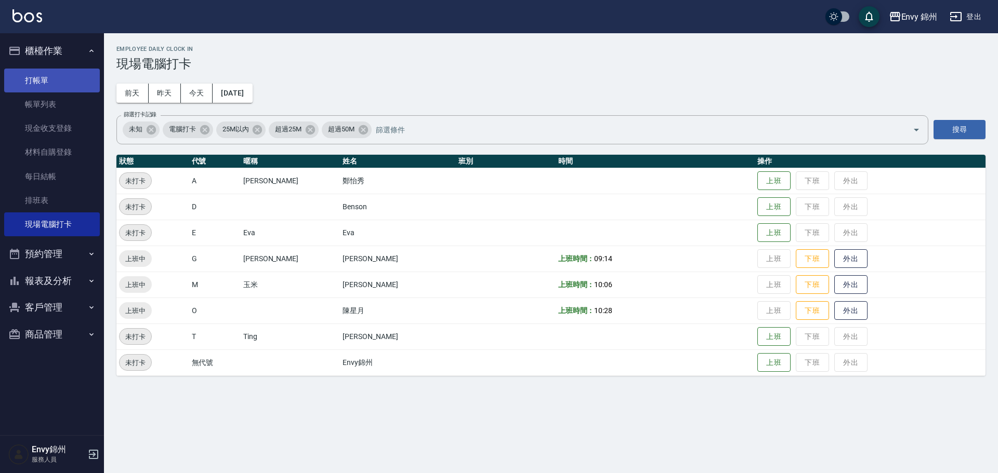
click at [49, 77] on link "打帳單" at bounding box center [52, 81] width 96 height 24
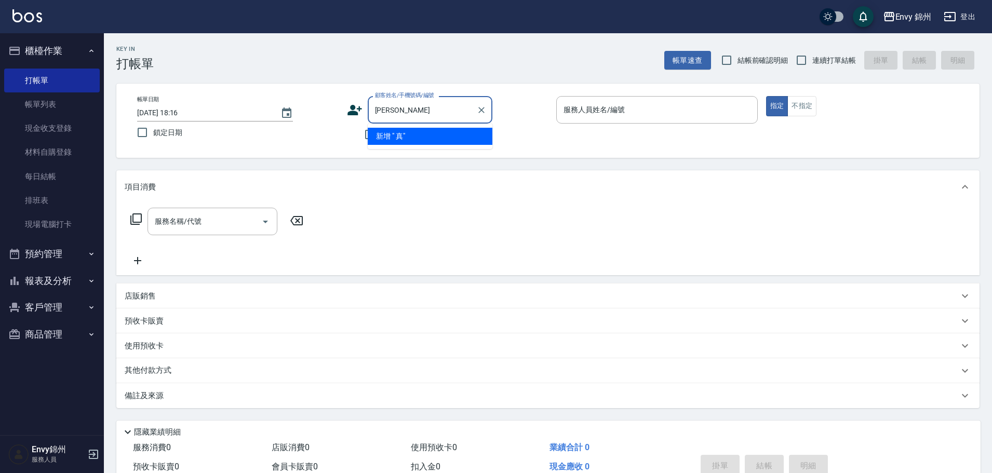
type input "真"
type input "張"
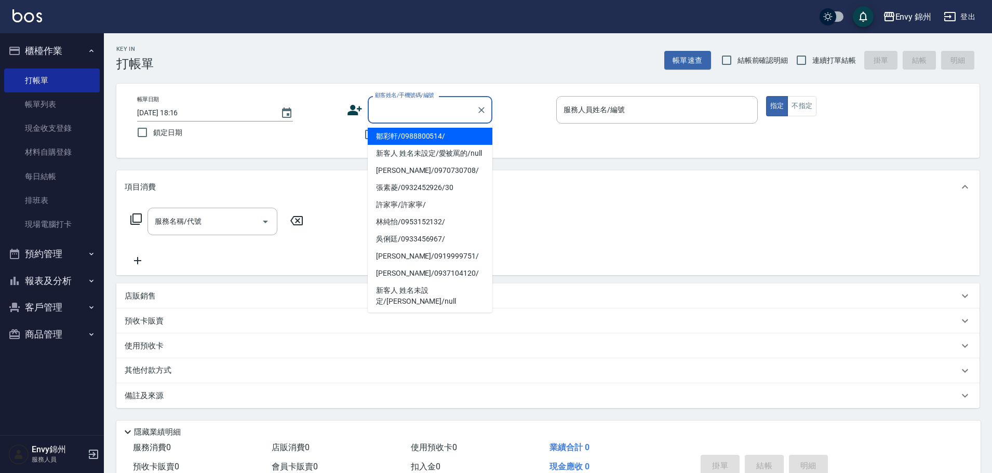
click at [350, 111] on icon at bounding box center [355, 110] width 15 height 10
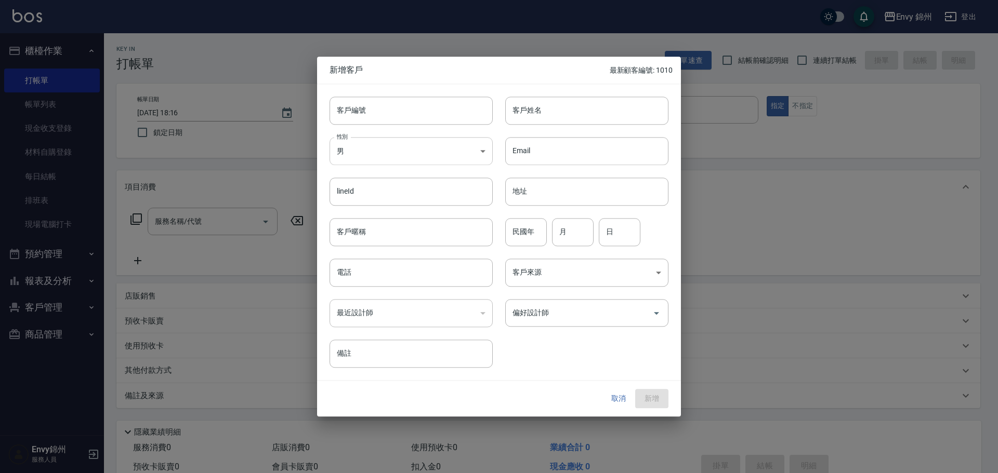
click at [391, 155] on body "Envy 錦州 登出 櫃檯作業 打帳單 帳單列表 現金收支登錄 材料自購登錄 每日結帳 排班表 現場電腦打卡 預約管理 預約管理 單日預約紀錄 單週預約紀錄 …" at bounding box center [499, 260] width 998 height 521
click at [393, 216] on li "女" at bounding box center [410, 212] width 163 height 17
type input "[DEMOGRAPHIC_DATA]"
click at [595, 107] on input "客戶姓名" at bounding box center [586, 111] width 163 height 28
type input "張娜"
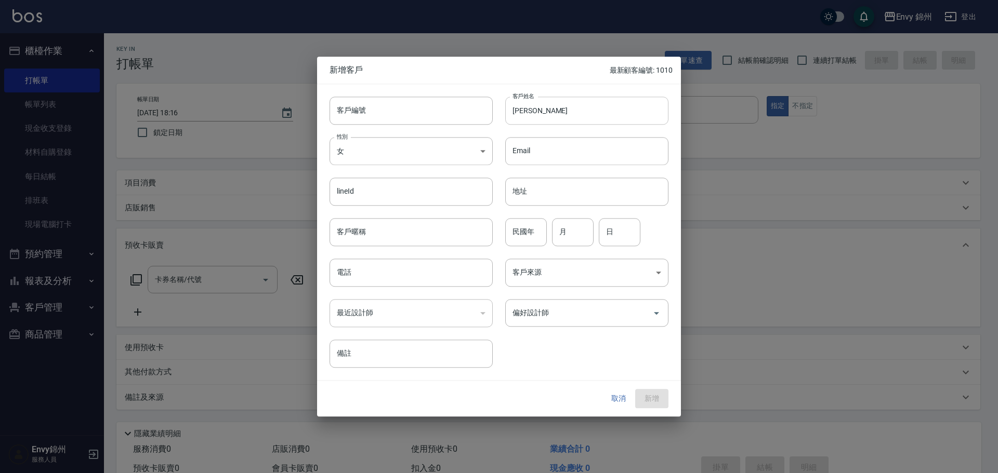
click at [604, 104] on input "張娜" at bounding box center [586, 111] width 163 height 28
type input "張娜娜"
drag, startPoint x: 432, startPoint y: 240, endPoint x: 434, endPoint y: 246, distance: 7.1
click at [432, 240] on input "客戶暱稱" at bounding box center [410, 232] width 163 height 28
click at [354, 276] on input "電話" at bounding box center [410, 273] width 163 height 28
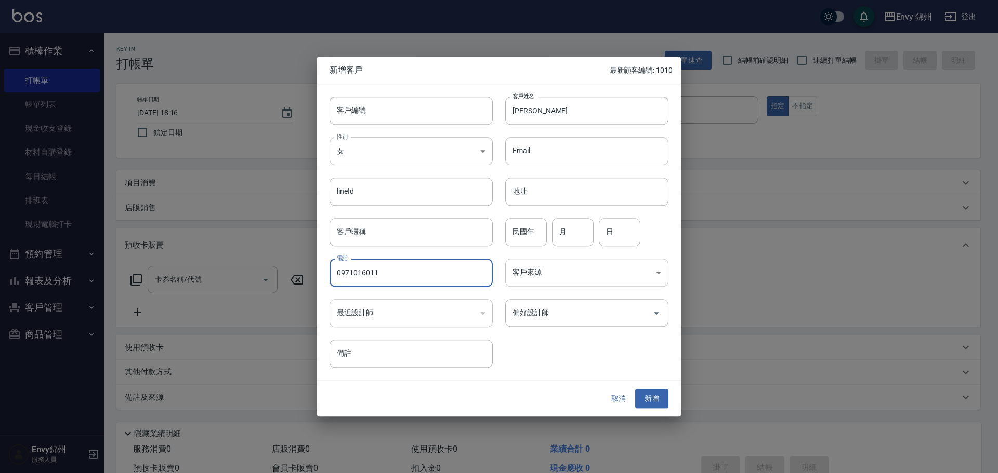
type input "0971016011"
click at [564, 278] on body "Envy 錦州 登出 櫃檯作業 打帳單 帳單列表 現金收支登錄 材料自購登錄 每日結帳 排班表 現場電腦打卡 預約管理 預約管理 單日預約紀錄 單週預約紀錄 …" at bounding box center [499, 261] width 998 height 523
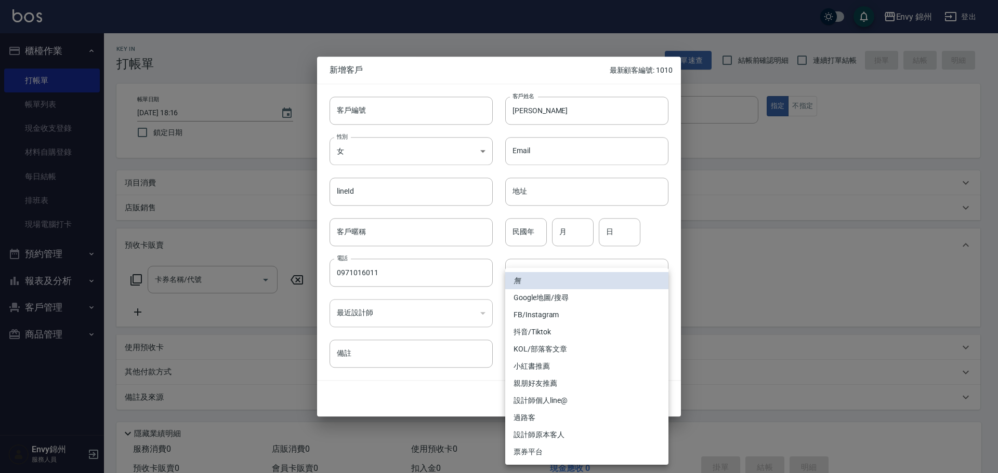
click at [563, 299] on li "Google地圖/搜尋" at bounding box center [586, 297] width 163 height 17
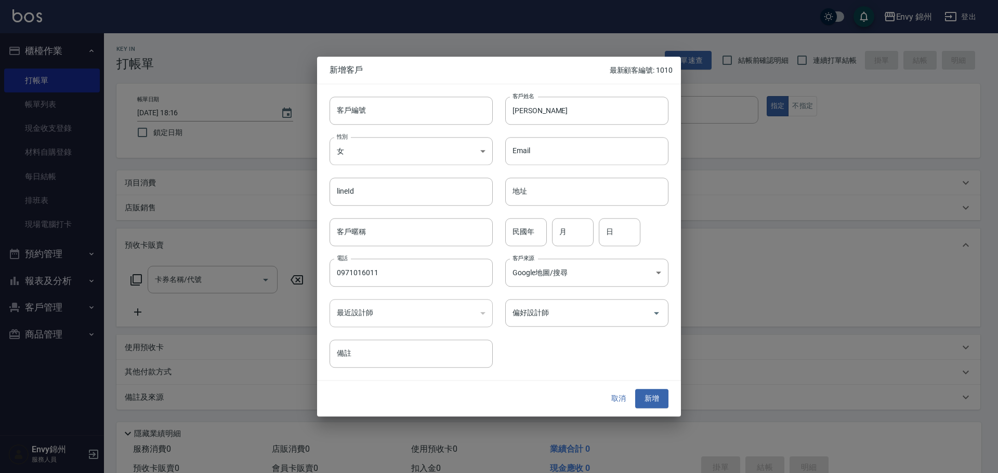
type input "Google地圖/搜尋"
click at [558, 334] on div "客戶編號 客戶編號 客戶姓名 張娜娜 客戶姓名 性別 女 FEMALE 性別 Email Email lineId lineId 地址 地址 客戶暱稱 客戶暱…" at bounding box center [492, 226] width 351 height 284
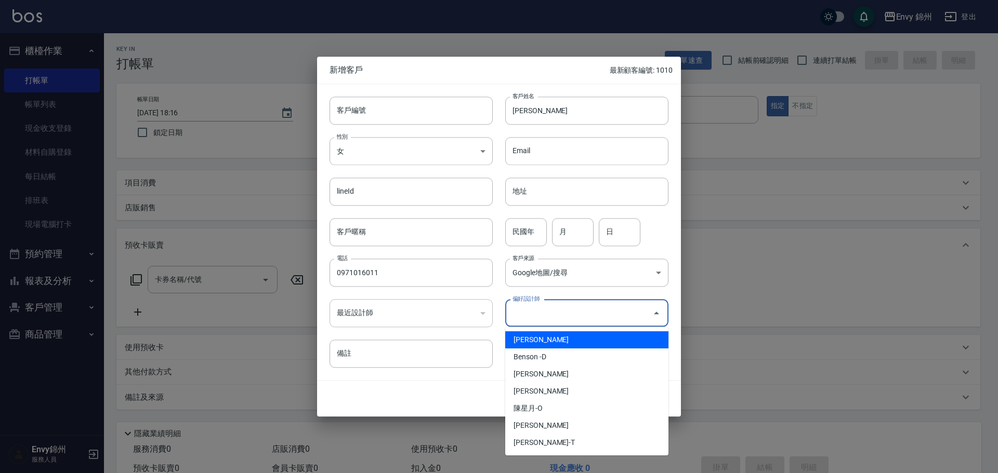
click at [562, 313] on input "偏好設計師" at bounding box center [579, 313] width 138 height 18
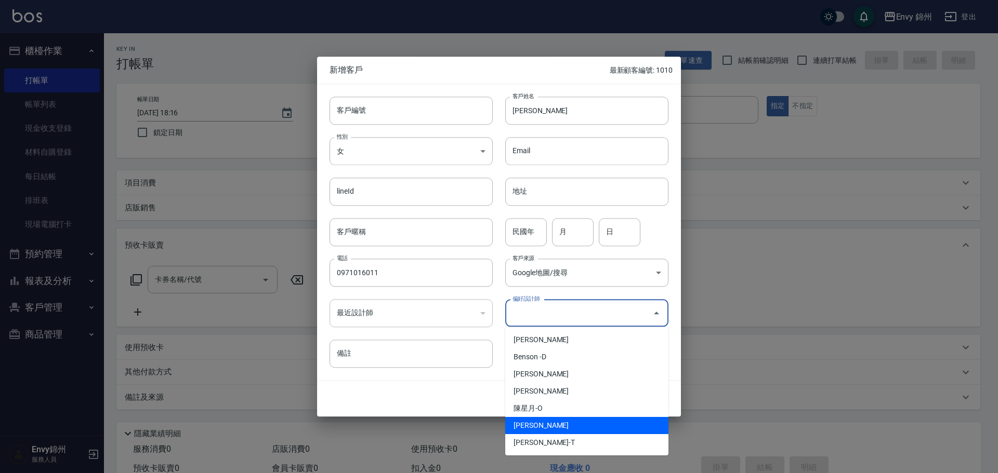
click at [561, 431] on li "鄭怡秀-A" at bounding box center [586, 425] width 163 height 17
type input "鄭怡秀"
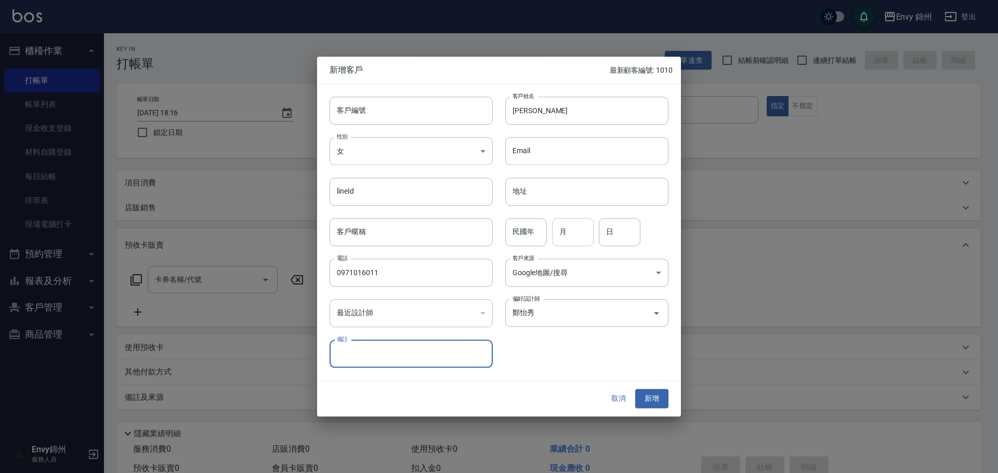
click at [576, 234] on input "月" at bounding box center [573, 232] width 42 height 28
click at [525, 233] on input "民國年" at bounding box center [526, 232] width 42 height 28
type input "77"
click at [574, 240] on input "月" at bounding box center [573, 232] width 42 height 28
type input "8"
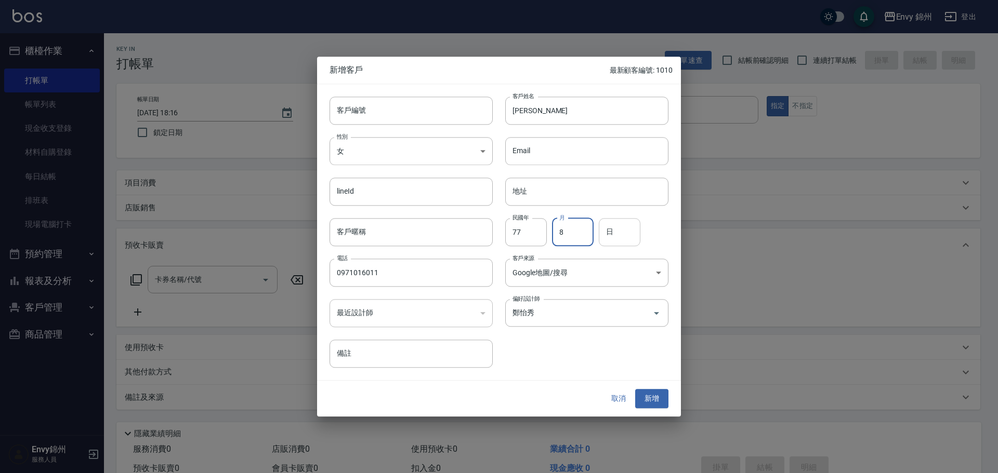
click at [623, 231] on input "日" at bounding box center [620, 232] width 42 height 28
type input "6"
click at [660, 403] on button "新增" at bounding box center [651, 399] width 33 height 19
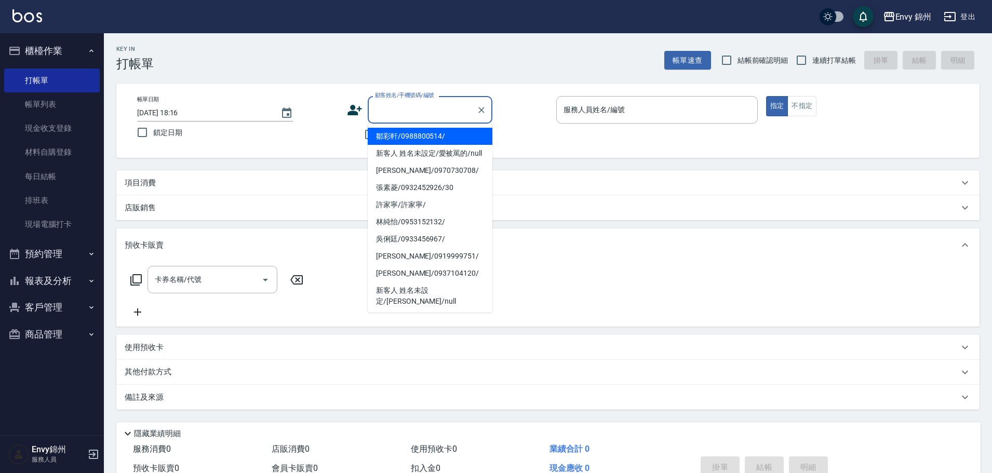
click at [405, 106] on input "顧客姓名/手機號碼/編號" at bounding box center [423, 110] width 100 height 18
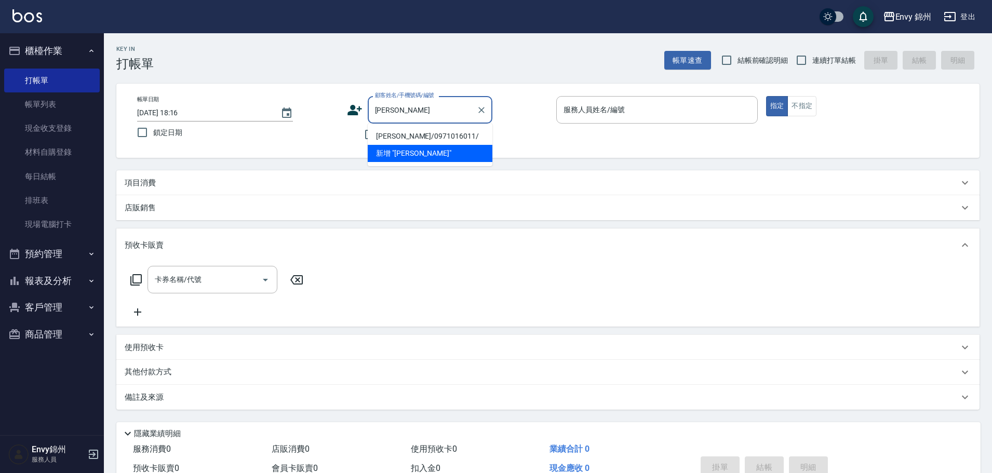
click at [422, 137] on li "張娜娜/0971016011/" at bounding box center [430, 136] width 125 height 17
type input "張娜娜/0971016011/"
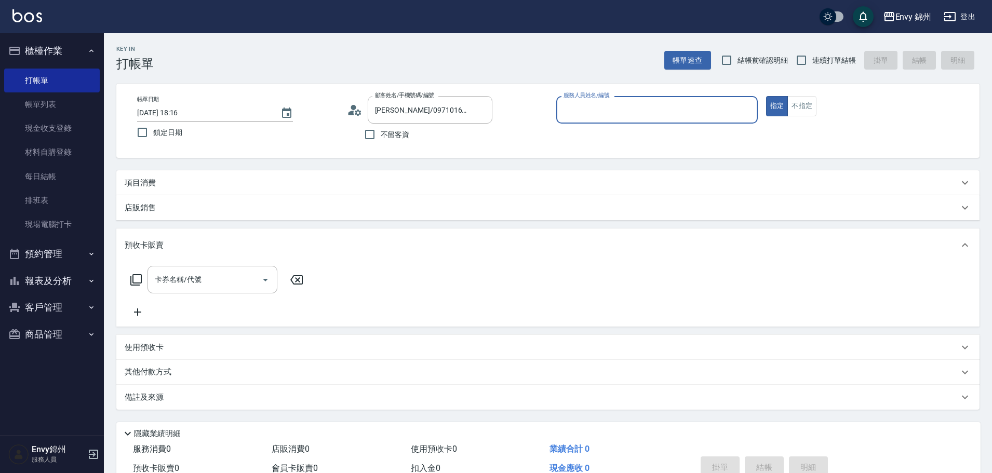
type input "Annie-A"
click at [207, 188] on div "項目消費" at bounding box center [542, 183] width 834 height 11
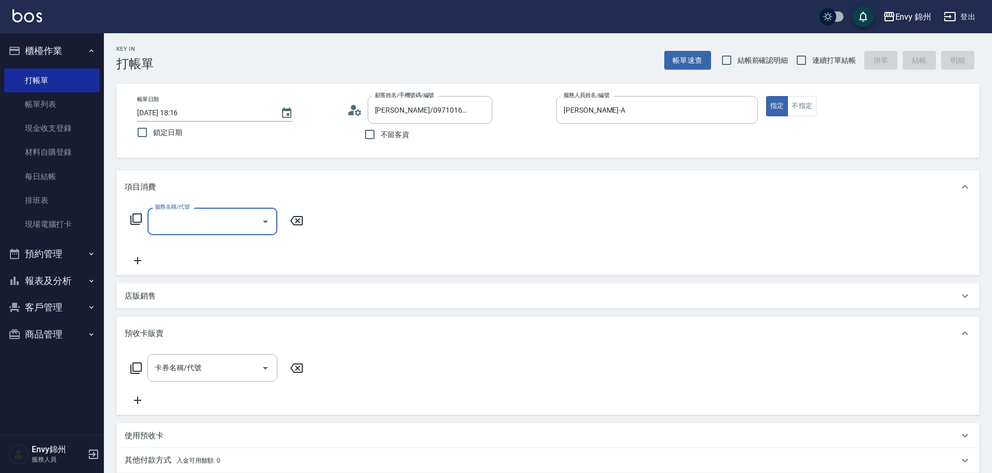
click at [200, 226] on input "服務名稱/代號" at bounding box center [204, 222] width 105 height 18
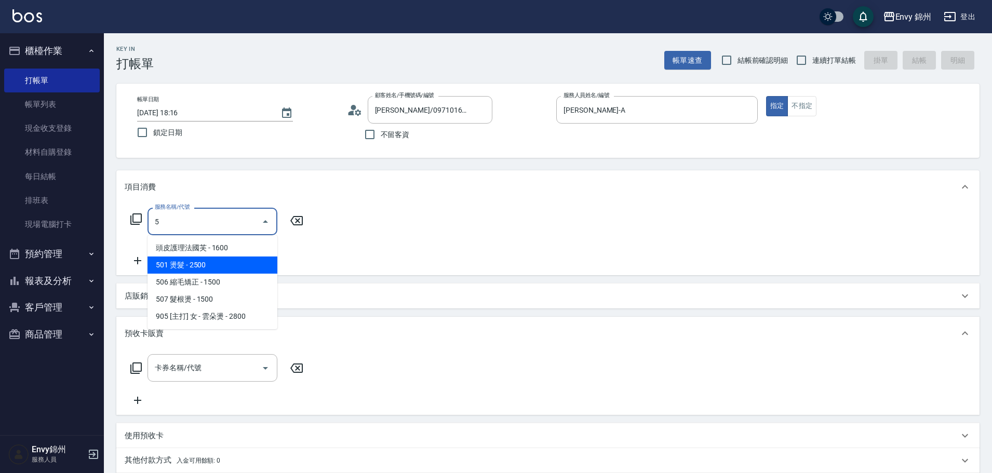
click at [209, 265] on span "501 燙髮 - 2500" at bounding box center [213, 265] width 130 height 17
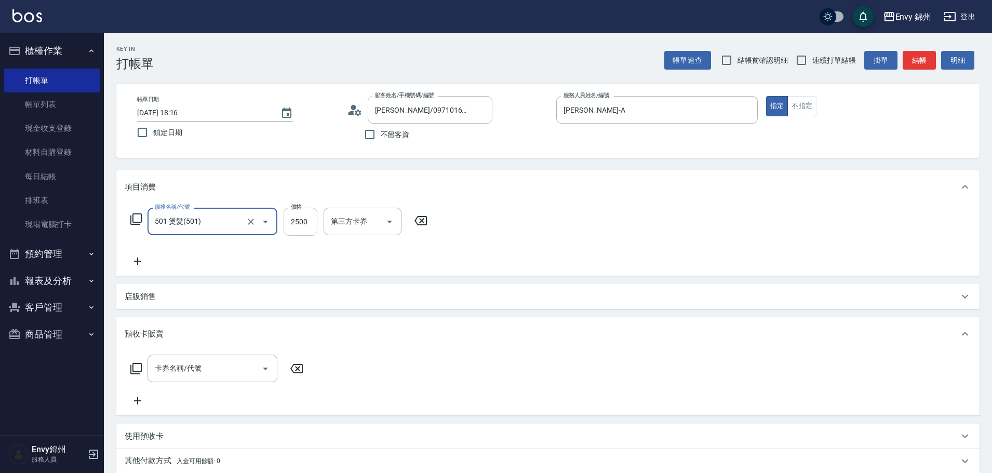
type input "501 燙髮(501)"
click at [310, 228] on input "2500" at bounding box center [301, 222] width 34 height 28
type input "3500"
click at [122, 269] on div "服務名稱/代號 501 燙髮(501) 服務名稱/代號 價格 3500 價格 互助1格給1點(60元)-1 互助1格給1點(60元)-1 互助1格給1點(60…" at bounding box center [548, 240] width 864 height 72
click at [131, 264] on icon at bounding box center [138, 261] width 26 height 12
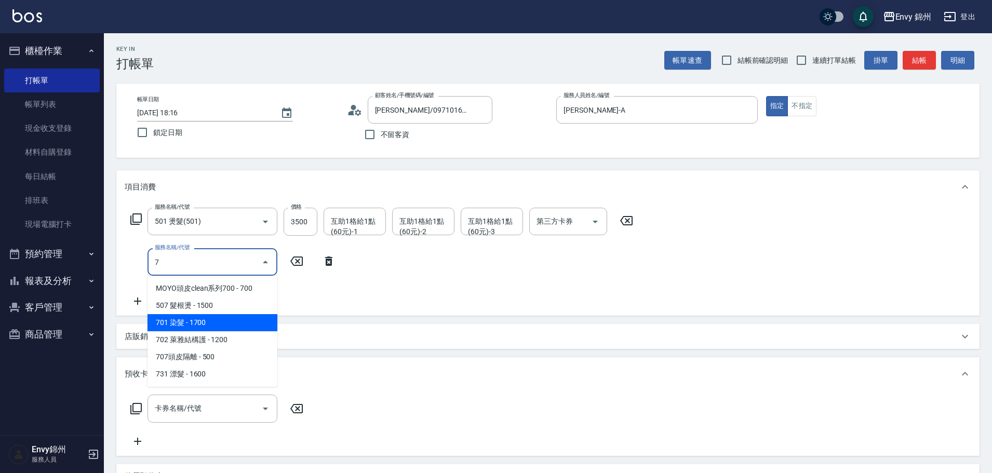
drag, startPoint x: 198, startPoint y: 319, endPoint x: 263, endPoint y: 285, distance: 73.0
click at [199, 319] on span "701 染髮 - 1700" at bounding box center [213, 322] width 130 height 17
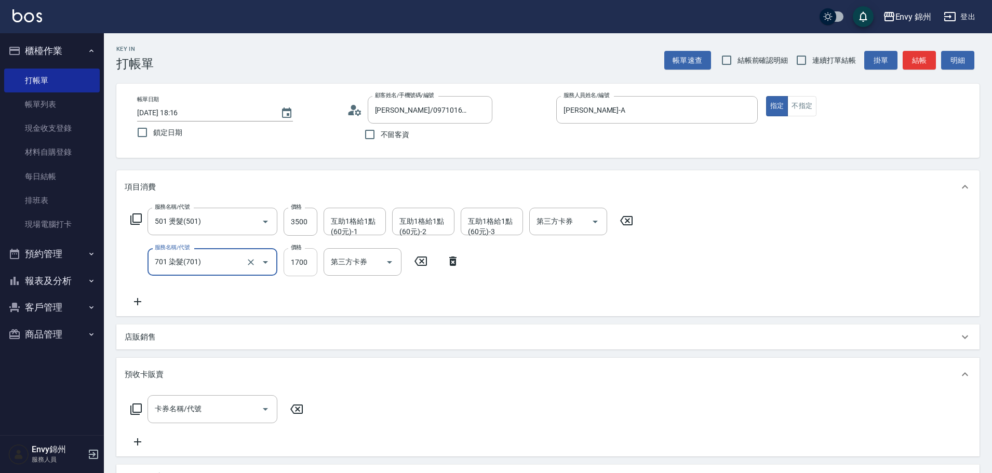
type input "701 染髮(701)"
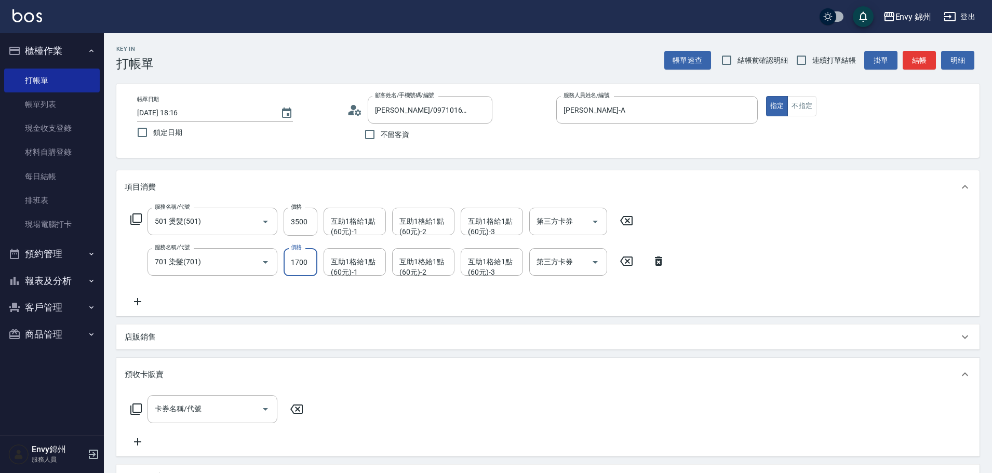
click at [291, 271] on input "1700" at bounding box center [301, 262] width 34 height 28
type input "2000"
click at [134, 304] on icon at bounding box center [138, 302] width 26 height 12
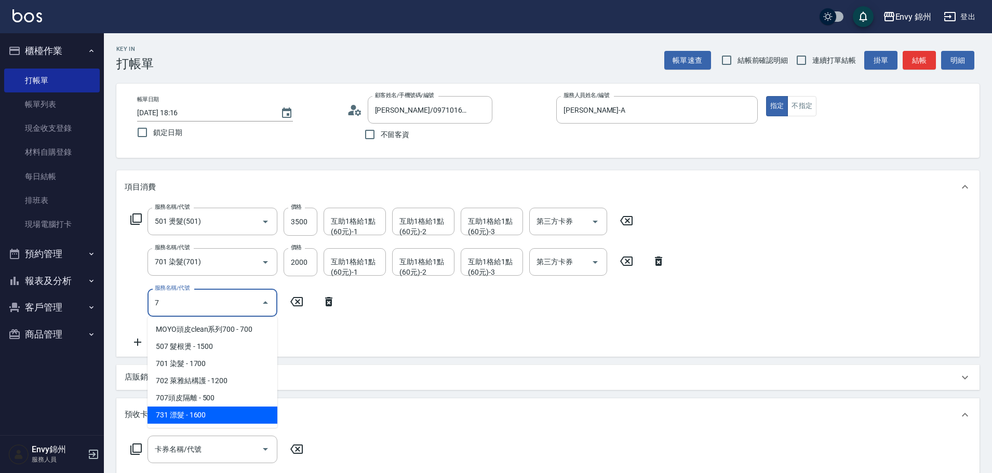
click at [204, 416] on span "731 漂髮 - 1600" at bounding box center [213, 415] width 130 height 17
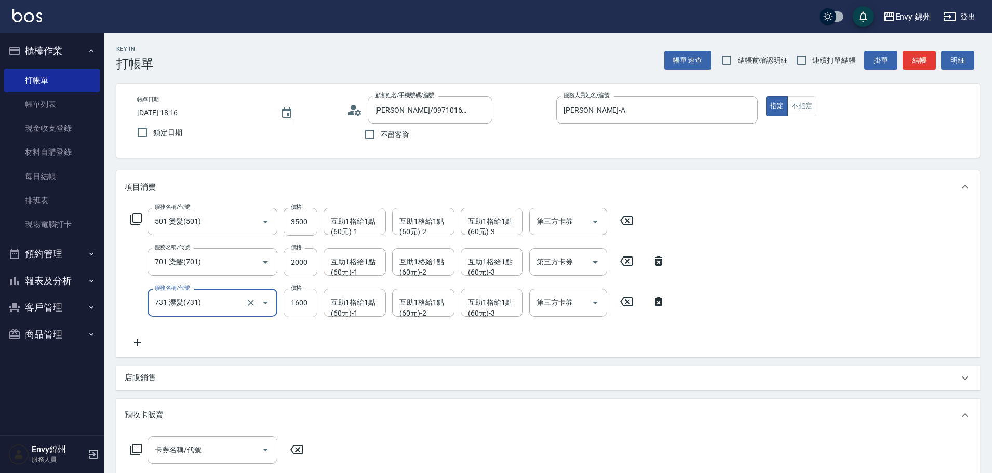
type input "731 漂髮(731)"
click at [316, 305] on input "1600" at bounding box center [301, 303] width 34 height 28
type input "2280"
click at [141, 341] on icon at bounding box center [138, 343] width 26 height 12
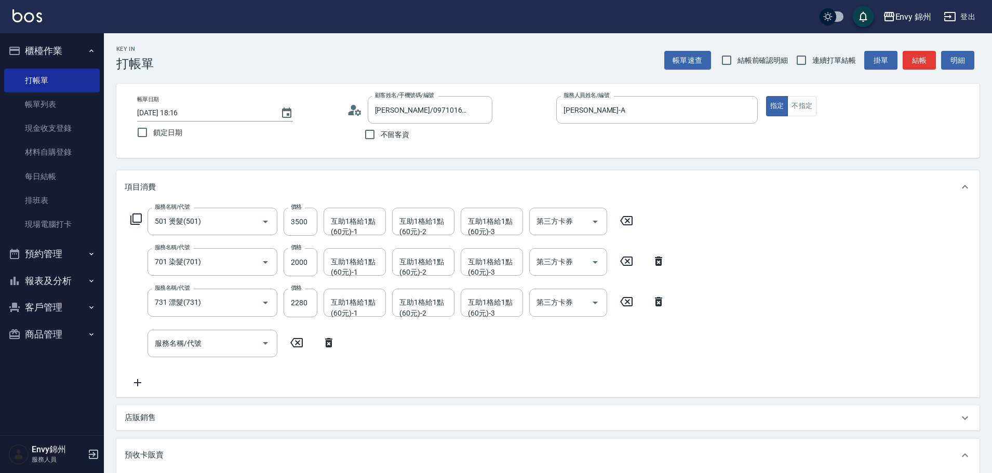
click at [155, 414] on p "店販銷售" at bounding box center [140, 418] width 31 height 11
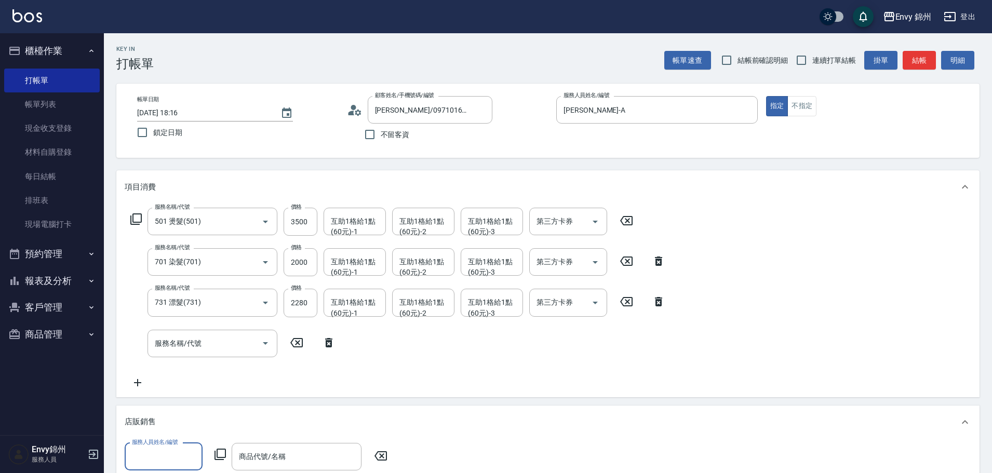
scroll to position [156, 0]
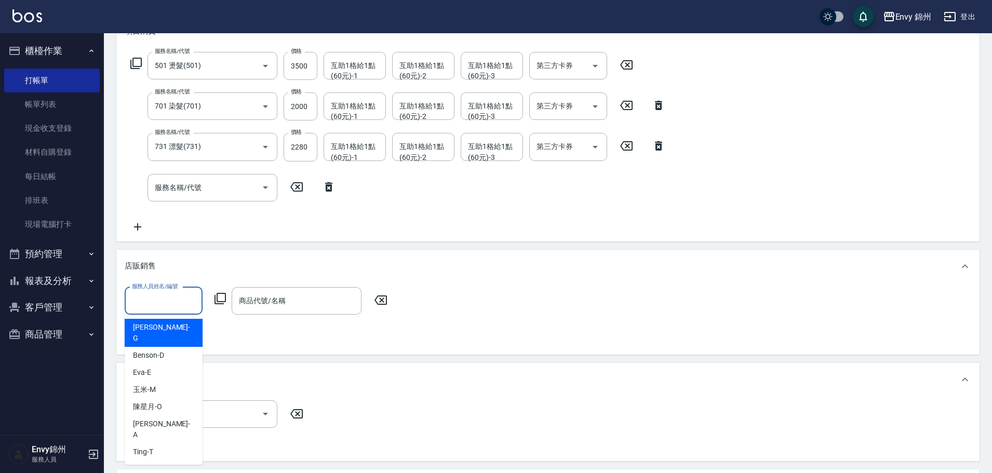
click at [161, 303] on input "服務人員姓名/編號" at bounding box center [163, 301] width 69 height 18
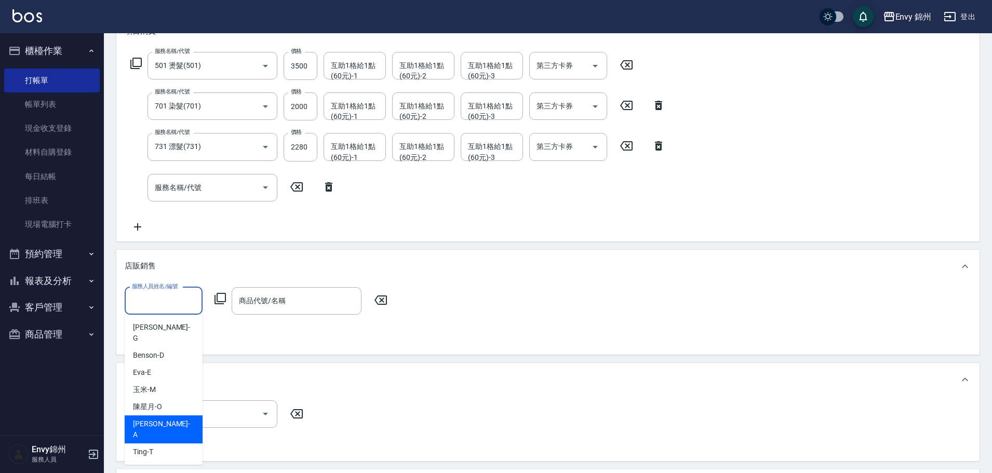
drag, startPoint x: 157, startPoint y: 412, endPoint x: 171, endPoint y: 383, distance: 31.6
click at [158, 419] on span "Annie -A" at bounding box center [163, 430] width 61 height 22
type input "Annie-A"
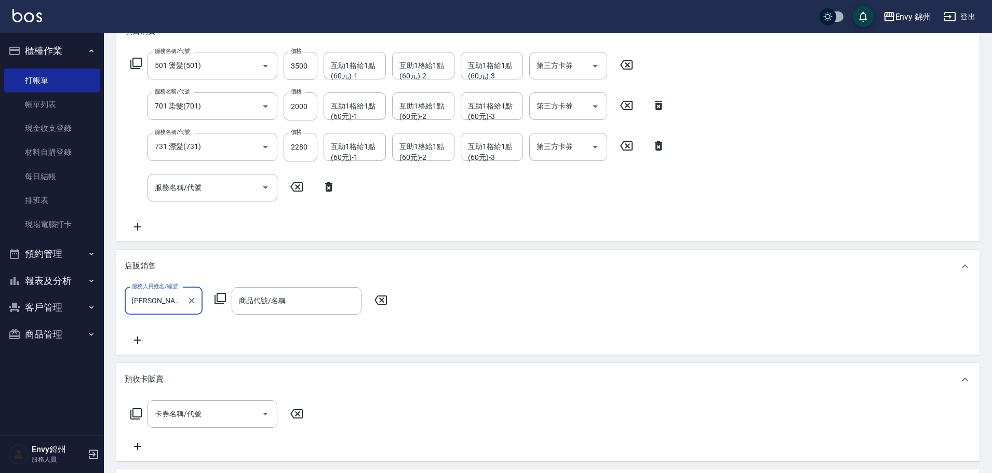
click at [222, 296] on icon at bounding box center [220, 299] width 12 height 12
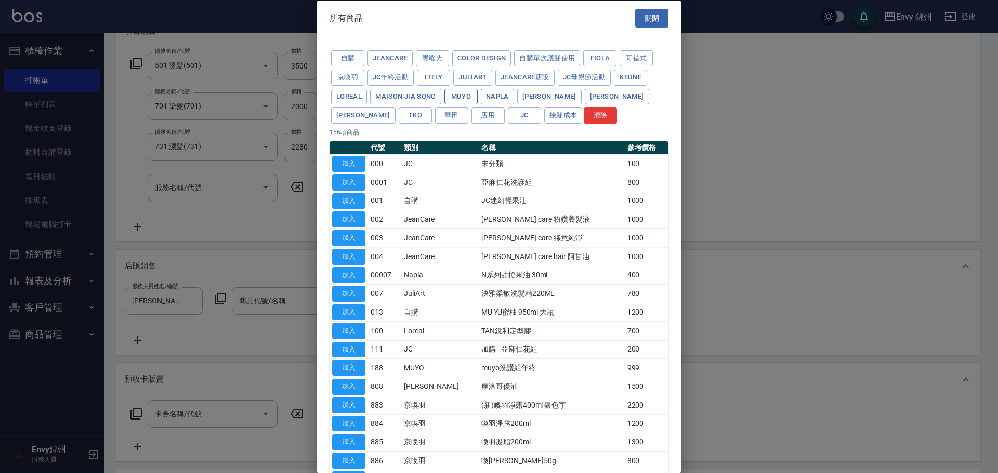
click at [471, 96] on button "MUYO" at bounding box center [460, 96] width 33 height 16
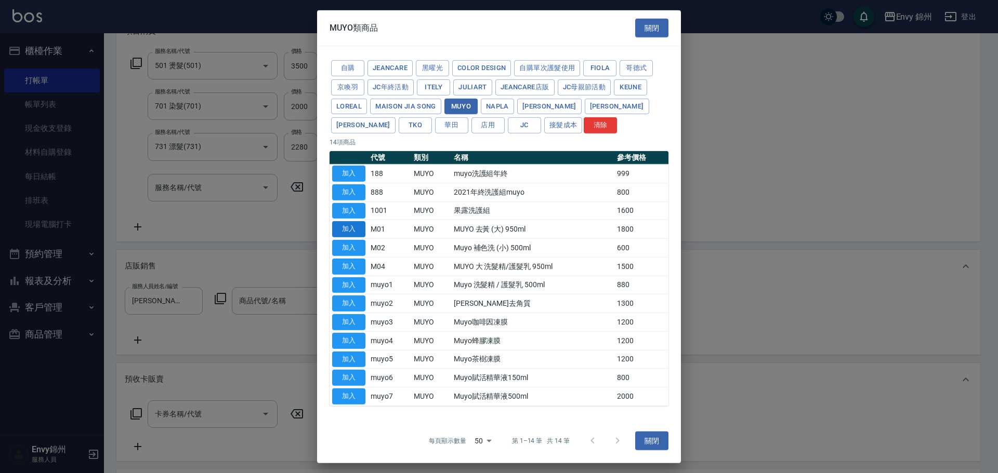
click at [363, 229] on button "加入" at bounding box center [348, 229] width 33 height 16
type input "MUYO 去黃 (大) 950ml"
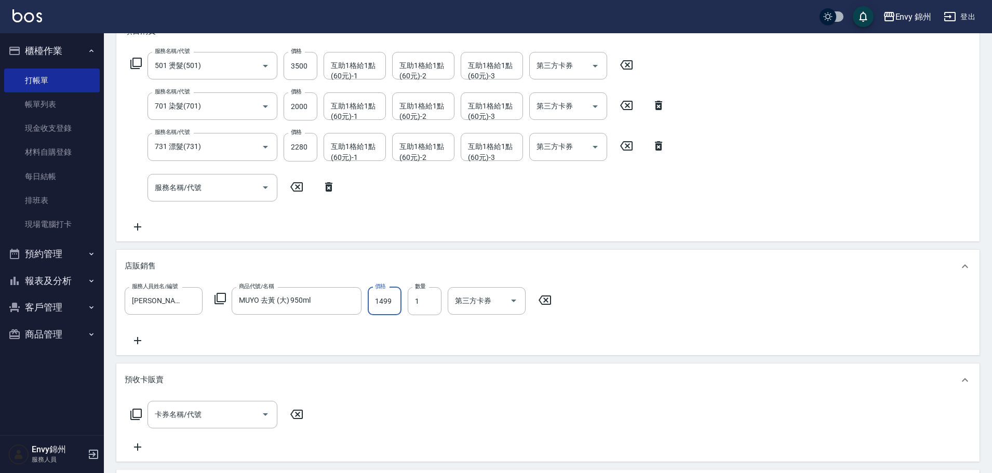
type input "1499"
click at [143, 337] on icon at bounding box center [138, 341] width 26 height 12
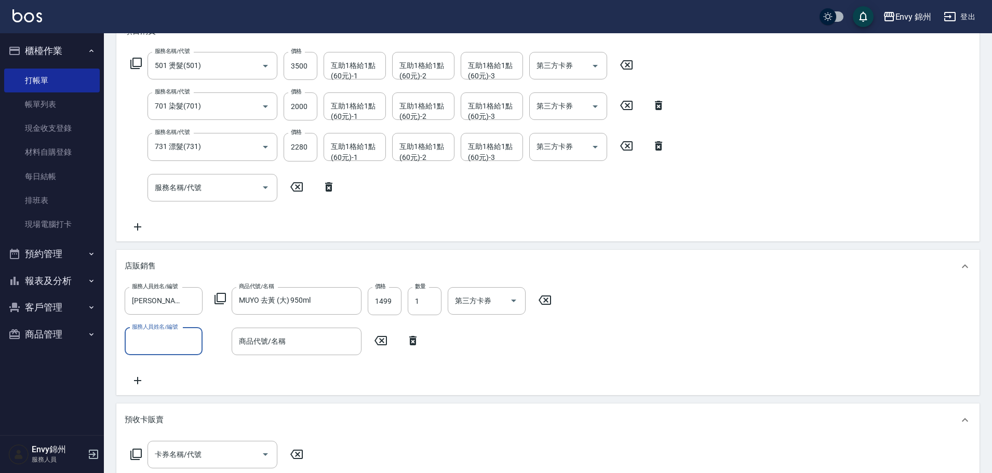
drag, startPoint x: 174, startPoint y: 351, endPoint x: 178, endPoint y: 348, distance: 5.3
click at [175, 351] on div "服務人員姓名/編號" at bounding box center [164, 342] width 78 height 28
click at [172, 301] on div "Annie -A" at bounding box center [164, 292] width 78 height 28
type input "Annie-A"
click at [220, 299] on icon at bounding box center [220, 299] width 12 height 12
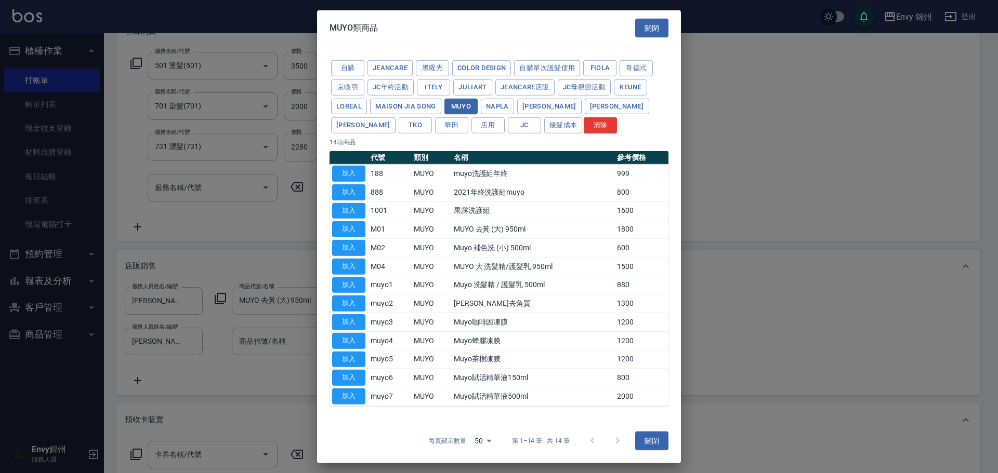
drag, startPoint x: 348, startPoint y: 286, endPoint x: 358, endPoint y: 290, distance: 11.2
click at [350, 288] on button "加入" at bounding box center [348, 285] width 33 height 16
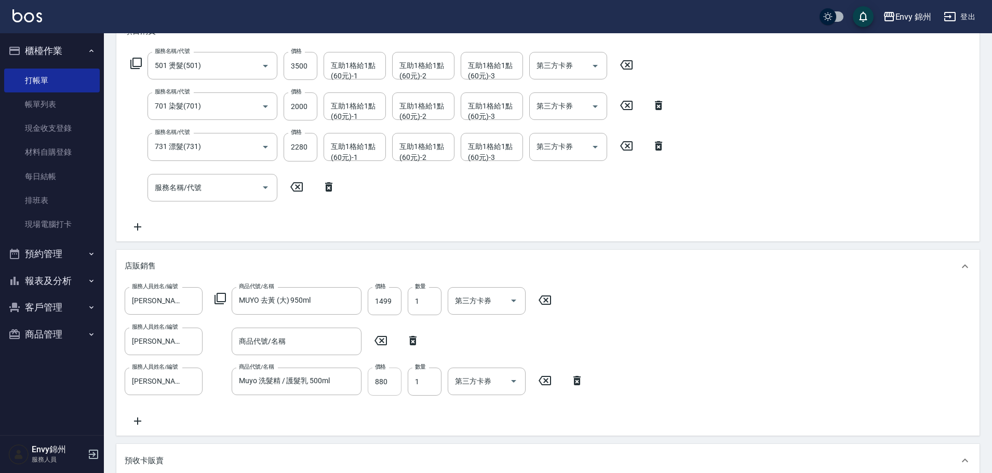
click at [396, 385] on input "880" at bounding box center [385, 382] width 34 height 28
type input "800"
click at [411, 339] on icon at bounding box center [412, 340] width 7 height 9
type input "Muyo 洗髮精 / 護髮乳 500ml"
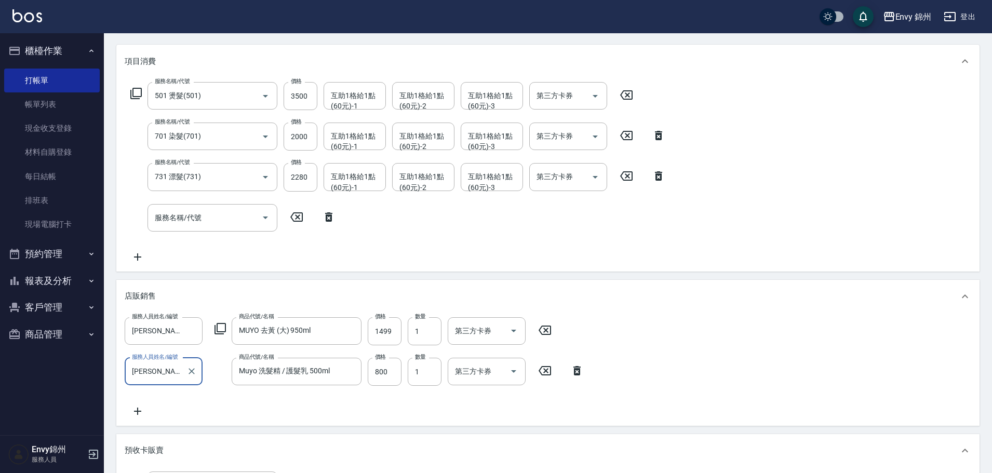
scroll to position [334, 0]
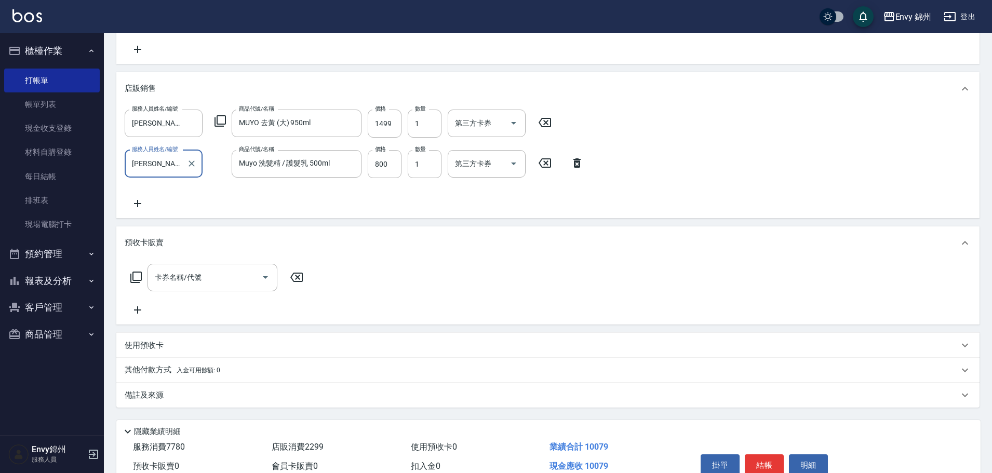
drag, startPoint x: 200, startPoint y: 398, endPoint x: 207, endPoint y: 398, distance: 7.8
click at [201, 398] on div "備註及來源" at bounding box center [542, 395] width 834 height 11
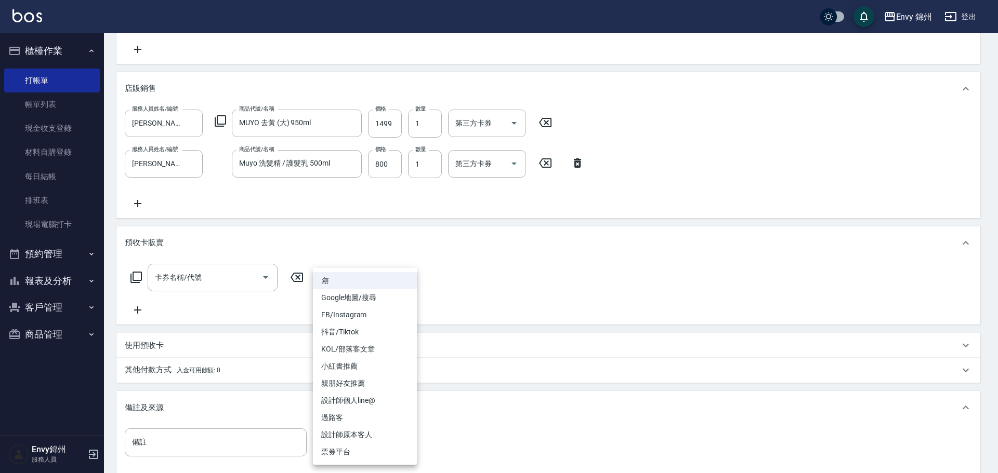
click at [356, 439] on body "Envy 錦州 登出 櫃檯作業 打帳單 帳單列表 現金收支登錄 材料自購登錄 每日結帳 排班表 現場電腦打卡 預約管理 預約管理 單日預約紀錄 單週預約紀錄 …" at bounding box center [499, 128] width 998 height 924
click at [367, 436] on li "設計師原本客人" at bounding box center [365, 435] width 104 height 17
type input "設計師原本客人"
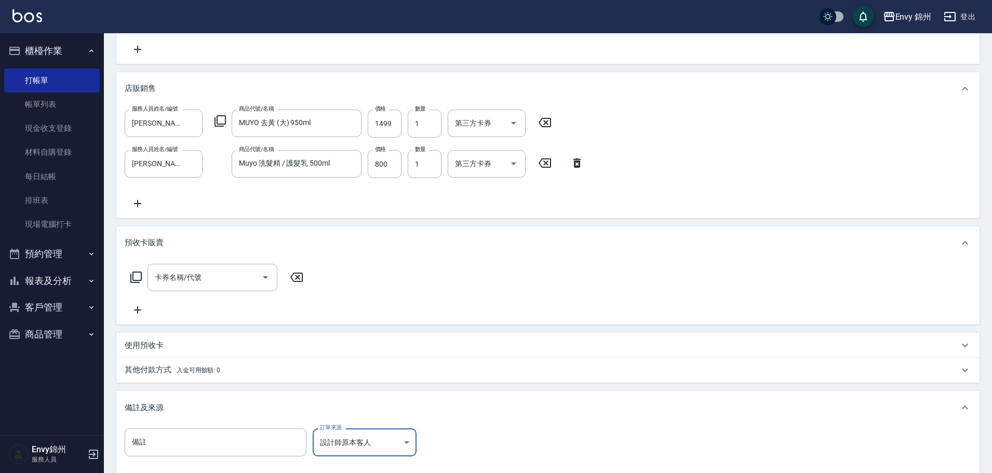
click at [187, 373] on span "入金可用餘額: 0" at bounding box center [199, 370] width 44 height 7
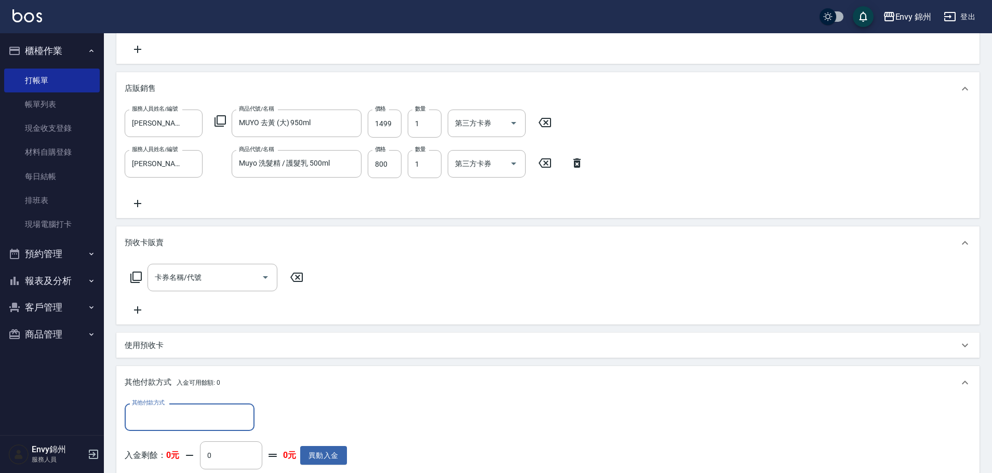
scroll to position [0, 0]
drag, startPoint x: 188, startPoint y: 398, endPoint x: 188, endPoint y: 403, distance: 5.2
click at [188, 399] on div "其他付款方式 入金可用餘額: 0" at bounding box center [548, 382] width 864 height 33
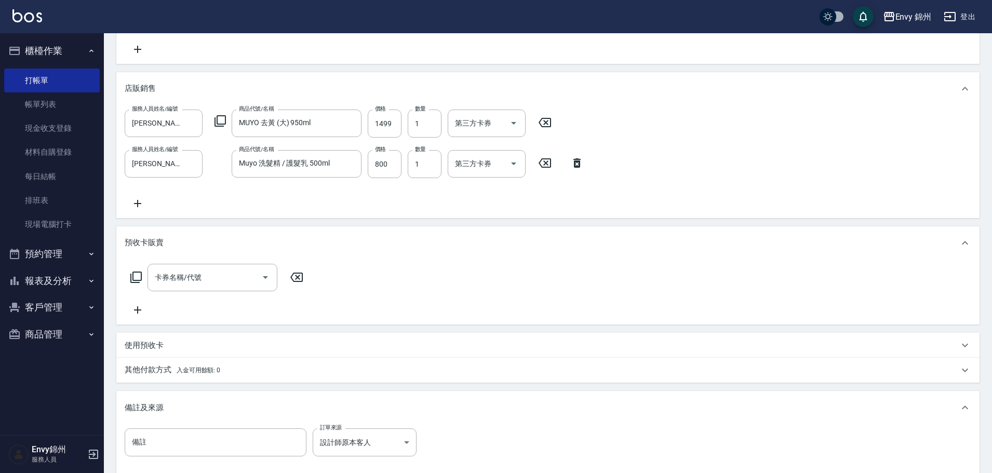
click at [188, 413] on div "備註及來源" at bounding box center [542, 408] width 834 height 11
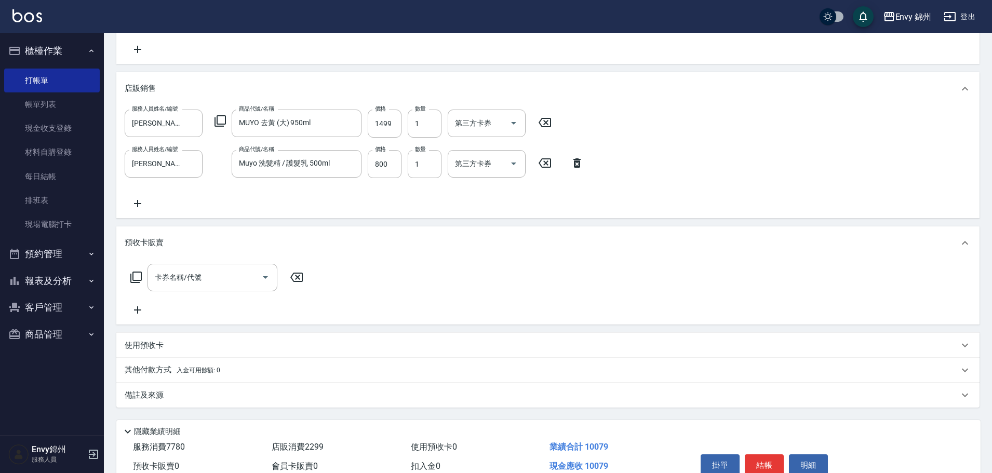
click at [208, 371] on span "入金可用餘額: 0" at bounding box center [199, 370] width 44 height 7
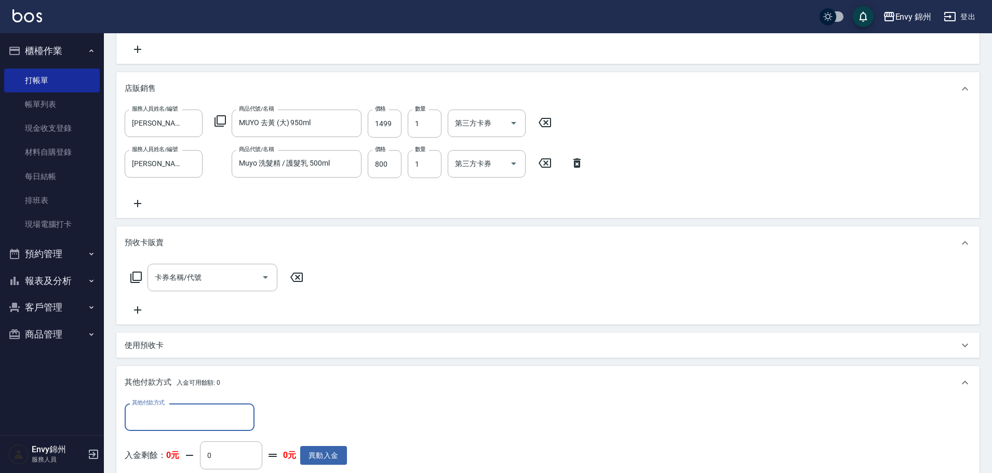
click at [190, 409] on input "其他付款方式" at bounding box center [189, 417] width 121 height 18
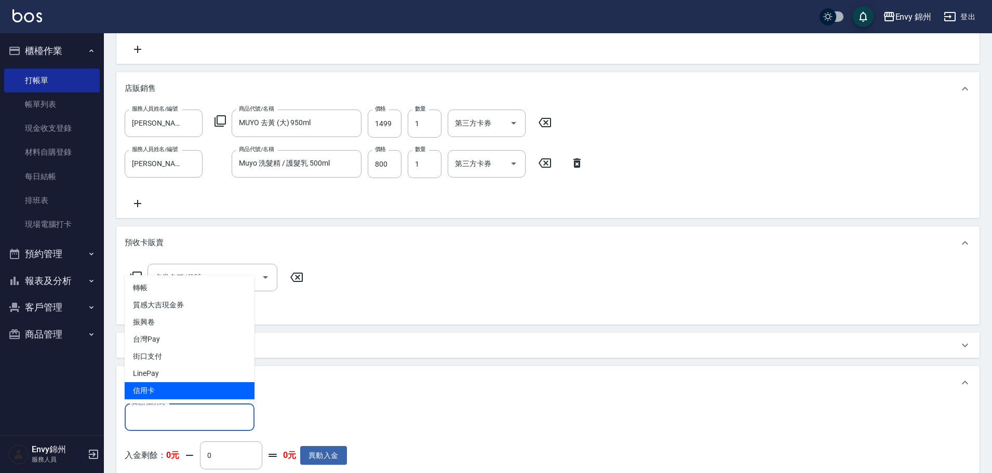
click at [197, 393] on span "信用卡" at bounding box center [190, 390] width 130 height 17
type input "信用卡"
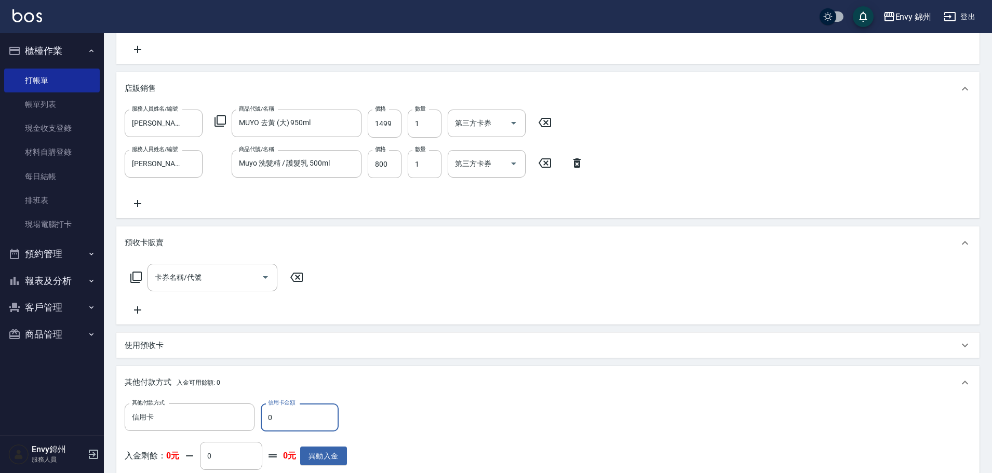
drag, startPoint x: 274, startPoint y: 420, endPoint x: 258, endPoint y: 420, distance: 16.1
click at [258, 420] on div "其他付款方式 信用卡 其他付款方式 信用卡金額 0 信用卡金額" at bounding box center [236, 418] width 222 height 28
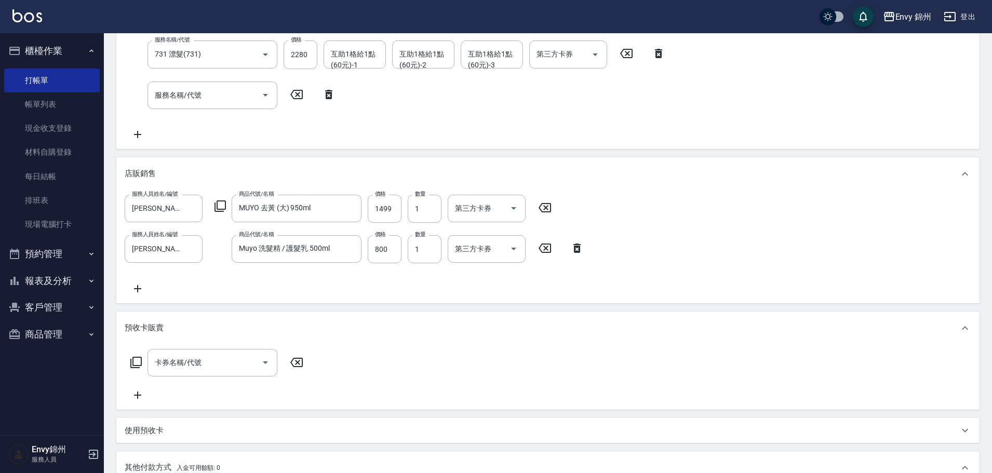
scroll to position [144, 0]
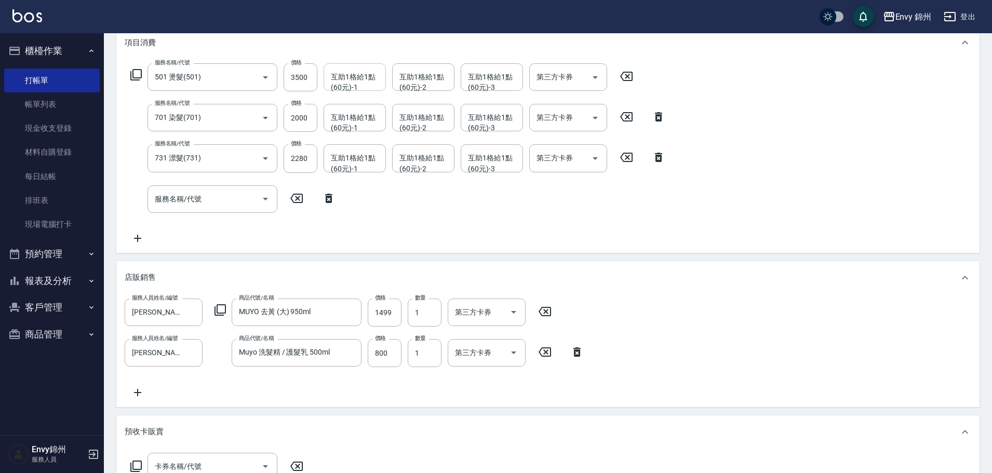
type input "10079"
click at [342, 81] on div "互助1格給1點(60元)-1 互助1格給1點(60元)-1" at bounding box center [355, 77] width 62 height 28
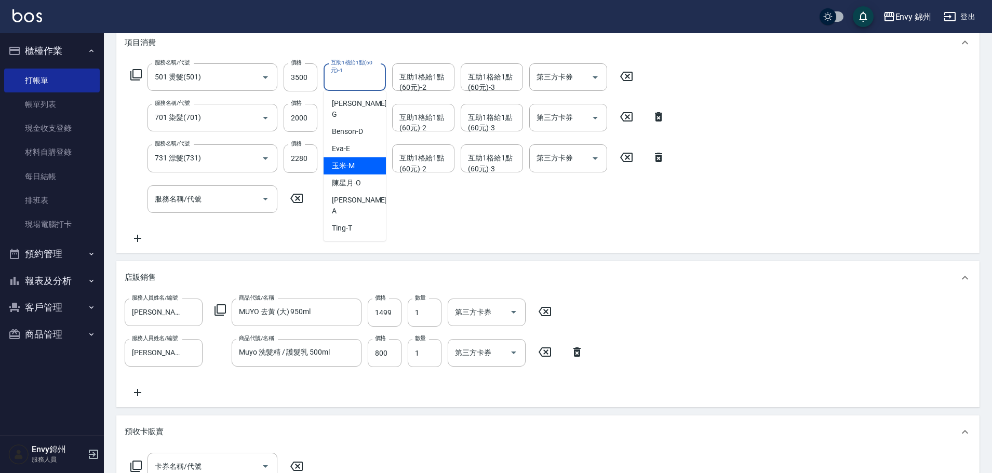
click at [340, 157] on div "玉米 -M" at bounding box center [355, 165] width 62 height 17
type input "玉米-M"
type input "0"
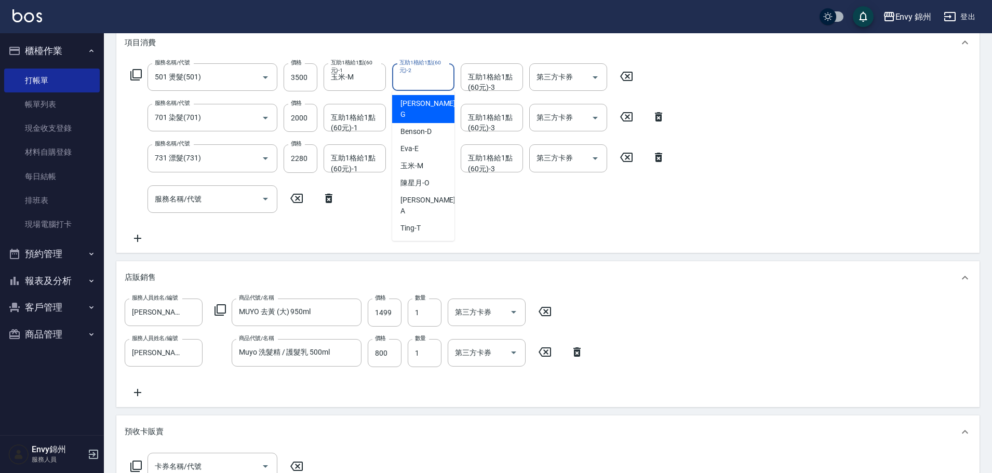
click at [432, 69] on div "互助1格給1點(60元)-2 互助1格給1點(60元)-2" at bounding box center [423, 77] width 62 height 28
click at [445, 175] on div "陳星月 -O" at bounding box center [423, 183] width 62 height 17
type input "陳星月-O"
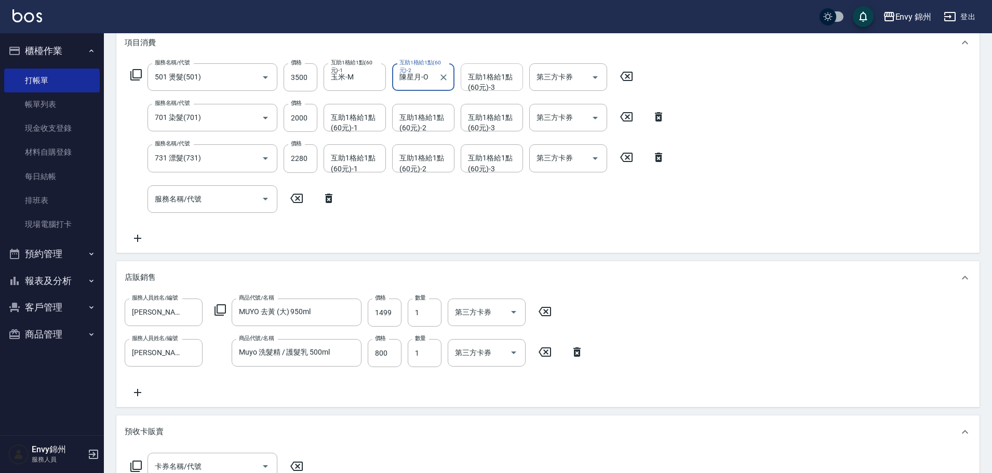
click at [494, 87] on div "互助1格給1點(60元)-3" at bounding box center [492, 77] width 62 height 28
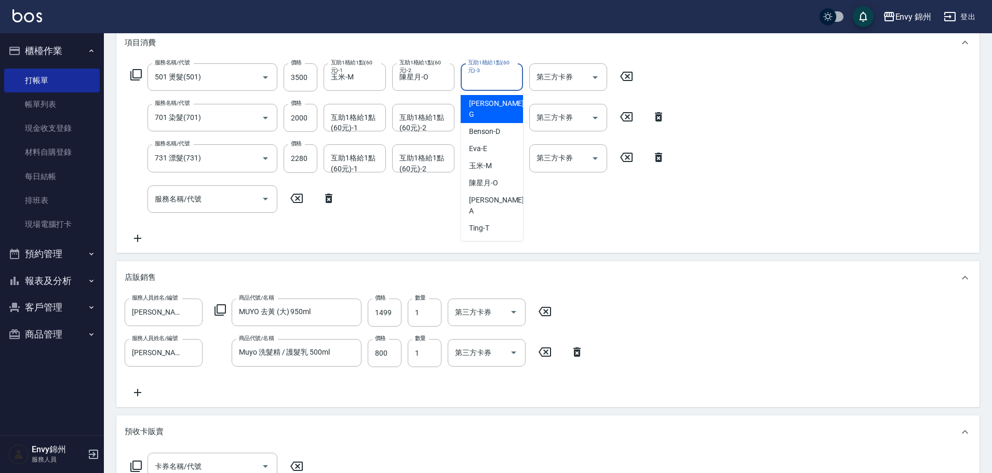
click at [361, 121] on div "互助1格給1點(60元)-1 互助1格給1點(60元)-1" at bounding box center [355, 118] width 62 height 28
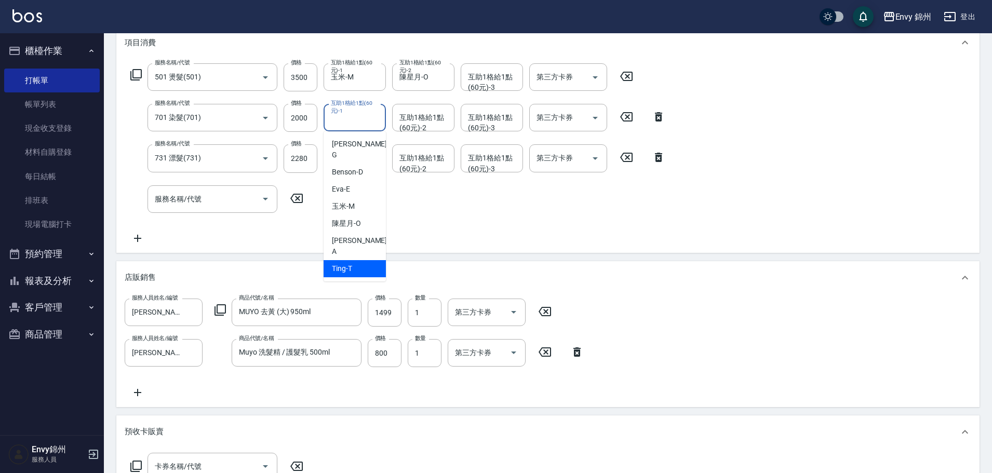
click at [354, 260] on div "Ting -T" at bounding box center [355, 268] width 62 height 17
type input "Ting-T"
click at [415, 116] on div "互助1格給1點(60元)-2 互助1格給1點(60元)-2" at bounding box center [423, 118] width 62 height 28
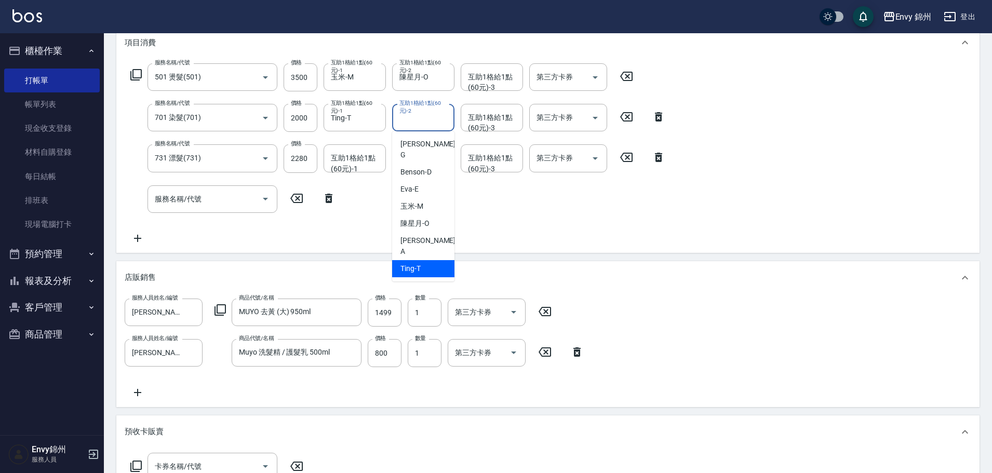
click at [427, 260] on div "Ting -T" at bounding box center [423, 268] width 62 height 17
type input "Ting-T"
click at [489, 119] on div "互助1格給1點(60元)-3 互助1格給1點(60元)-3" at bounding box center [492, 118] width 62 height 28
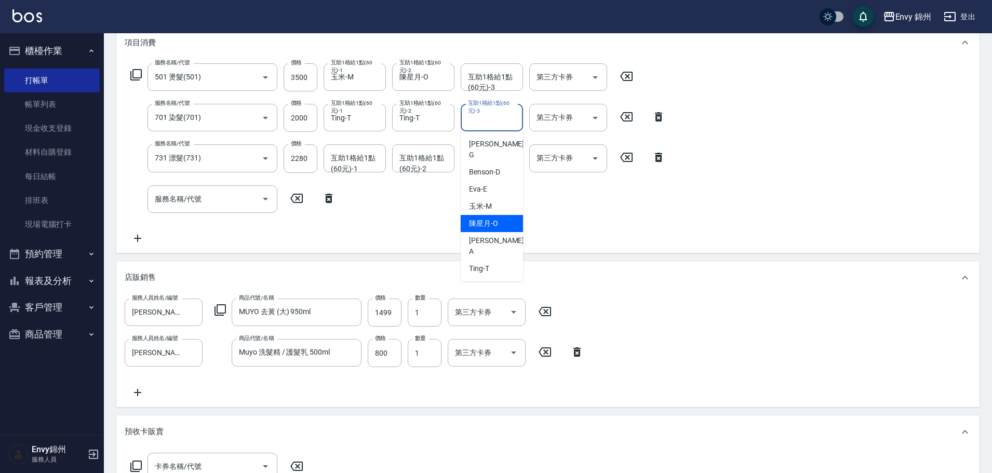
click at [500, 215] on div "陳星月 -O" at bounding box center [492, 223] width 62 height 17
type input "陳星月-O"
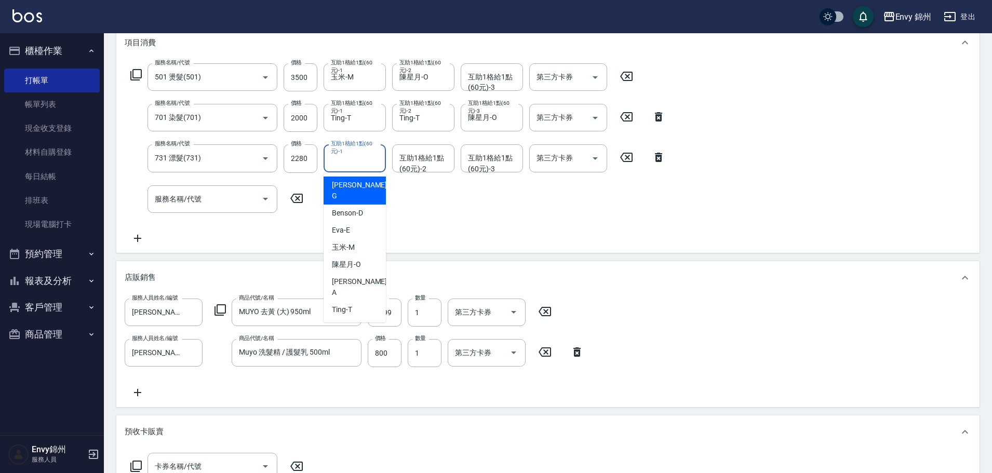
click at [349, 158] on div "互助1格給1點(60元)-1 互助1格給1點(60元)-1" at bounding box center [355, 158] width 62 height 28
click at [370, 301] on div "Ting -T" at bounding box center [355, 309] width 62 height 17
type input "Ting-T"
click at [430, 161] on div "互助1格給1點(60元)-2 互助1格給1點(60元)-2" at bounding box center [423, 158] width 62 height 28
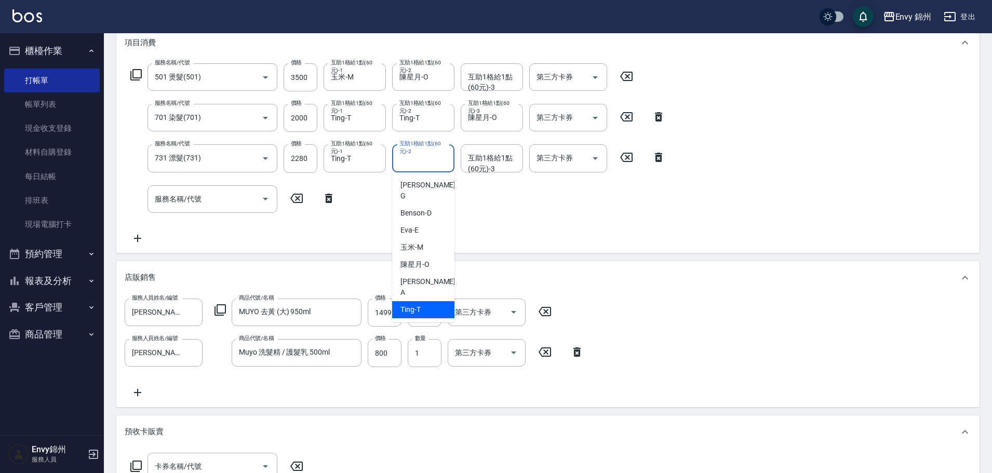
click at [408, 301] on div "Ting -T" at bounding box center [423, 309] width 62 height 17
type input "Ting-T"
click at [498, 162] on div "互助1格給1點(60元)-3 互助1格給1點(60元)-3" at bounding box center [492, 158] width 62 height 28
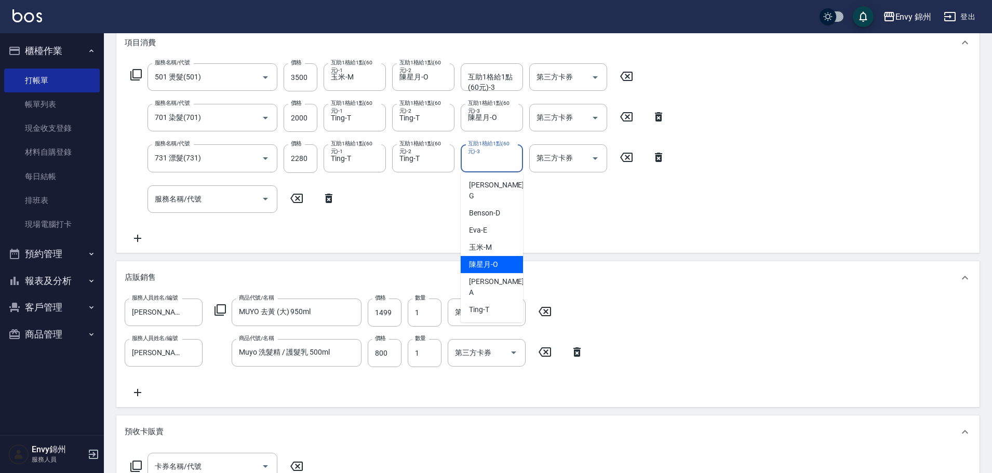
click at [512, 256] on div "陳星月 -O" at bounding box center [492, 264] width 62 height 17
type input "陳星月-O"
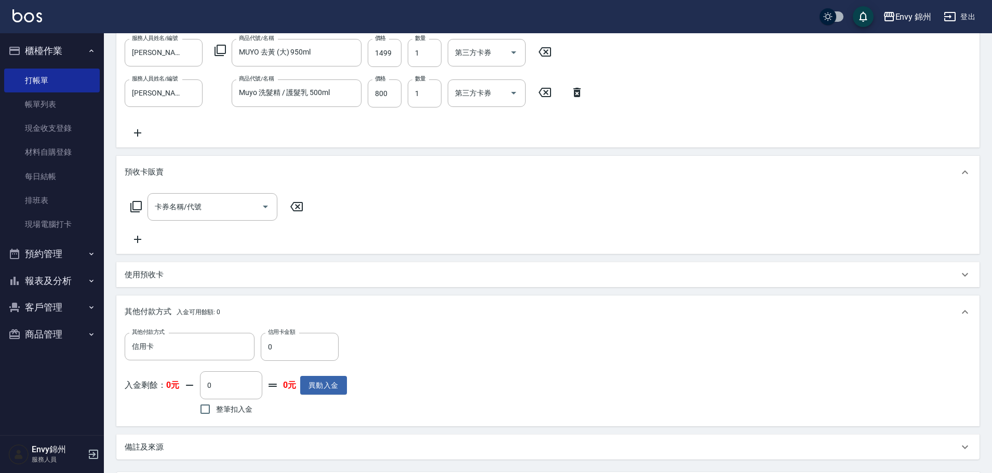
scroll to position [508, 0]
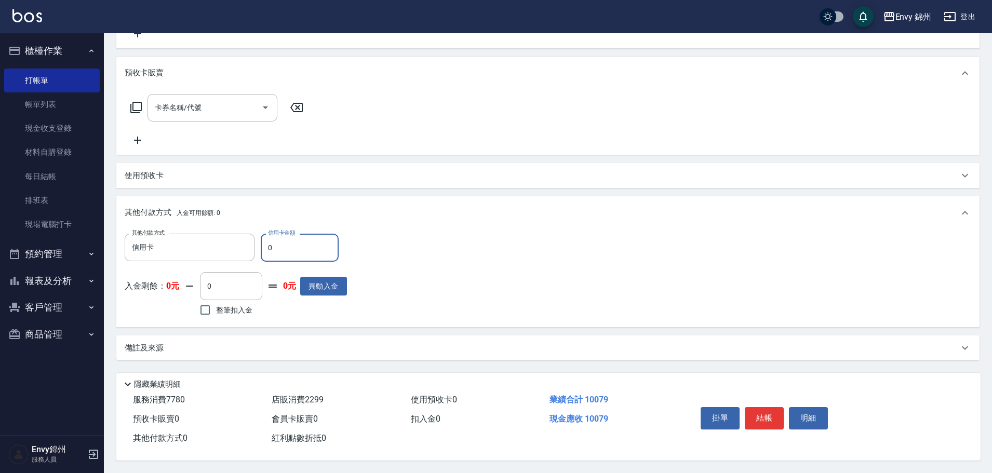
click at [263, 244] on input "0" at bounding box center [300, 248] width 78 height 28
type input "10079"
click at [778, 408] on button "結帳" at bounding box center [764, 418] width 39 height 22
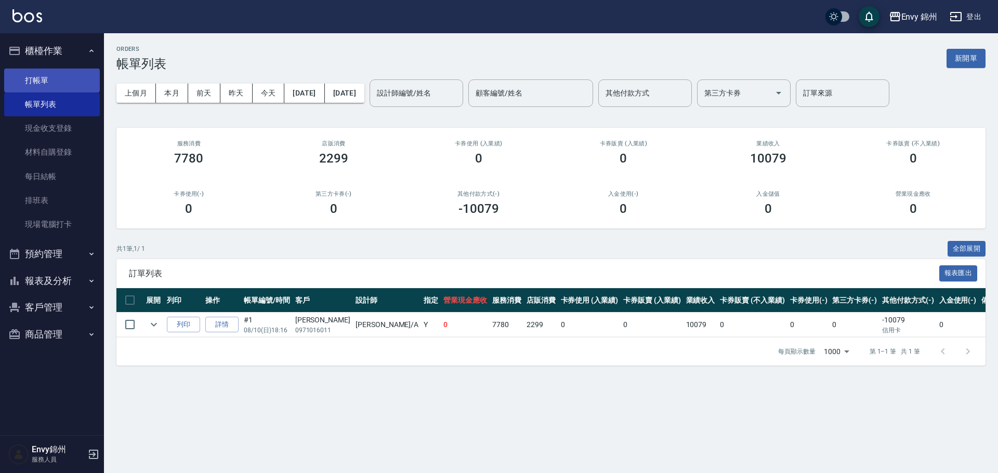
click at [65, 83] on link "打帳單" at bounding box center [52, 81] width 96 height 24
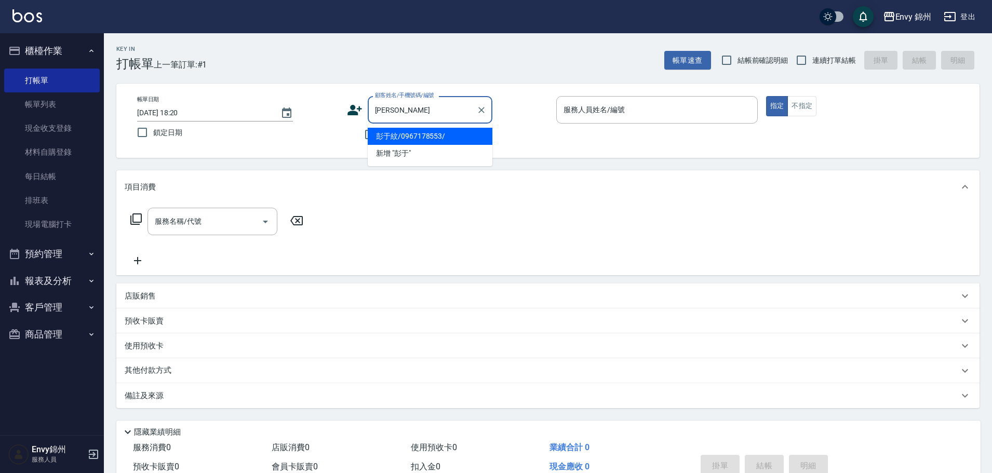
click at [452, 144] on li "彭于紋/0967178553/" at bounding box center [430, 136] width 125 height 17
type input "彭于紋/0967178553/"
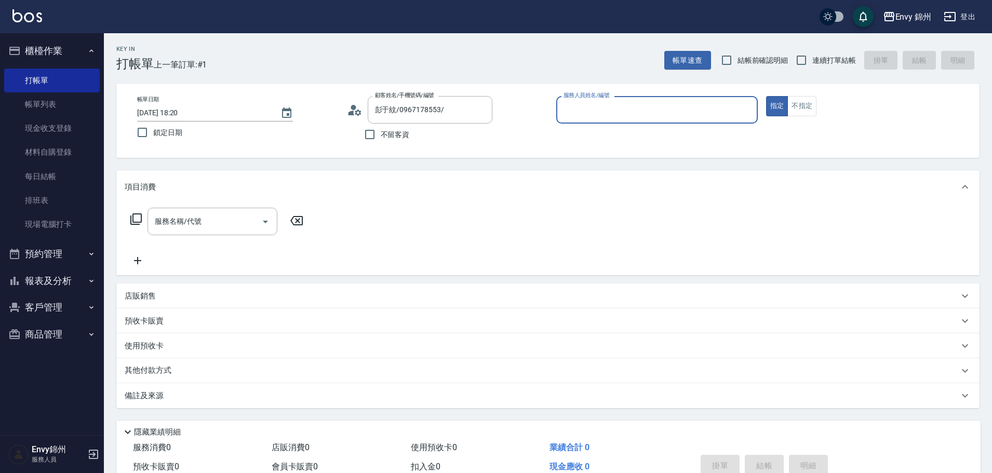
type input "Annie-A"
click at [180, 223] on input "服務名稱/代號" at bounding box center [204, 222] width 105 height 18
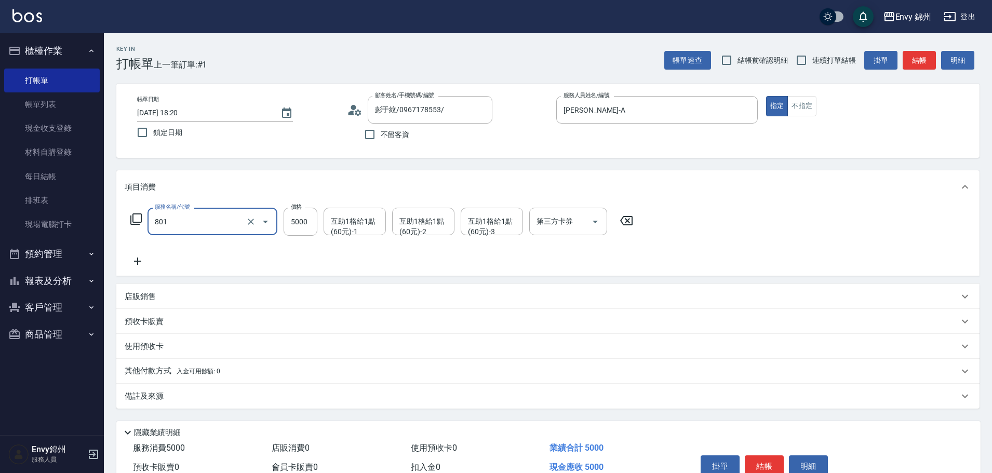
type input "801 接髮(801)"
type input "6000"
click at [137, 265] on icon at bounding box center [138, 261] width 26 height 12
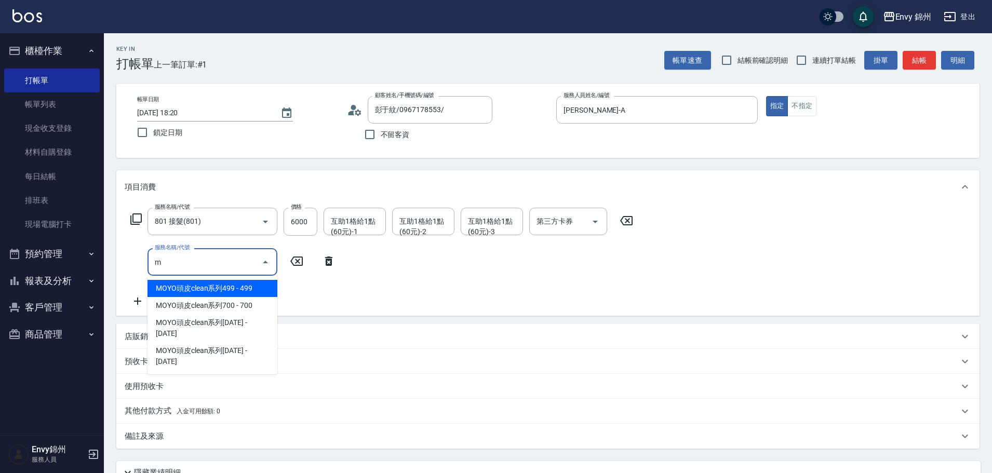
drag, startPoint x: 211, startPoint y: 292, endPoint x: 235, endPoint y: 276, distance: 28.1
click at [215, 290] on span "MOYO頭皮clean系列499 - 499" at bounding box center [213, 288] width 130 height 17
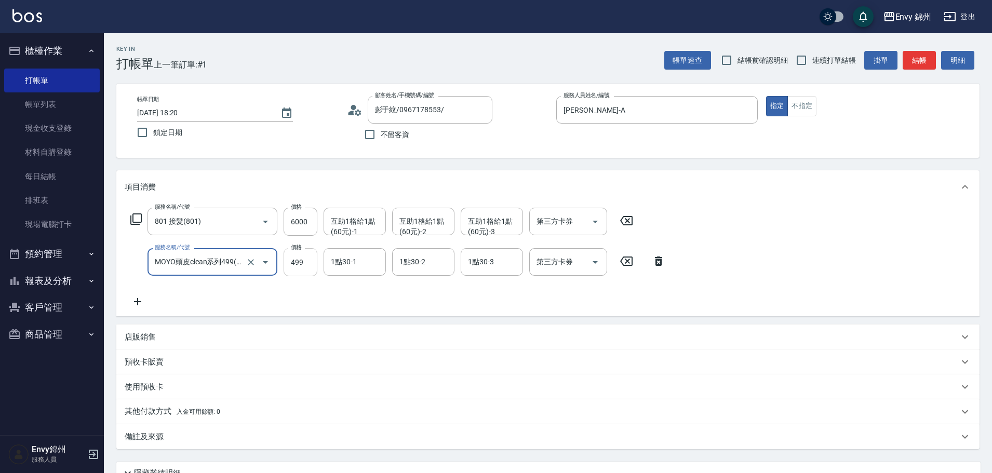
type input "MOYO頭皮clean系列499(405)"
click at [301, 268] on input "499" at bounding box center [301, 262] width 34 height 28
type input "599"
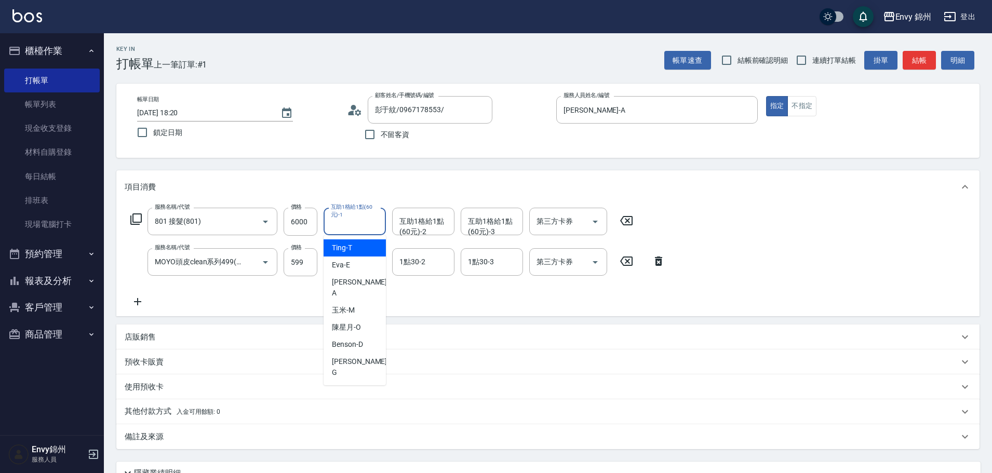
click at [353, 222] on div "互助1格給1點(60元)-1 互助1格給1點(60元)-1" at bounding box center [355, 222] width 62 height 28
click at [348, 356] on span "杉杉 -G" at bounding box center [360, 367] width 57 height 22
type input "杉杉-G"
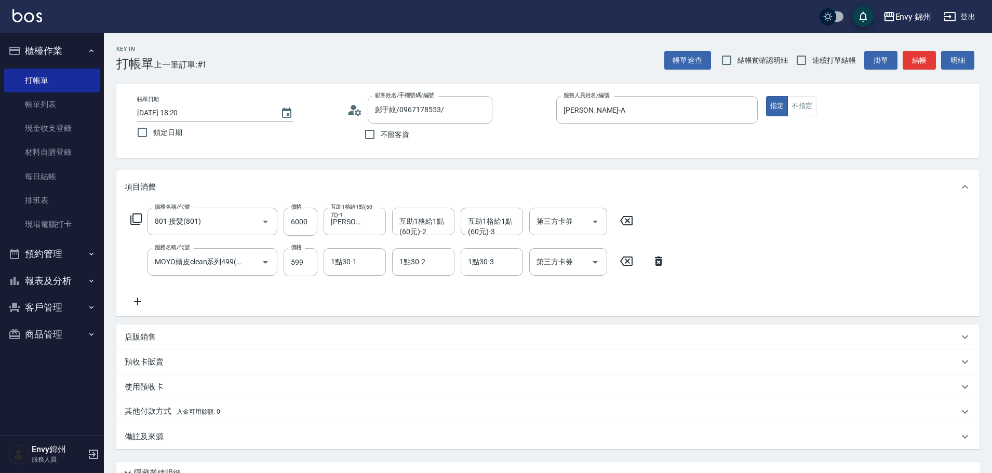
click at [134, 337] on p "店販銷售" at bounding box center [140, 337] width 31 height 11
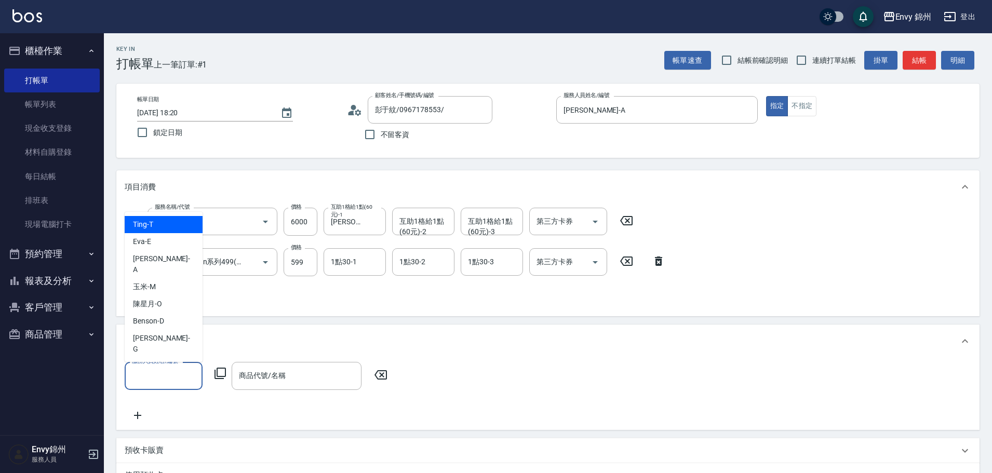
click at [156, 379] on input "服務人員姓名/編號" at bounding box center [163, 376] width 69 height 18
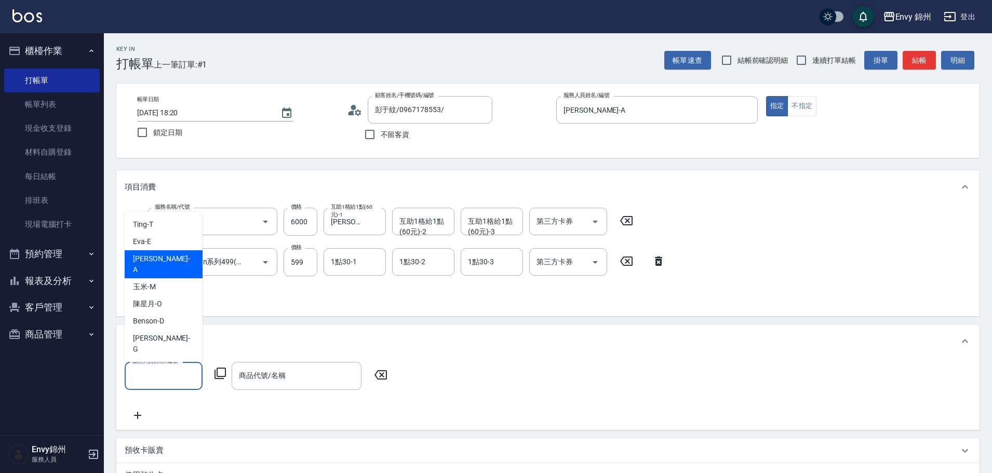
click at [164, 277] on div "Annie -A" at bounding box center [164, 264] width 78 height 28
type input "Annie-A"
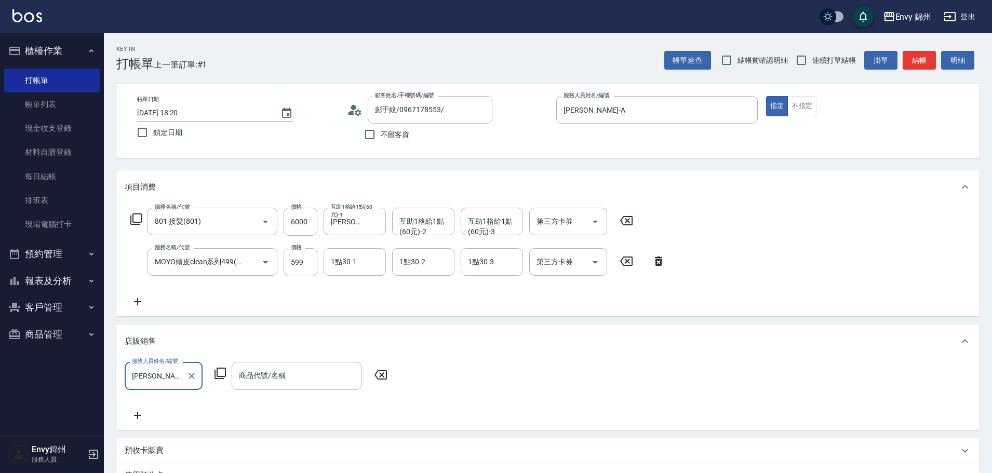
click at [219, 375] on icon at bounding box center [220, 373] width 12 height 12
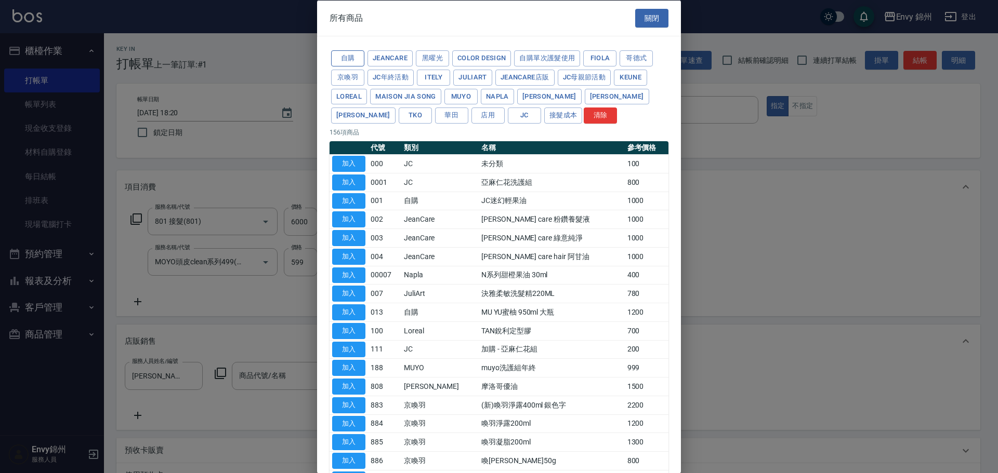
click at [335, 55] on button "自購" at bounding box center [347, 58] width 33 height 16
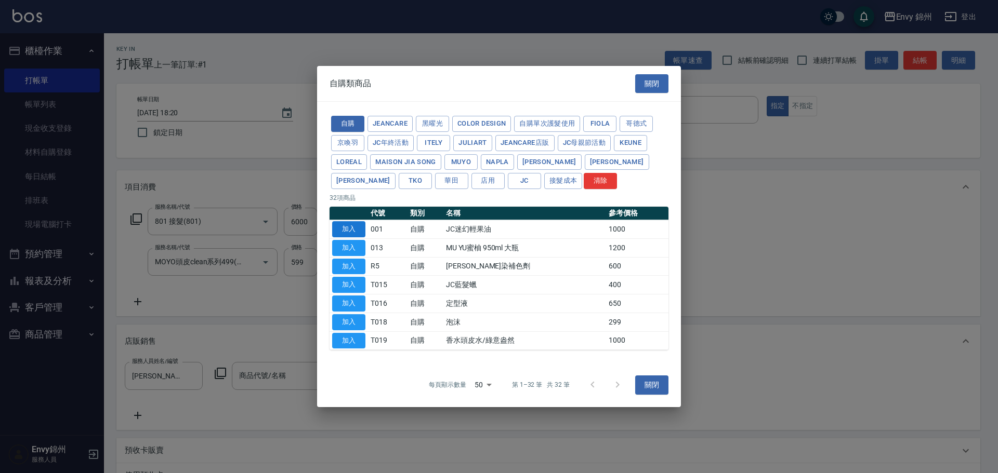
click at [349, 230] on button "加入" at bounding box center [348, 229] width 33 height 16
type input "JC迷幻輕果油"
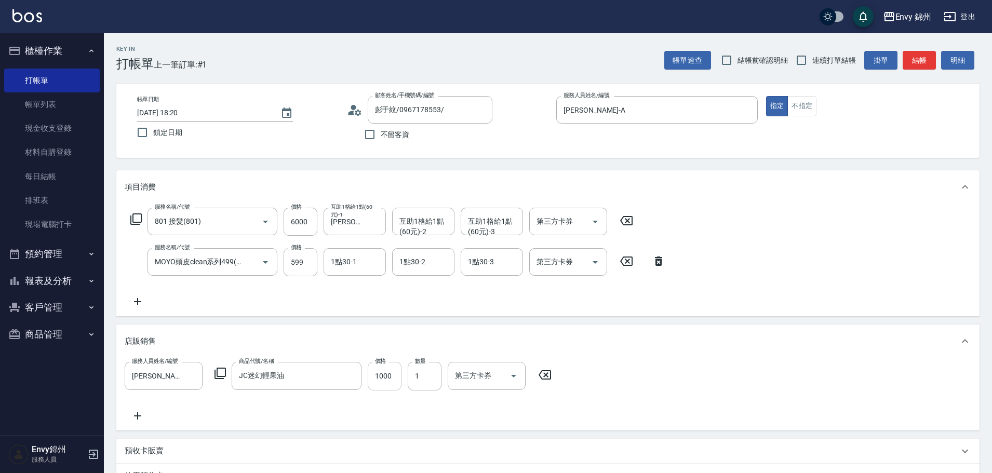
click at [378, 383] on input "1000" at bounding box center [385, 376] width 34 height 28
type input "750"
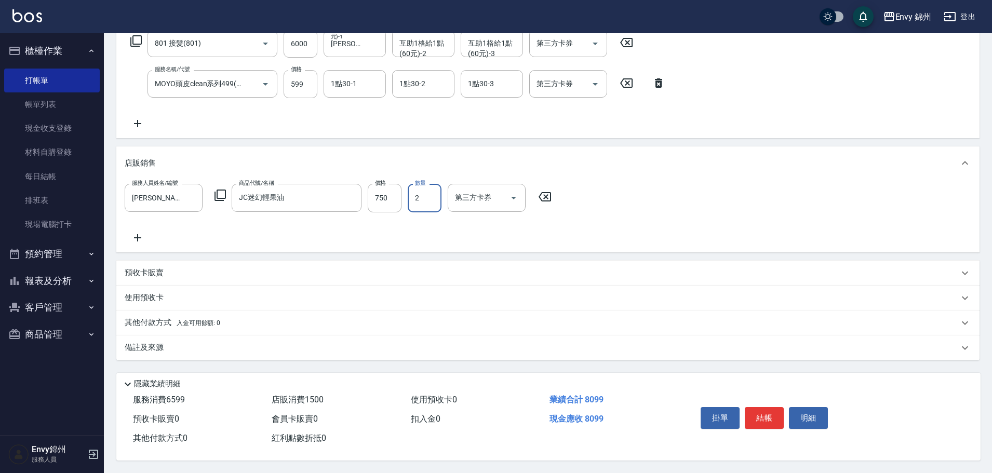
type input "2"
click at [169, 342] on div "備註及來源" at bounding box center [542, 347] width 834 height 11
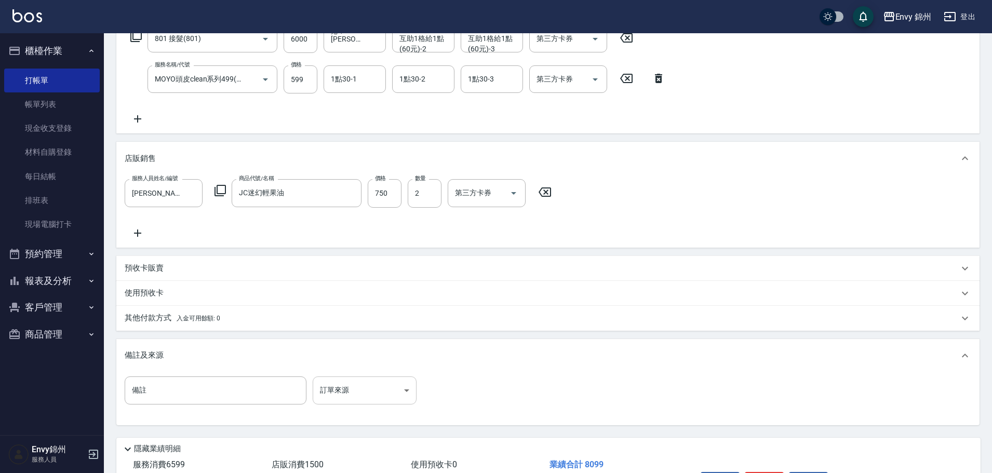
click at [359, 389] on body "Envy 錦州 登出 櫃檯作業 打帳單 帳單列表 現金收支登錄 材料自購登錄 每日結帳 排班表 現場電腦打卡 預約管理 預約管理 單日預約紀錄 單週預約紀錄 …" at bounding box center [496, 177] width 992 height 721
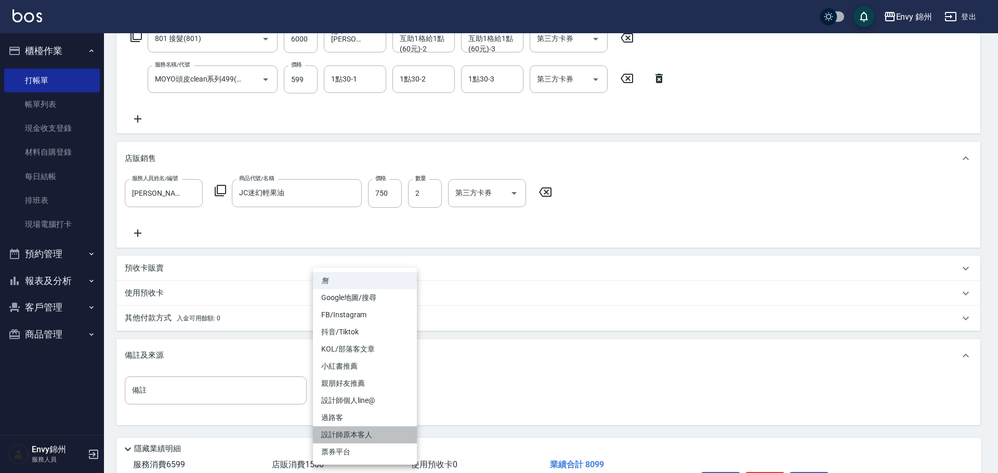
click at [377, 437] on li "設計師原本客人" at bounding box center [365, 435] width 104 height 17
type input "設計師原本客人"
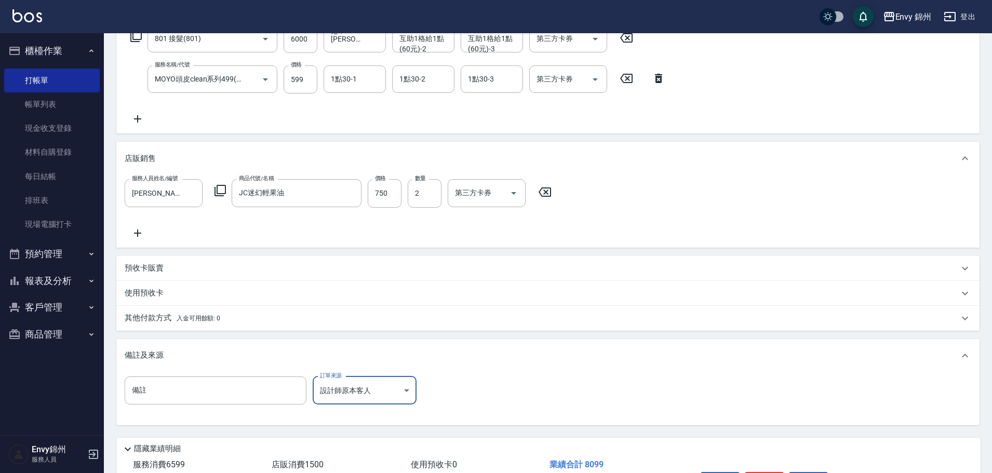
scroll to position [253, 0]
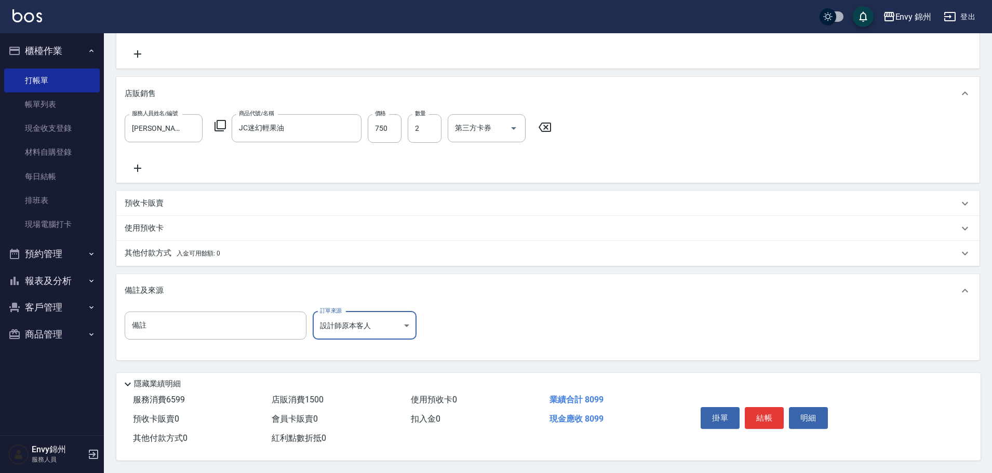
click at [179, 258] on div "其他付款方式 入金可用餘額: 0" at bounding box center [548, 253] width 864 height 25
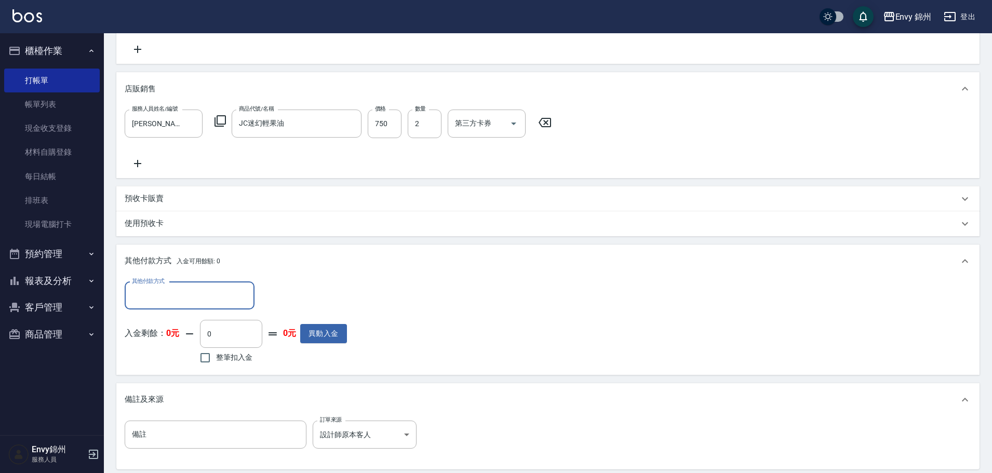
scroll to position [0, 0]
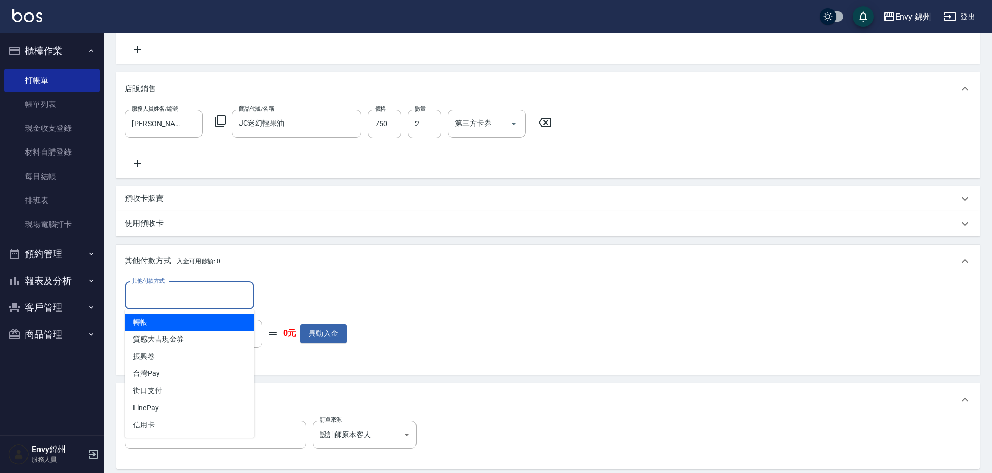
click at [208, 297] on input "其他付款方式" at bounding box center [189, 296] width 121 height 18
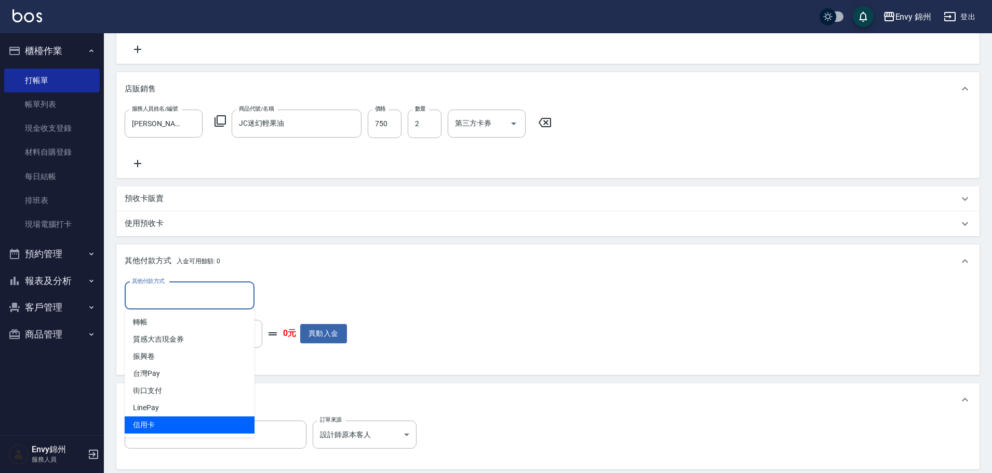
drag, startPoint x: 159, startPoint y: 426, endPoint x: 199, endPoint y: 379, distance: 61.5
click at [160, 424] on span "信用卡" at bounding box center [190, 425] width 130 height 17
type input "信用卡"
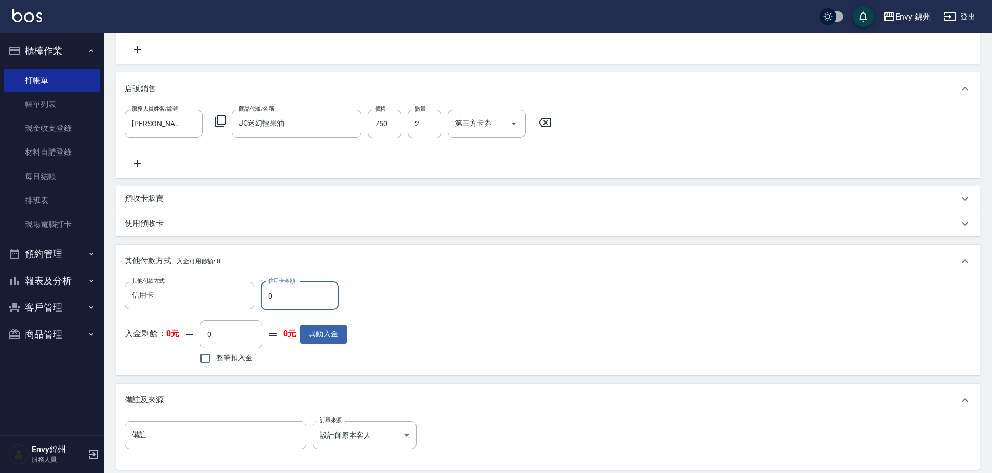
drag, startPoint x: 290, startPoint y: 298, endPoint x: 261, endPoint y: 297, distance: 29.1
click at [261, 297] on input "0" at bounding box center [300, 296] width 78 height 28
click at [300, 302] on input "0" at bounding box center [300, 296] width 78 height 28
drag, startPoint x: 287, startPoint y: 299, endPoint x: 242, endPoint y: 294, distance: 45.4
click at [242, 294] on div "其他付款方式 信用卡 其他付款方式 信用卡金額 0 信用卡金額" at bounding box center [236, 296] width 222 height 28
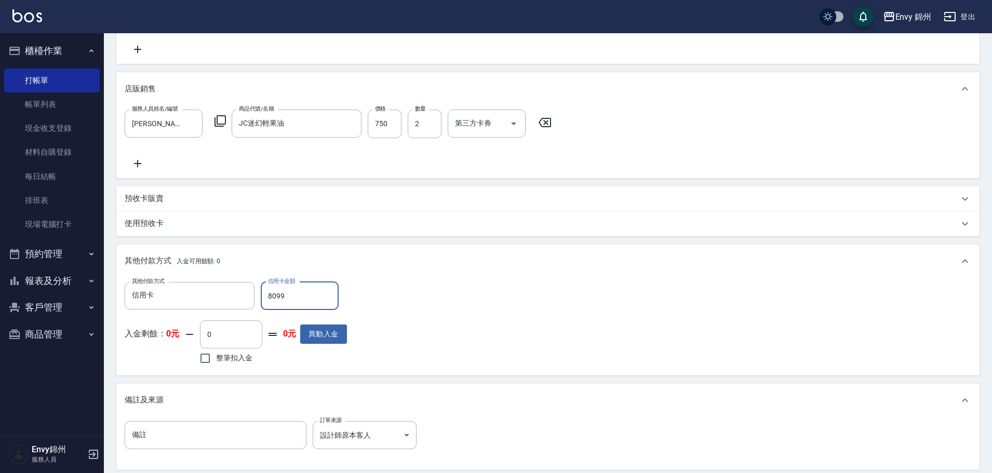
scroll to position [367, 0]
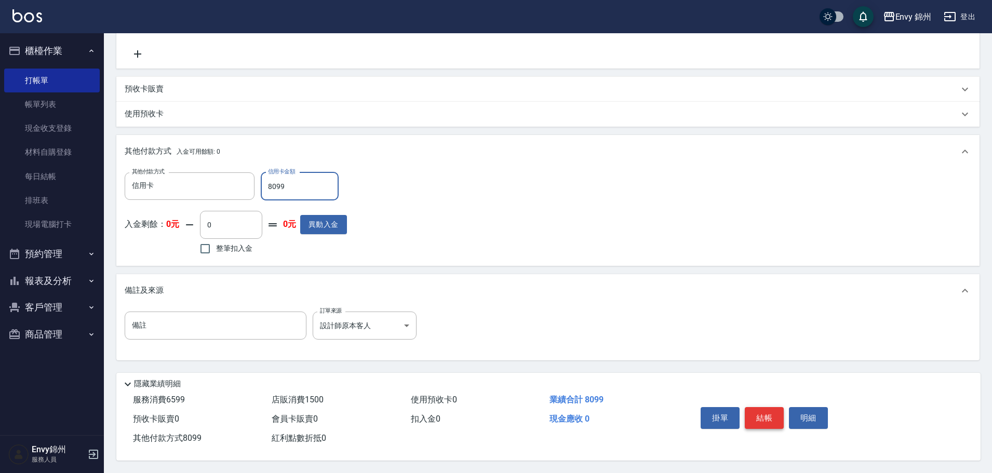
type input "8099"
click at [760, 415] on button "結帳" at bounding box center [764, 418] width 39 height 22
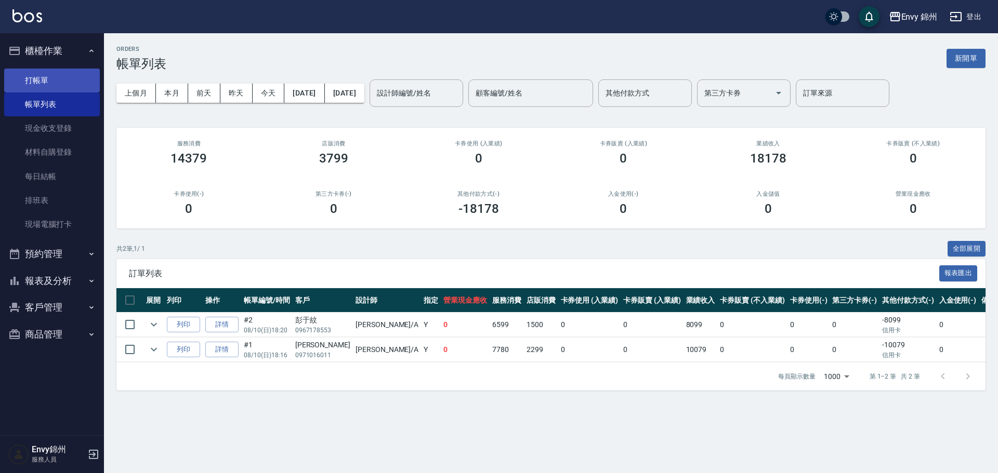
click at [33, 80] on link "打帳單" at bounding box center [52, 81] width 96 height 24
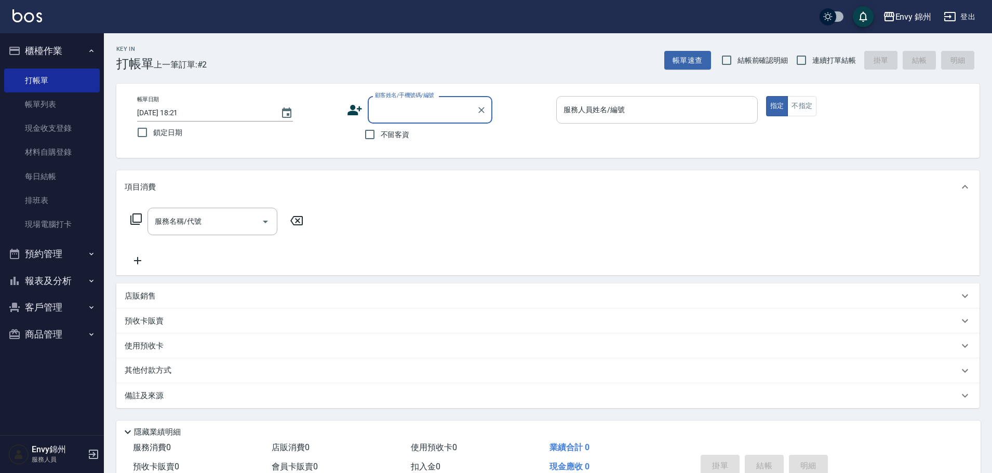
click at [579, 112] on input "服務人員姓名/編號" at bounding box center [657, 110] width 192 height 18
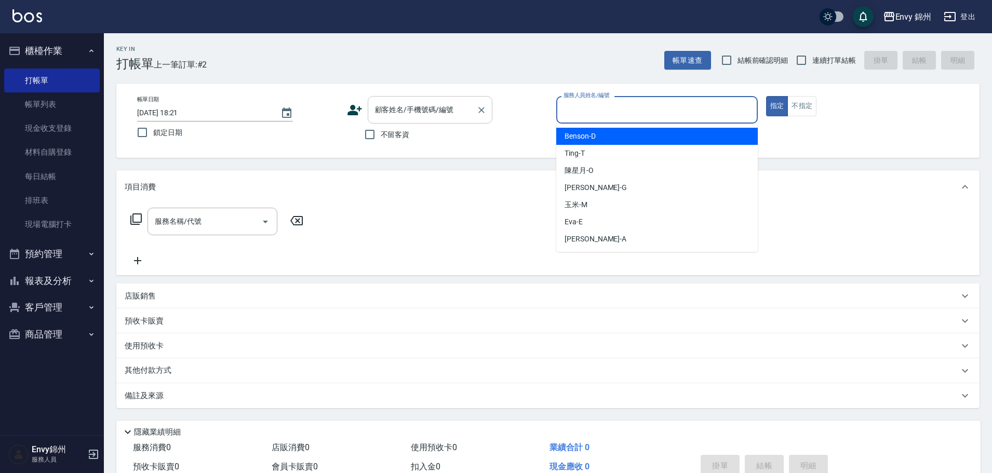
click at [417, 112] on input "顧客姓名/手機號碼/編號" at bounding box center [423, 110] width 100 height 18
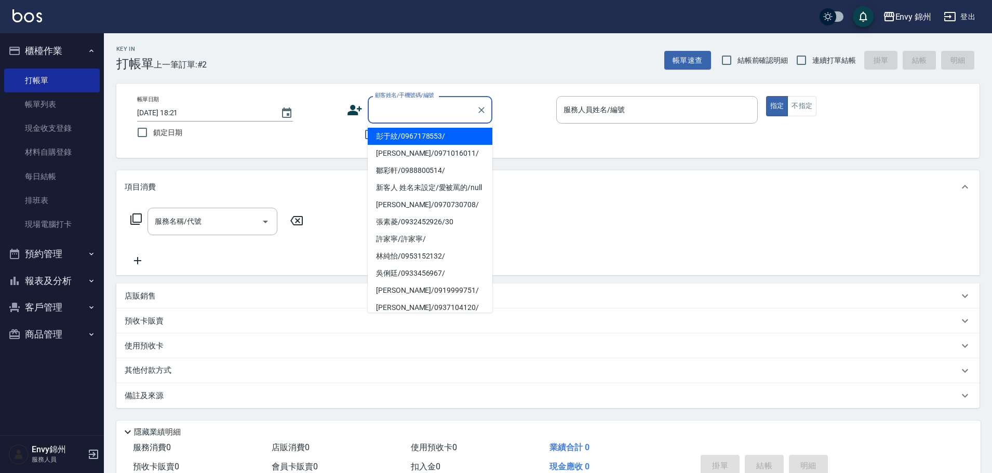
click at [440, 140] on li "彭于紋/0967178553/" at bounding box center [430, 136] width 125 height 17
type input "彭于紋/0967178553/"
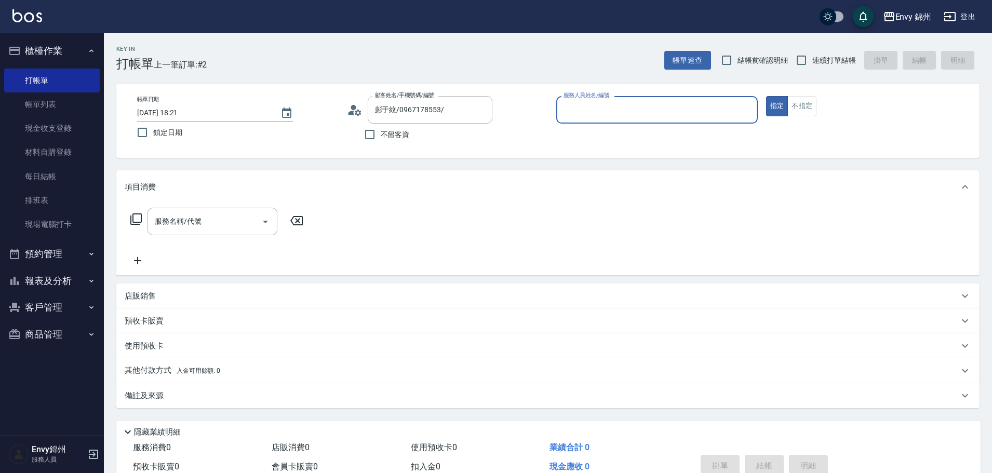
type input "Annie-A"
click at [233, 218] on input "服務名稱/代號" at bounding box center [204, 222] width 105 height 18
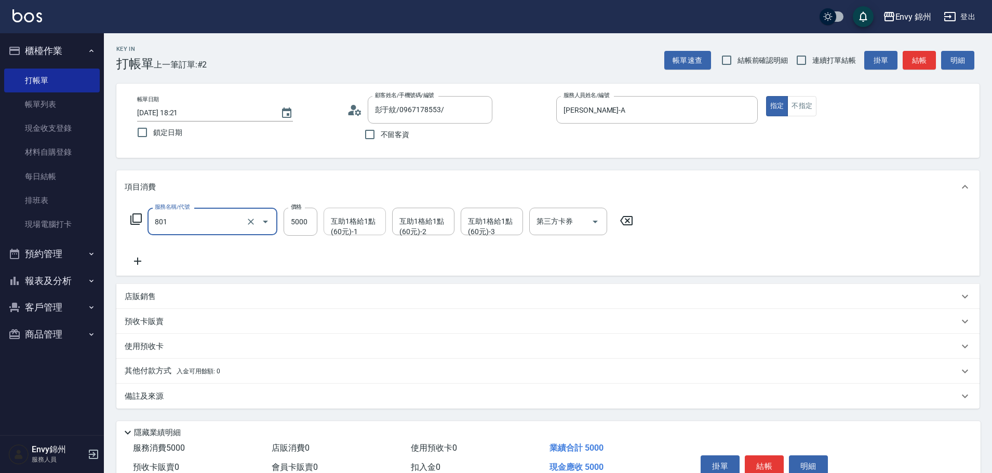
type input "801 接髮(801)"
type input "38000"
click at [134, 261] on icon at bounding box center [138, 261] width 26 height 12
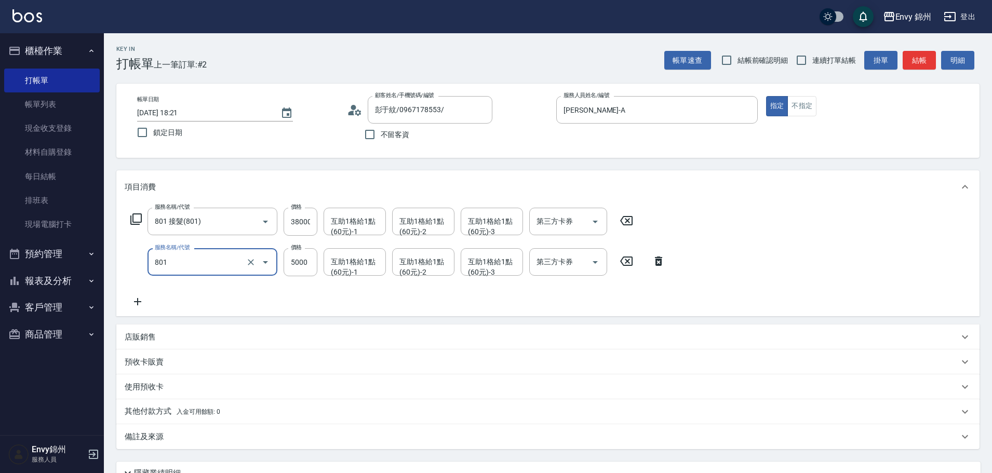
type input "801 接髮(801)"
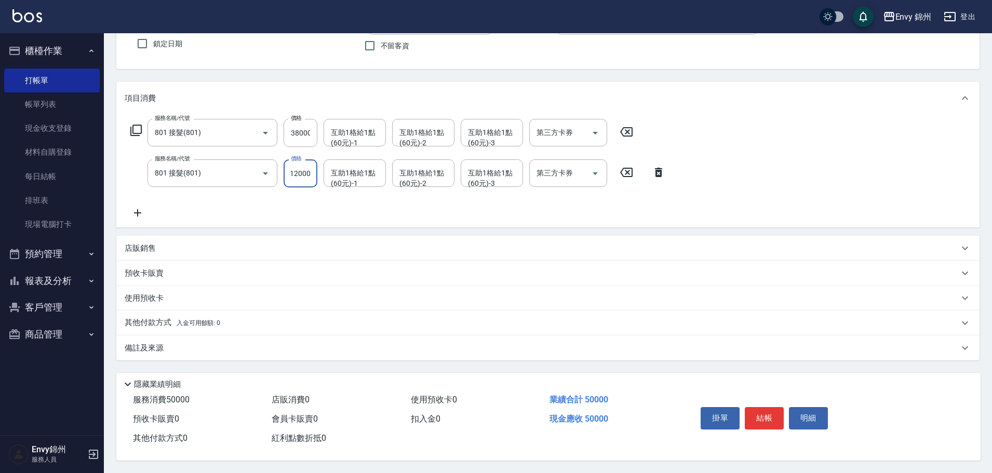
type input "12000"
click at [206, 343] on div "備註及來源" at bounding box center [542, 348] width 834 height 11
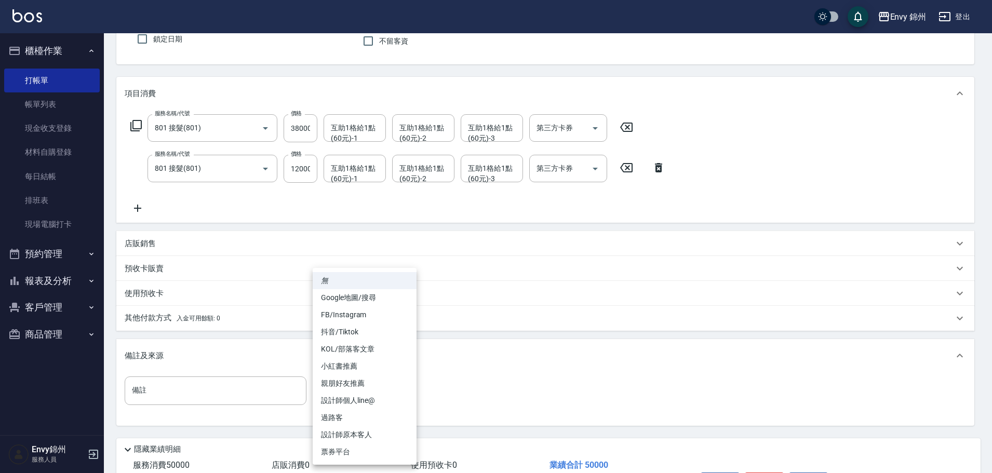
click at [355, 386] on body "Envy 錦州 登出 櫃檯作業 打帳單 帳單列表 現金收支登錄 材料自購登錄 每日結帳 排班表 現場電腦打卡 預約管理 預約管理 單日預約紀錄 單週預約紀錄 …" at bounding box center [496, 222] width 992 height 632
drag, startPoint x: 384, startPoint y: 431, endPoint x: 399, endPoint y: 424, distance: 16.0
click at [386, 431] on li "設計師原本客人" at bounding box center [365, 435] width 104 height 17
type input "設計師原本客人"
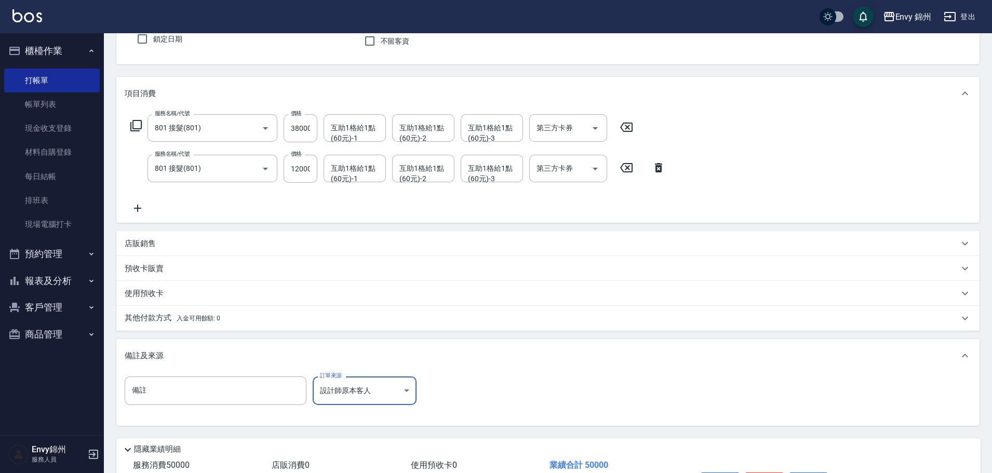
scroll to position [164, 0]
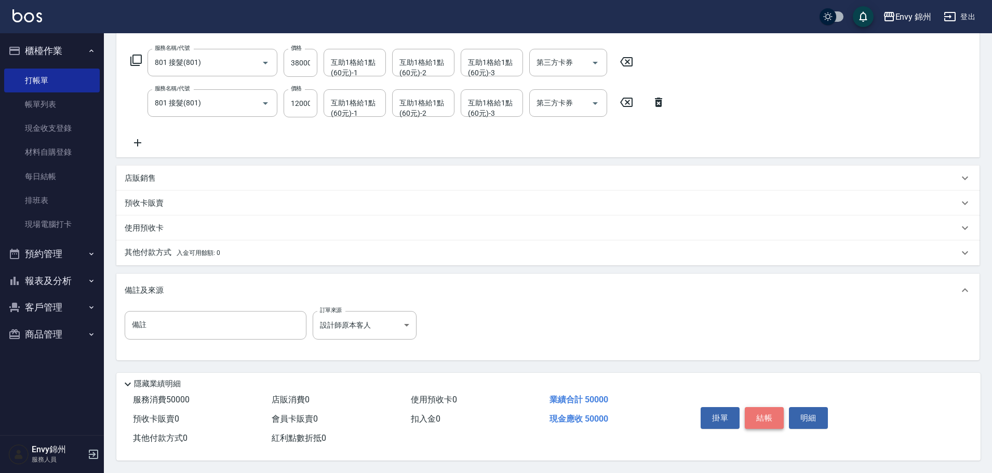
click at [763, 412] on button "結帳" at bounding box center [764, 418] width 39 height 22
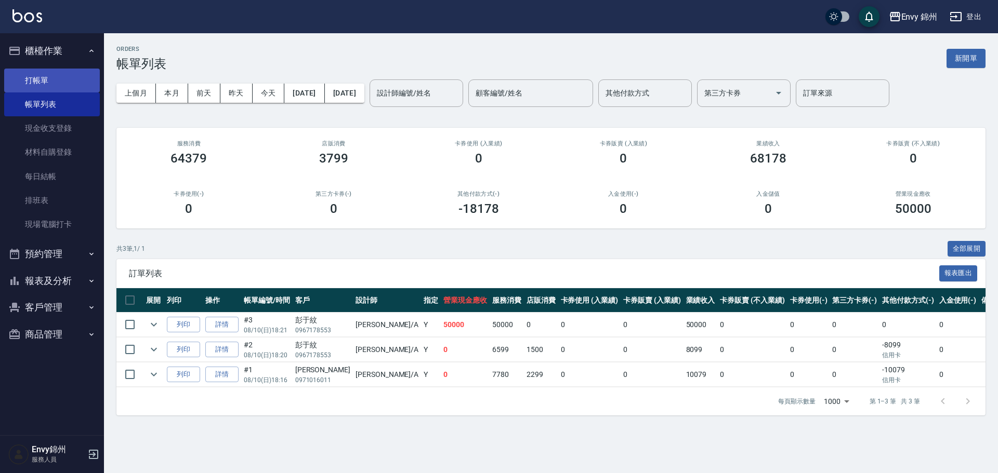
click at [34, 75] on link "打帳單" at bounding box center [52, 81] width 96 height 24
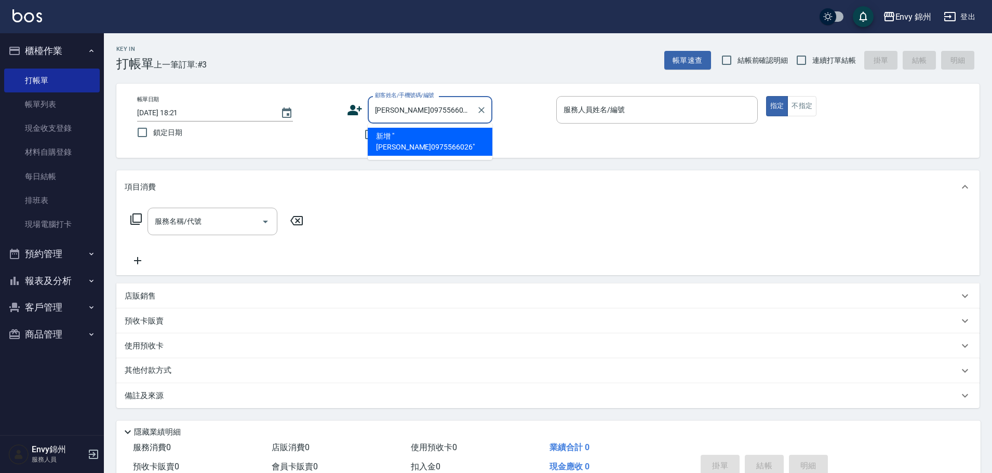
click at [413, 134] on li "新增 "陳小姐0975566026"" at bounding box center [430, 142] width 125 height 28
type input "陳小姐0975566026"
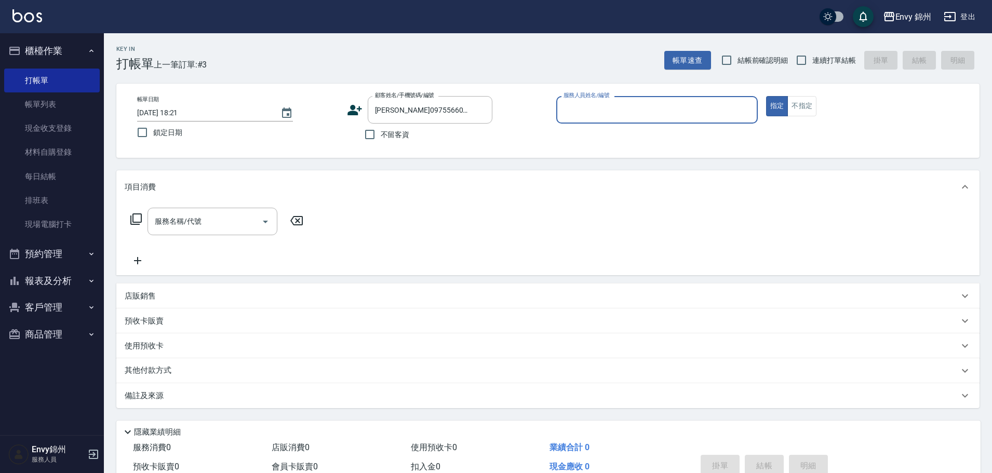
click at [596, 100] on div "服務人員姓名/編號" at bounding box center [657, 110] width 202 height 28
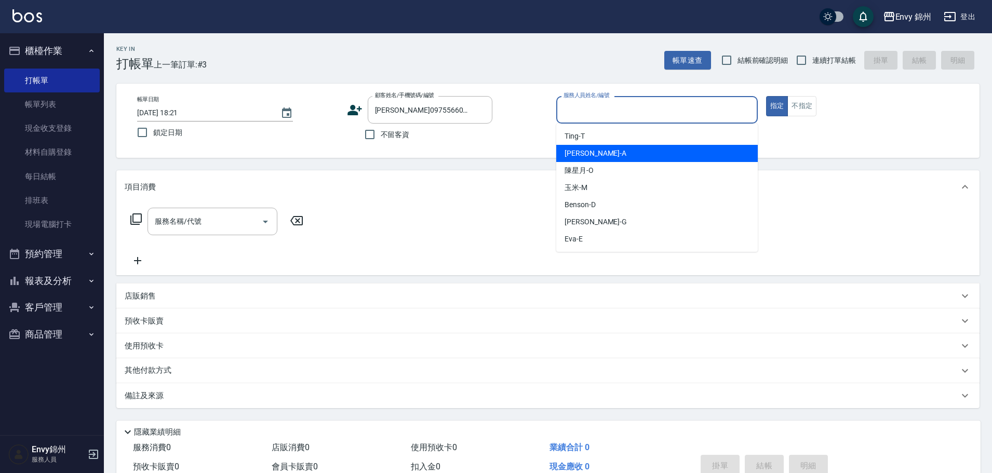
click at [596, 155] on div "Annie -A" at bounding box center [657, 153] width 202 height 17
type input "Annie-A"
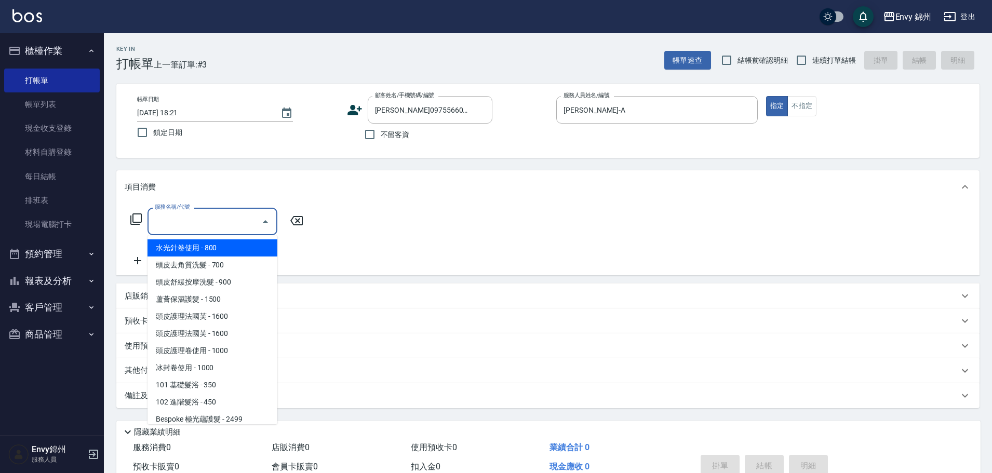
click at [217, 227] on input "服務名稱/代號" at bounding box center [204, 222] width 105 height 18
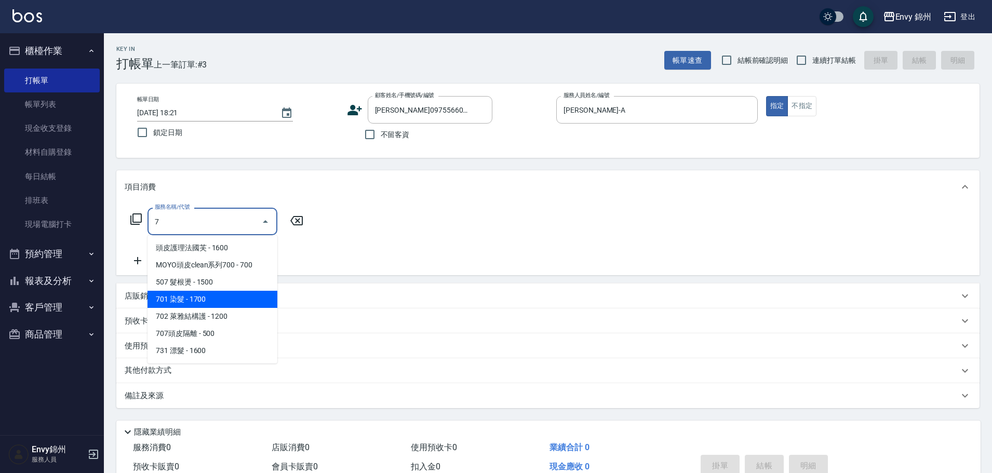
click at [218, 302] on span "701 染髮 - 1700" at bounding box center [213, 299] width 130 height 17
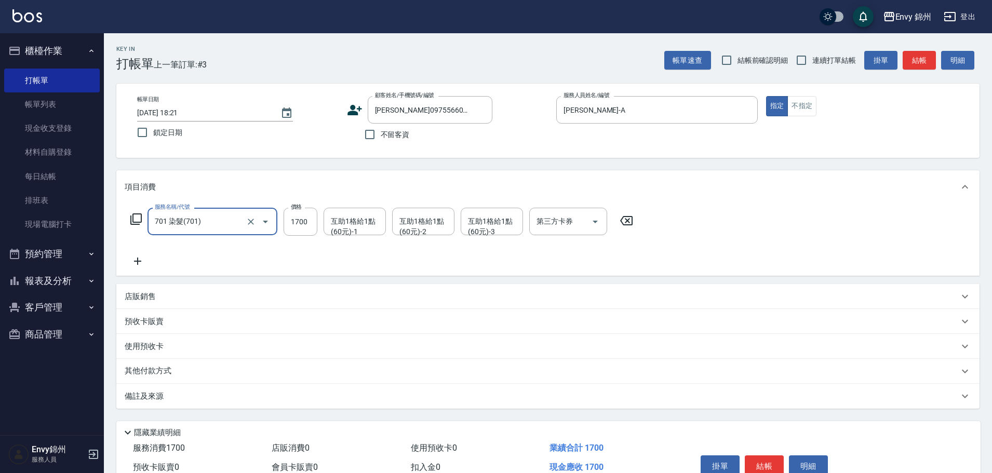
type input "701 染髮(701)"
drag, startPoint x: 322, startPoint y: 205, endPoint x: 316, endPoint y: 207, distance: 6.3
click at [321, 205] on div "服務名稱/代號 701 染髮(701) 服務名稱/代號 價格 1700 價格 互助1格給1點(60元)-1 互助1格給1點(60元)-1 互助1格給1點(60…" at bounding box center [548, 240] width 864 height 72
click at [286, 227] on input "1700" at bounding box center [301, 222] width 34 height 28
type input "22"
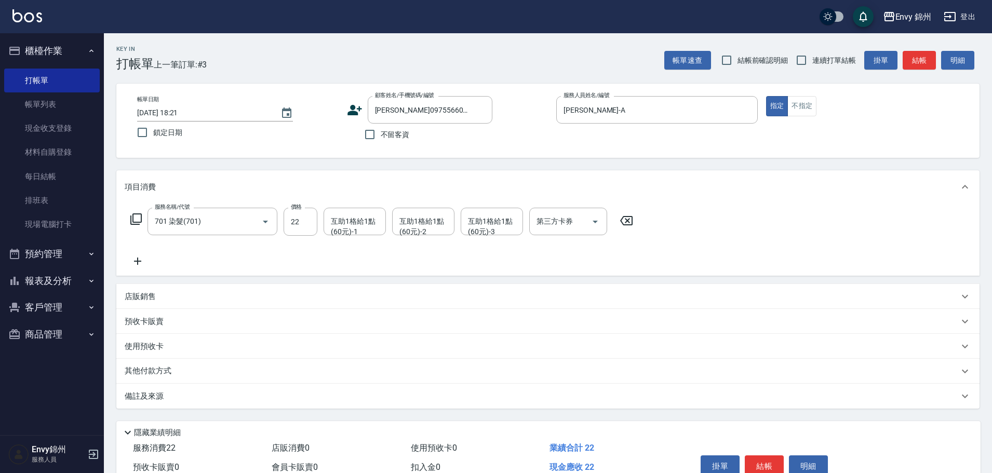
click at [132, 259] on icon at bounding box center [138, 261] width 26 height 12
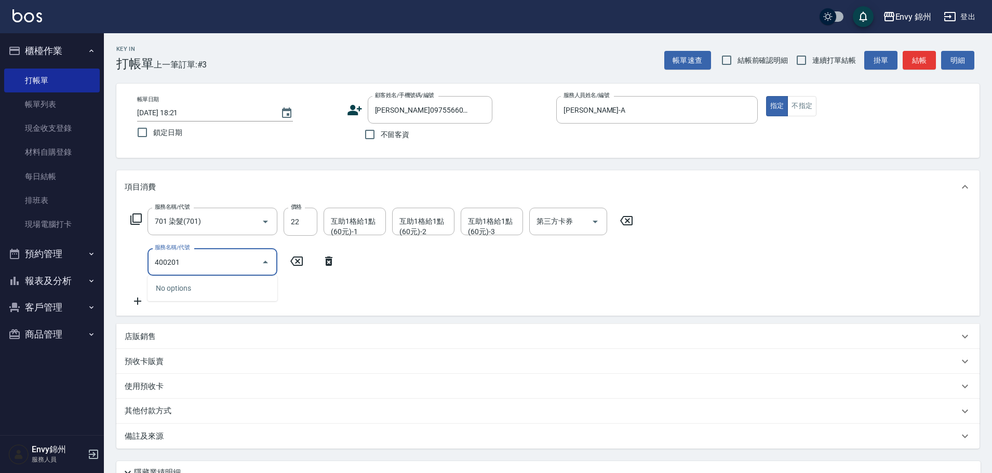
drag, startPoint x: 216, startPoint y: 263, endPoint x: 96, endPoint y: 265, distance: 120.0
click at [96, 265] on div "Envy 錦州 登出 櫃檯作業 打帳單 帳單列表 現金收支登錄 材料自購登錄 每日結帳 排班表 現場電腦打卡 預約管理 預約管理 單日預約紀錄 單週預約紀錄 …" at bounding box center [496, 281] width 992 height 562
type input "201 剪髮(201)"
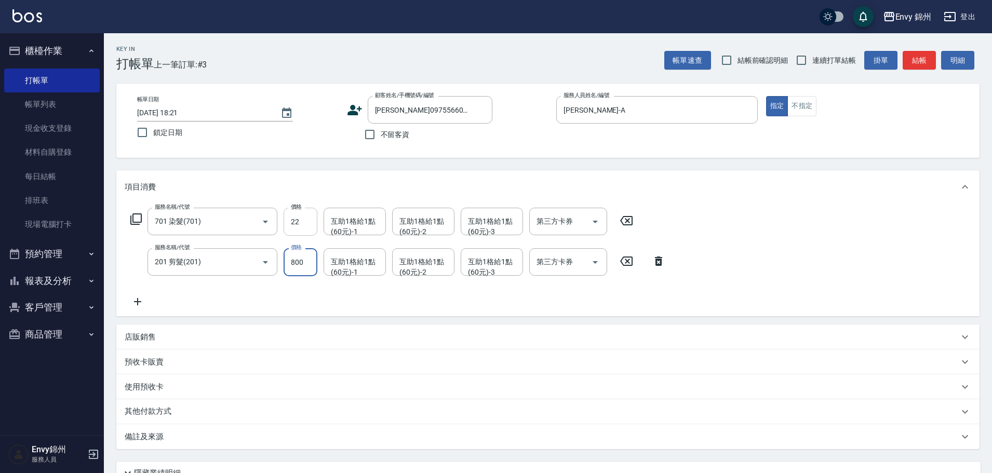
type input "800"
click at [297, 227] on input "22" at bounding box center [301, 222] width 34 height 28
type input "2400"
click at [143, 301] on icon at bounding box center [138, 302] width 26 height 12
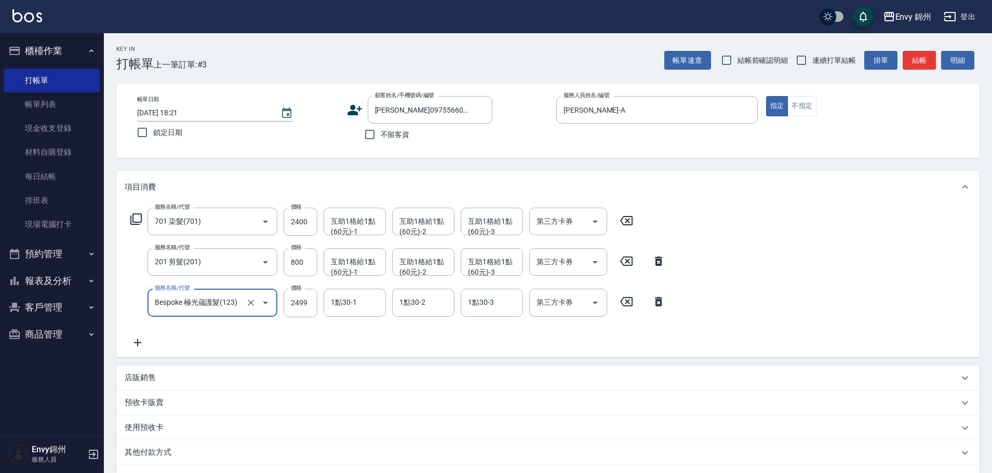
type input "Bespoke 極光蘊護髮(123)"
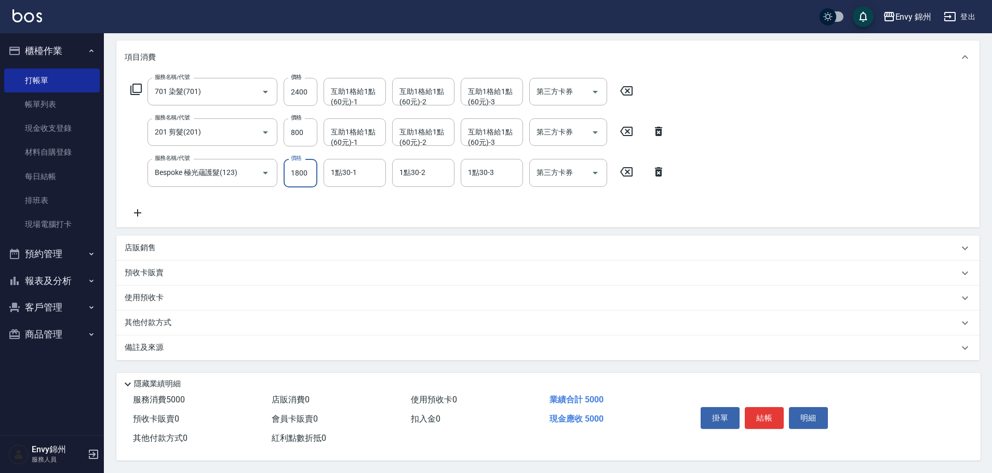
scroll to position [83, 0]
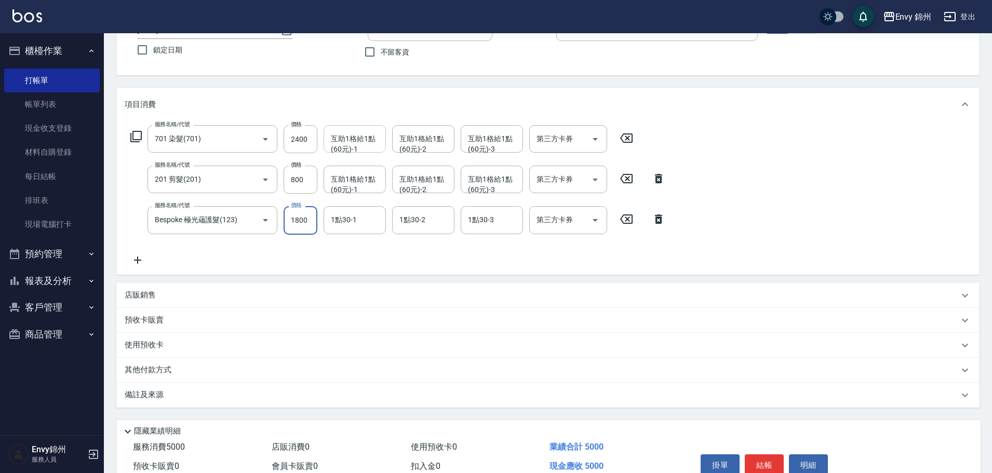
click at [352, 150] on div "互助1格給1點(60元)-1" at bounding box center [355, 139] width 62 height 28
type input "1800"
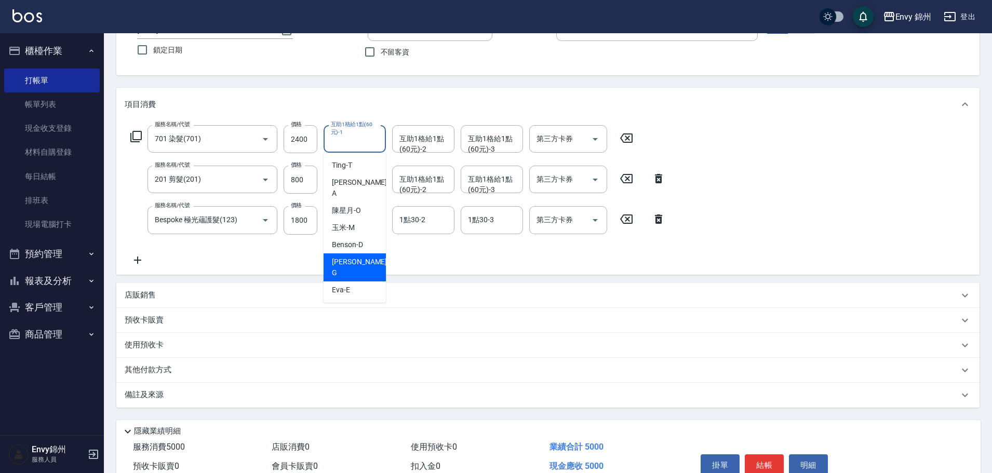
click at [359, 254] on div "杉杉 -G" at bounding box center [355, 268] width 62 height 28
type input "杉杉-G"
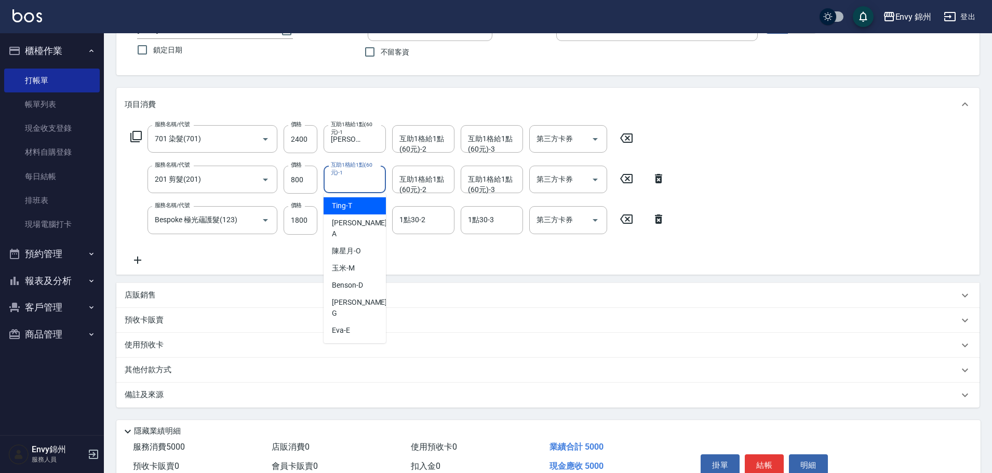
click at [350, 183] on div "互助1格給1點(60元)-1 互助1格給1點(60元)-1" at bounding box center [355, 180] width 62 height 28
click at [420, 244] on div "服務名稱/代號 701 染髮(701) 服務名稱/代號 價格 2400 價格 互助1格給1點(60元)-1 杉杉-G 互助1格給1點(60元)-1 互助1格給…" at bounding box center [398, 195] width 547 height 141
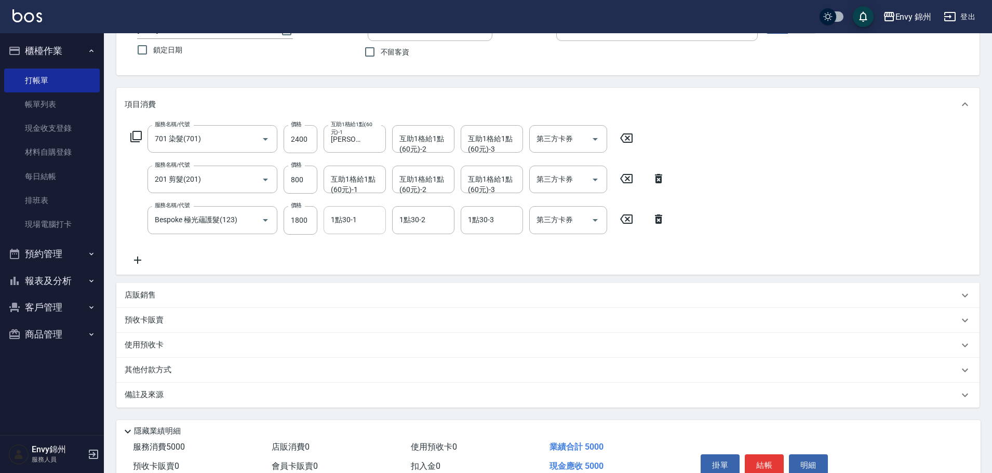
click at [344, 225] on input "1點30-1" at bounding box center [354, 220] width 53 height 18
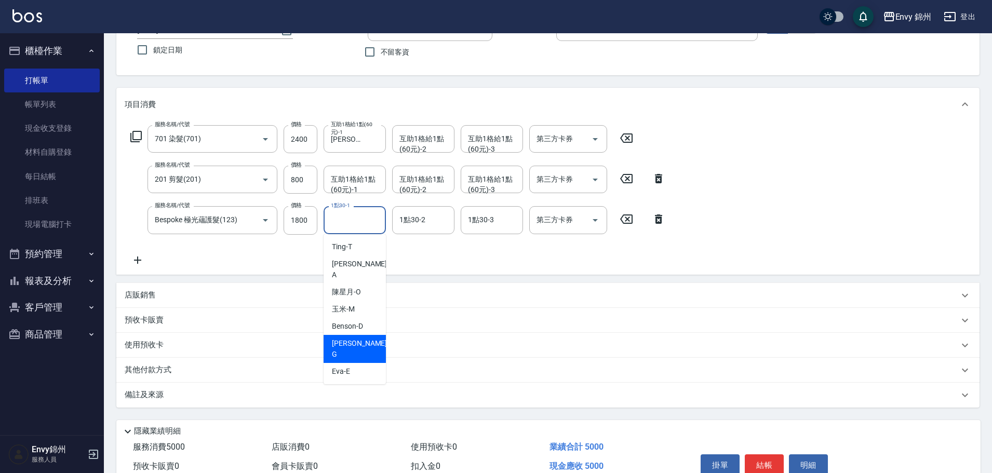
click at [363, 338] on div "杉杉 -G" at bounding box center [355, 349] width 62 height 28
type input "杉杉-G"
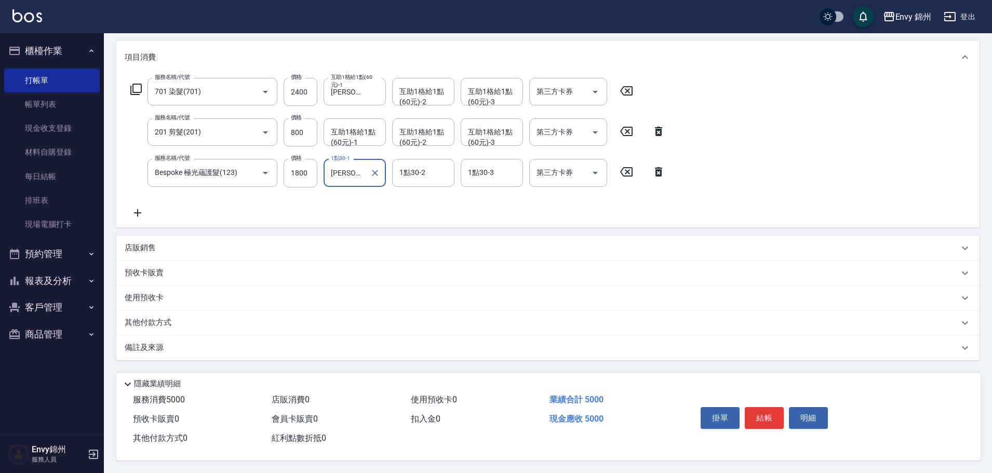
click at [164, 336] on div "備註及來源" at bounding box center [548, 348] width 864 height 25
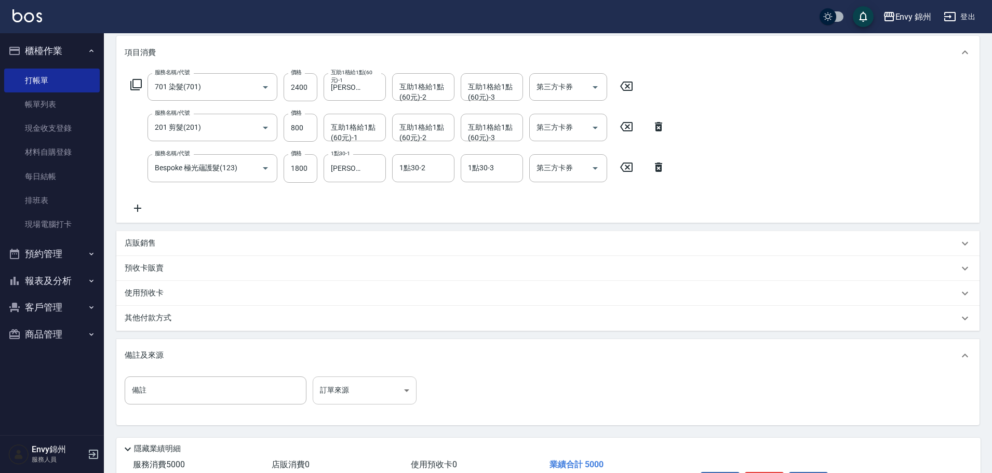
click at [373, 404] on body "Envy 錦州 登出 櫃檯作業 打帳單 帳單列表 現金收支登錄 材料自購登錄 每日結帳 排班表 現場電腦打卡 預約管理 預約管理 單日預約紀錄 單週預約紀錄 …" at bounding box center [496, 201] width 992 height 673
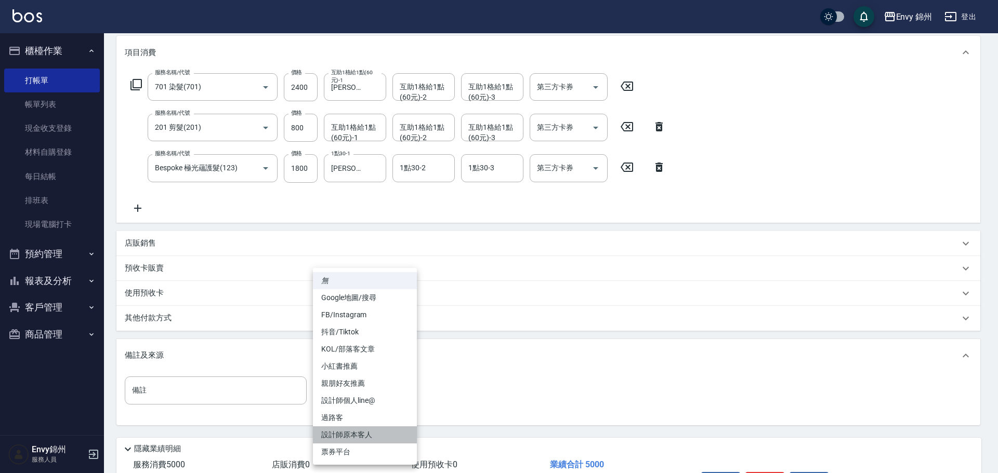
click at [369, 431] on li "設計師原本客人" at bounding box center [365, 435] width 104 height 17
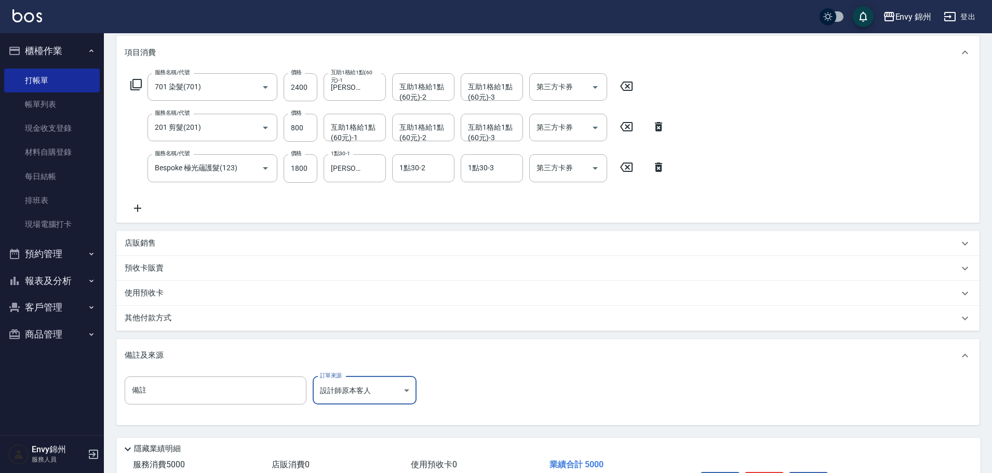
click at [171, 318] on p "其他付款方式" at bounding box center [151, 318] width 52 height 11
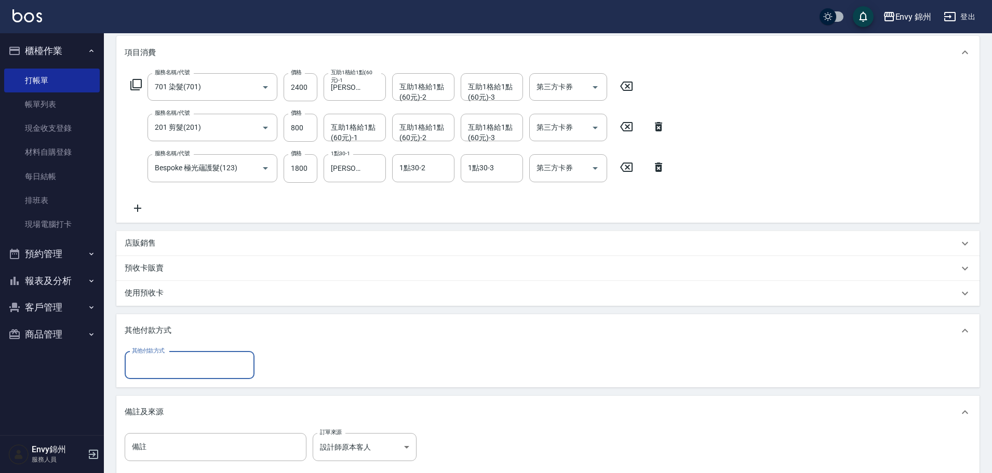
scroll to position [261, 0]
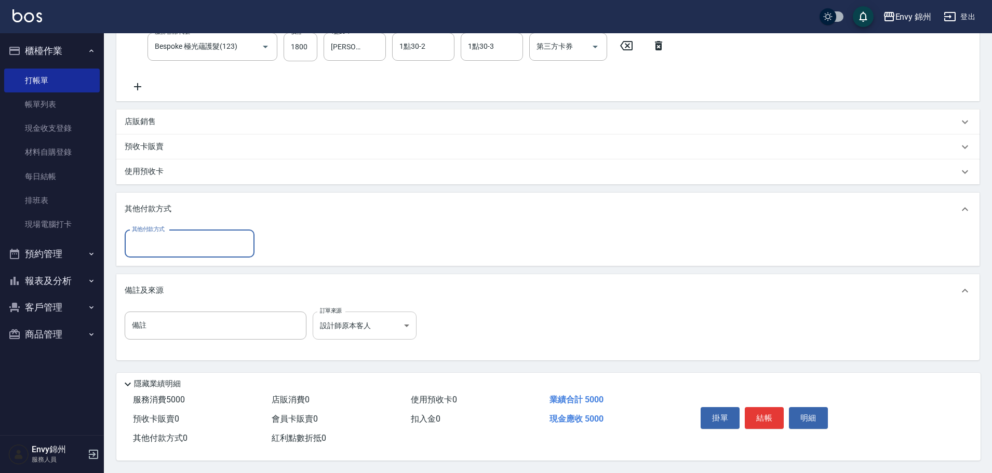
click at [389, 323] on body "Envy 錦州 登出 櫃檯作業 打帳單 帳單列表 現金收支登錄 材料自購登錄 每日結帳 排班表 現場電腦打卡 預約管理 預約管理 單日預約紀錄 單週預約紀錄 …" at bounding box center [496, 108] width 992 height 729
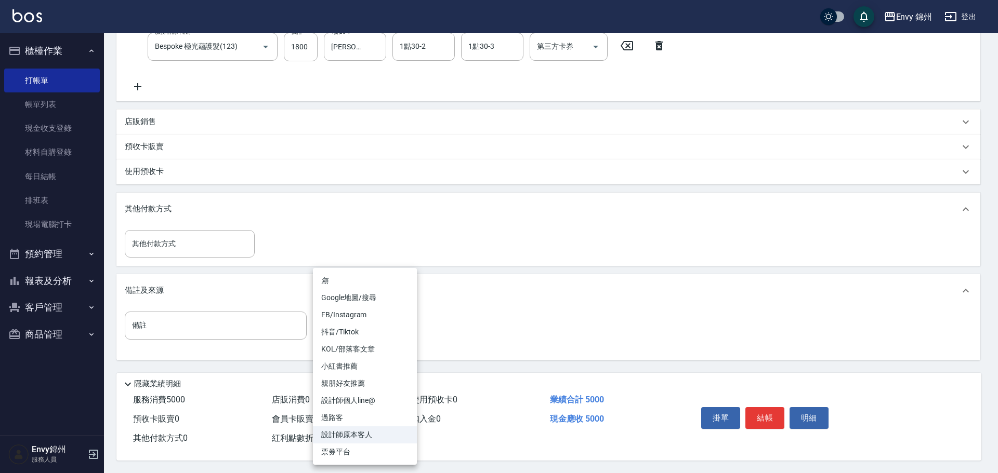
click at [371, 298] on li "Google地圖/搜尋" at bounding box center [365, 297] width 104 height 17
type input "Google地圖/搜尋"
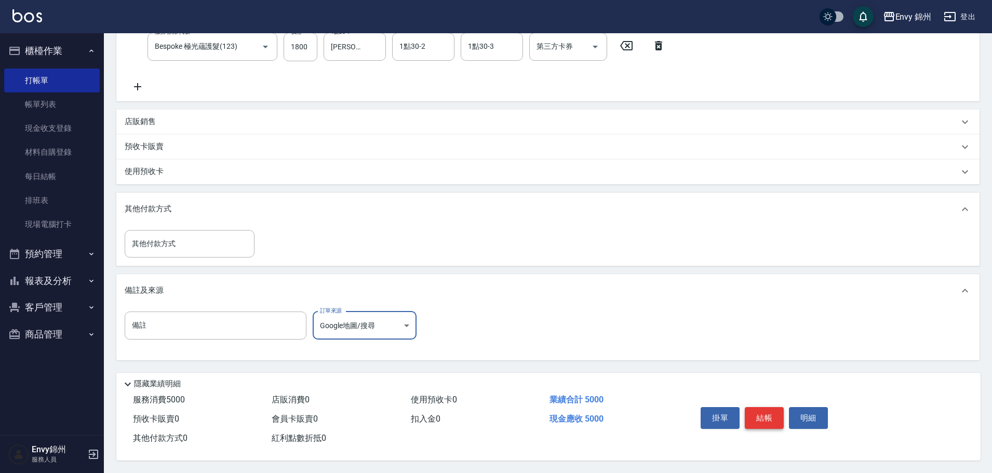
click at [764, 412] on button "結帳" at bounding box center [764, 418] width 39 height 22
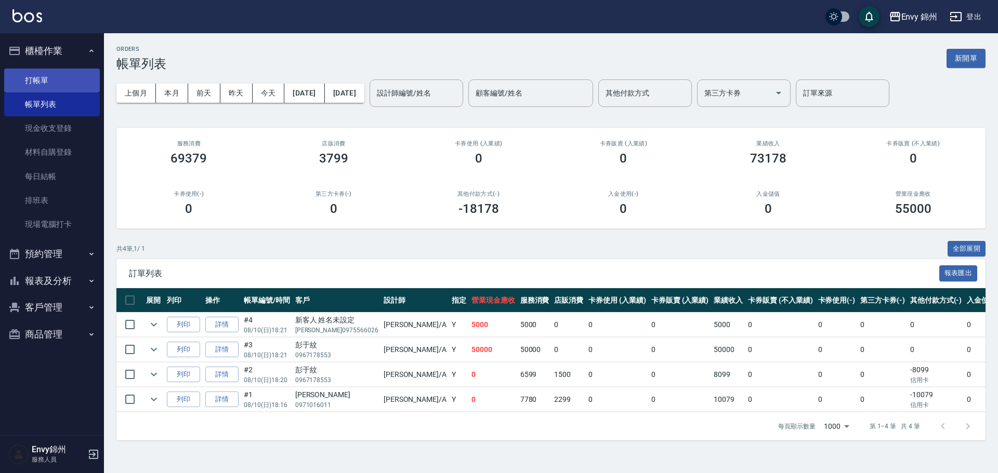
click at [37, 75] on link "打帳單" at bounding box center [52, 81] width 96 height 24
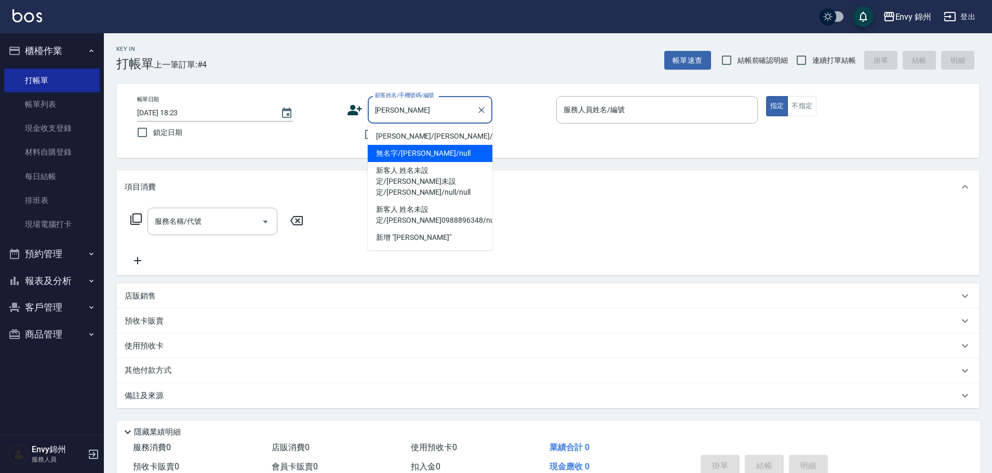
click at [429, 138] on li "李思萱/李思萱/null" at bounding box center [430, 136] width 125 height 17
type input "李思萱/李思萱/null"
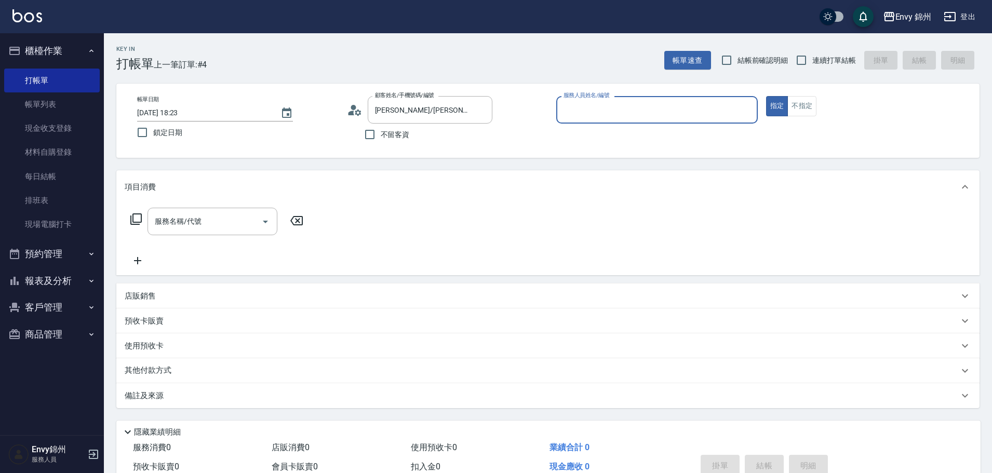
type input "Annie-A"
click at [238, 218] on input "服務名稱/代號" at bounding box center [204, 222] width 105 height 18
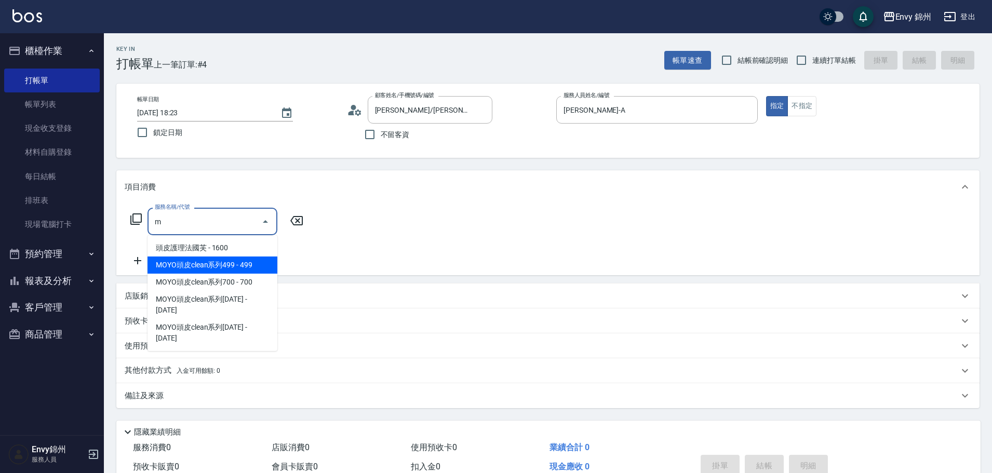
click at [247, 263] on span "MOYO頭皮clean系列499 - 499" at bounding box center [213, 265] width 130 height 17
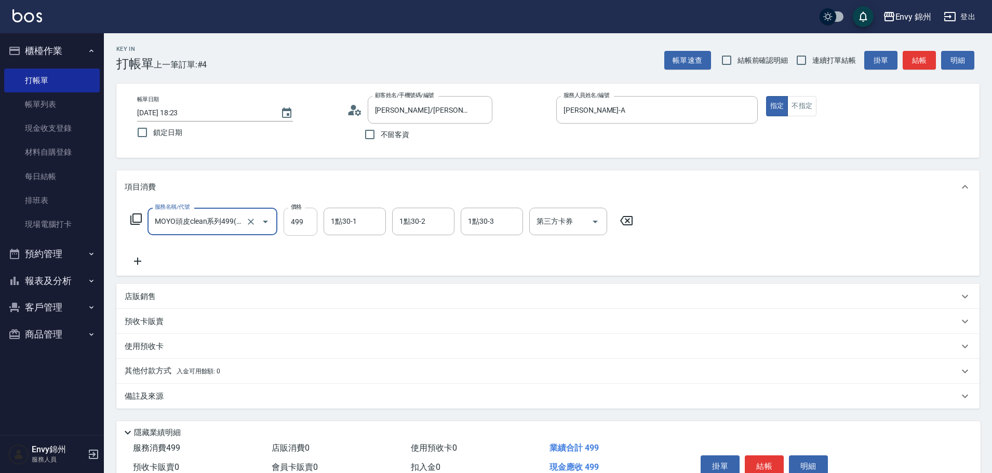
type input "MOYO頭皮clean系列499(405)"
click at [299, 229] on input "499" at bounding box center [301, 222] width 34 height 28
type input "699"
drag, startPoint x: 358, startPoint y: 219, endPoint x: 362, endPoint y: 230, distance: 11.7
click at [358, 219] on input "1點30-1" at bounding box center [354, 222] width 53 height 18
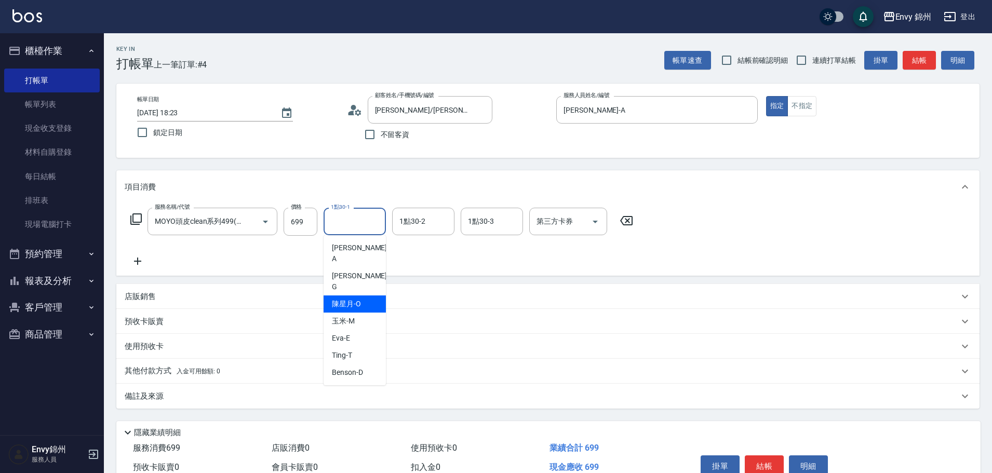
click at [359, 299] on span "陳星月 -O" at bounding box center [346, 304] width 29 height 11
type input "陳星月-O"
click at [362, 396] on div "備註及來源" at bounding box center [542, 396] width 834 height 11
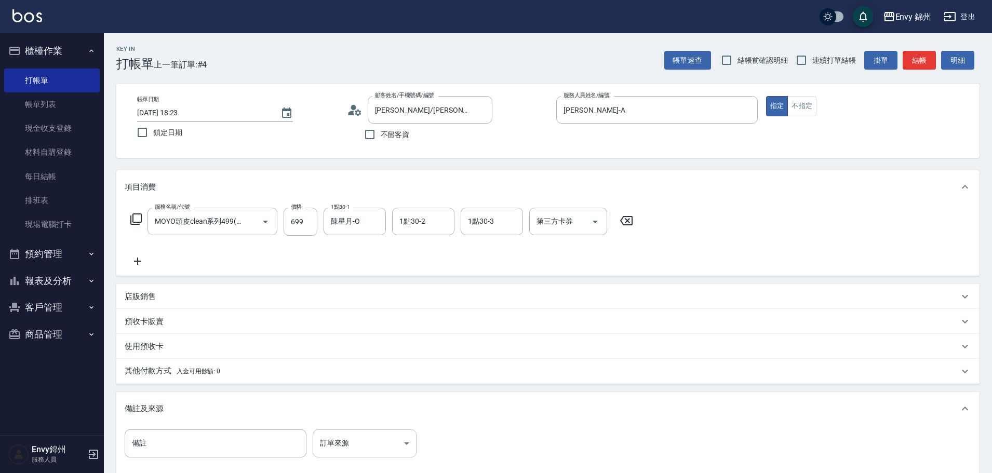
click at [402, 439] on body "Envy 錦州 登出 櫃檯作業 打帳單 帳單列表 現金收支登錄 材料自購登錄 每日結帳 排班表 現場電腦打卡 預約管理 預約管理 單日預約紀錄 單週預約紀錄 …" at bounding box center [496, 295] width 992 height 591
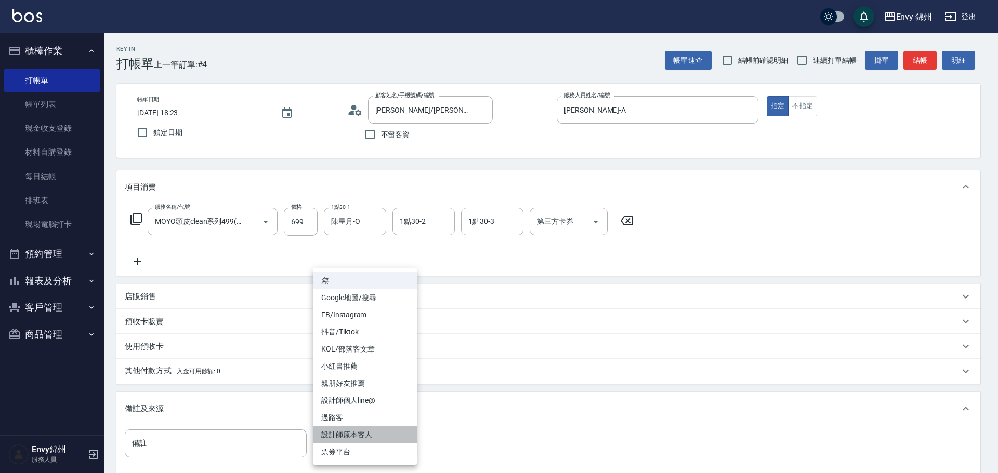
click at [396, 442] on li "設計師原本客人" at bounding box center [365, 435] width 104 height 17
type input "設計師原本客人"
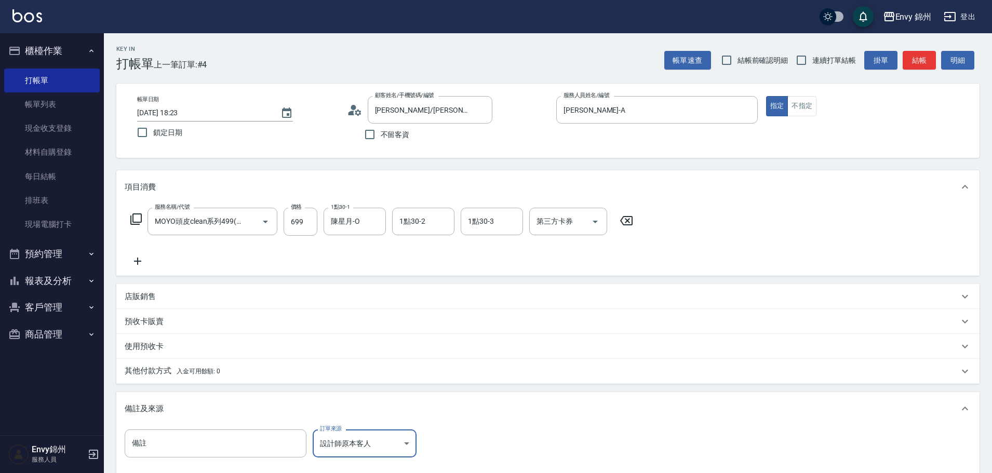
scroll to position [123, 0]
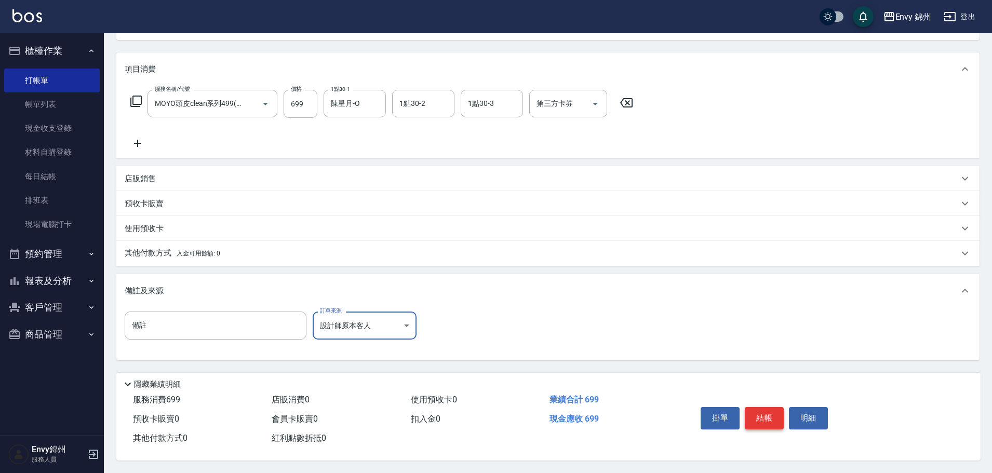
click at [754, 415] on button "結帳" at bounding box center [764, 418] width 39 height 22
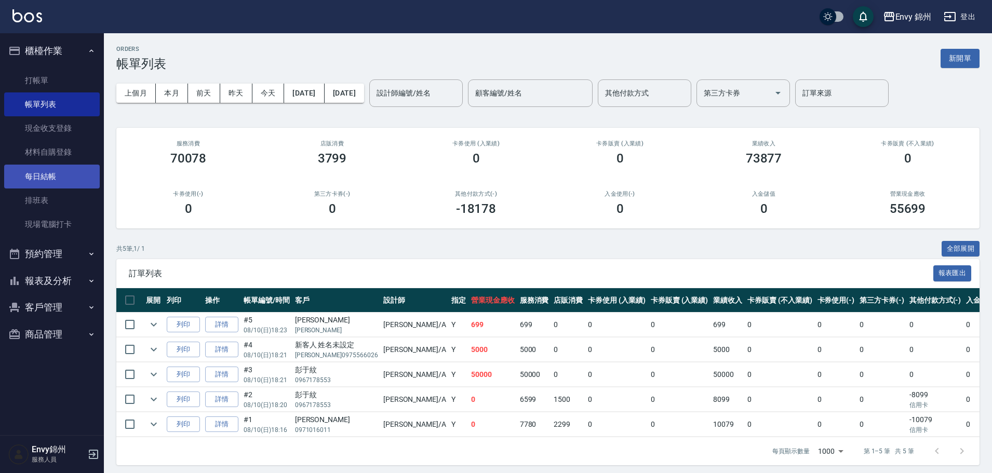
click at [45, 184] on link "每日結帳" at bounding box center [52, 177] width 96 height 24
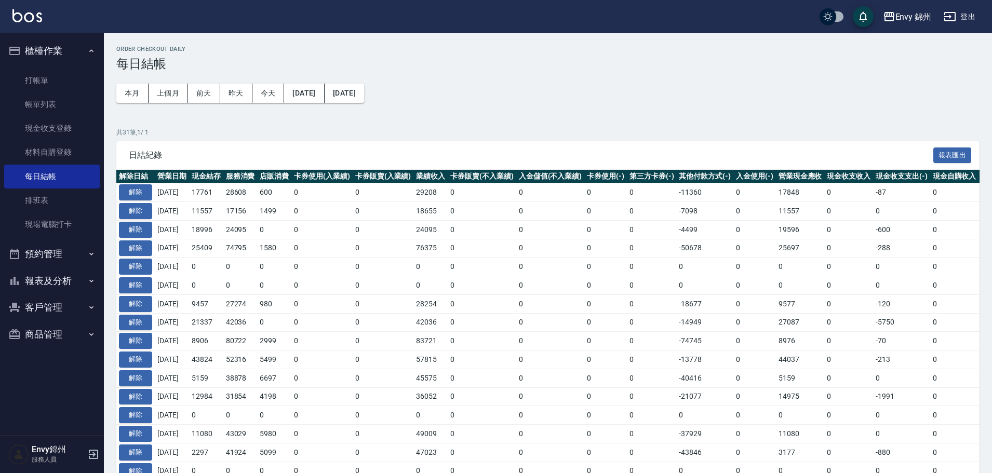
click at [50, 282] on button "報表及分析" at bounding box center [52, 281] width 96 height 27
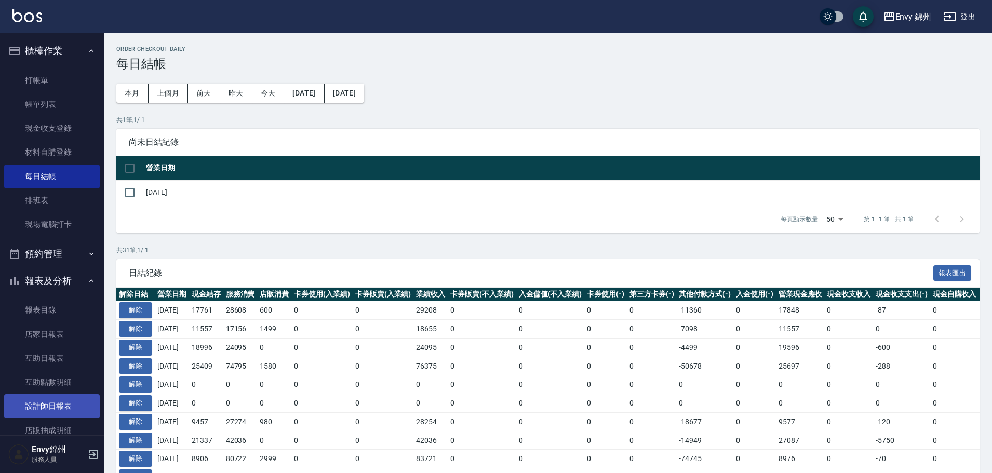
click at [57, 409] on link "設計師日報表" at bounding box center [52, 406] width 96 height 24
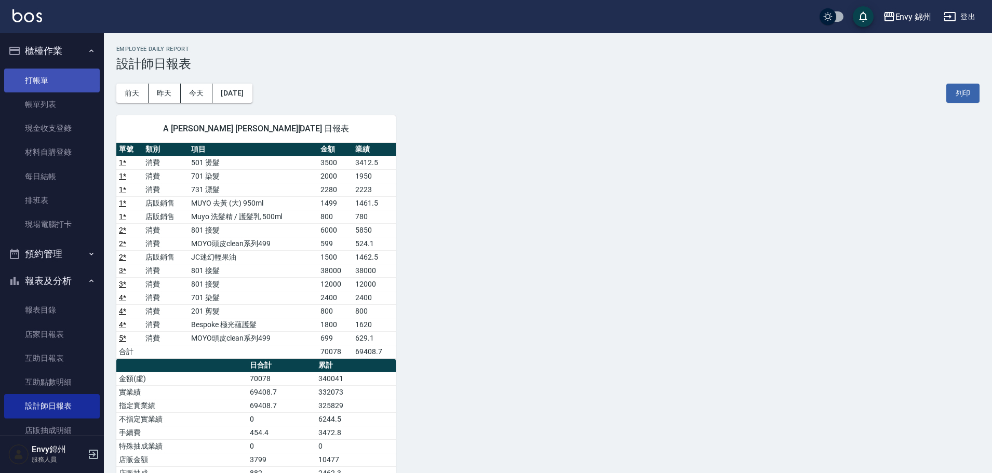
click at [43, 81] on link "打帳單" at bounding box center [52, 81] width 96 height 24
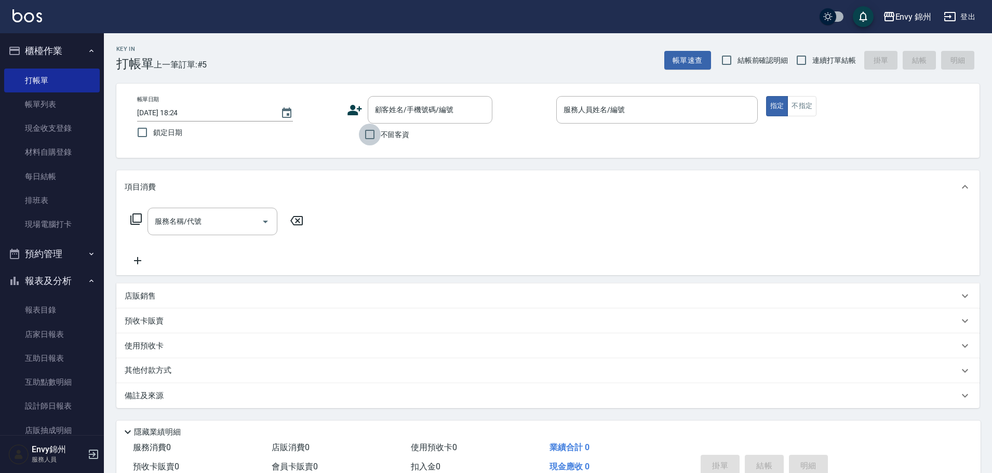
click at [367, 139] on input "不留客資" at bounding box center [370, 135] width 22 height 22
checkbox input "true"
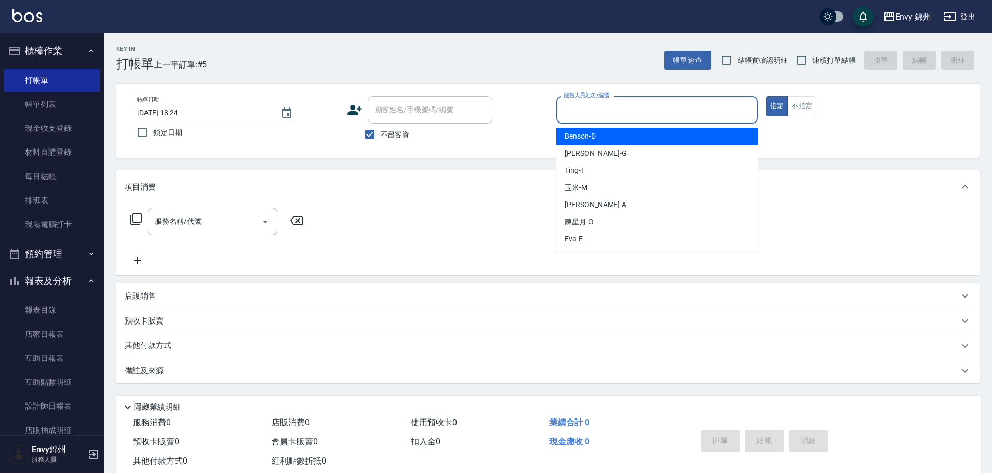
click at [578, 108] on input "服務人員姓名/編號" at bounding box center [657, 110] width 192 height 18
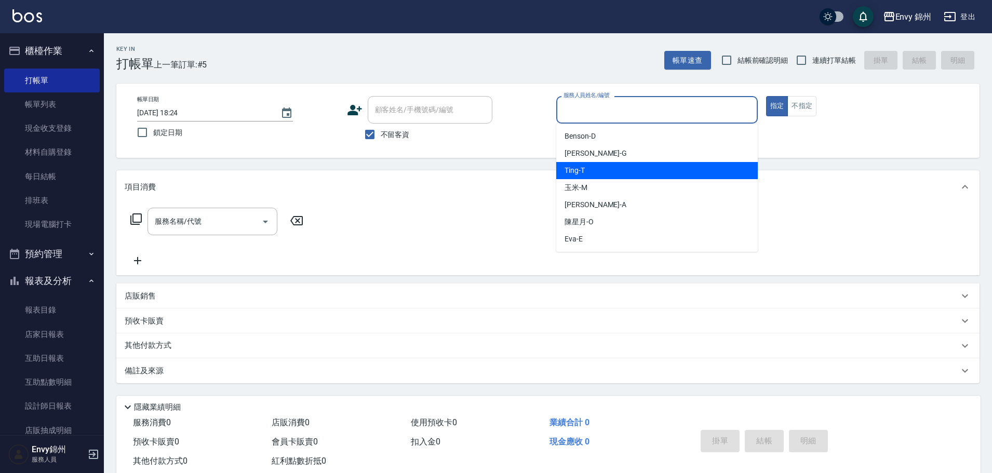
click at [580, 170] on span "Ting -T" at bounding box center [575, 170] width 20 height 11
type input "Ting-T"
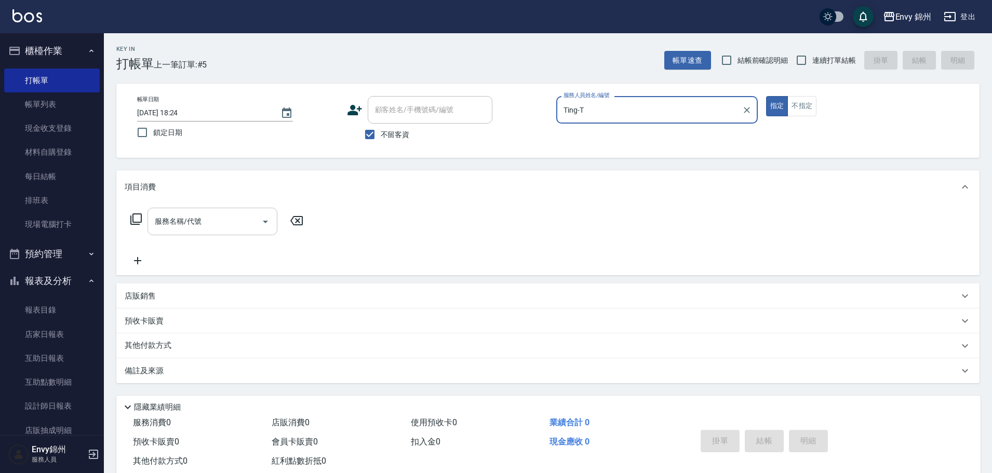
click at [194, 230] on input "服務名稱/代號" at bounding box center [204, 222] width 105 height 18
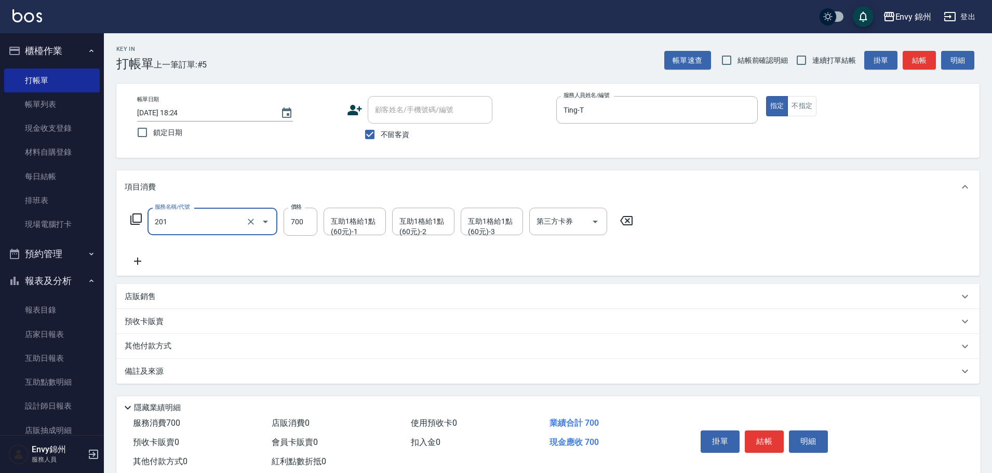
type input "201 剪髮(201)"
click at [339, 231] on div "互助1格給1點(60元)-1" at bounding box center [355, 222] width 62 height 28
type input "1049"
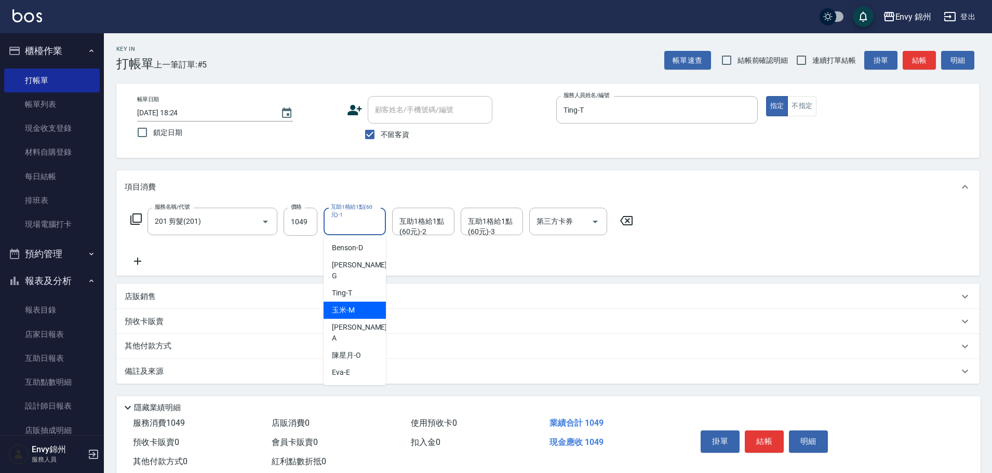
click at [352, 305] on span "玉米 -M" at bounding box center [343, 310] width 23 height 11
type input "玉米-M"
click at [273, 377] on div "備註及來源" at bounding box center [548, 371] width 864 height 25
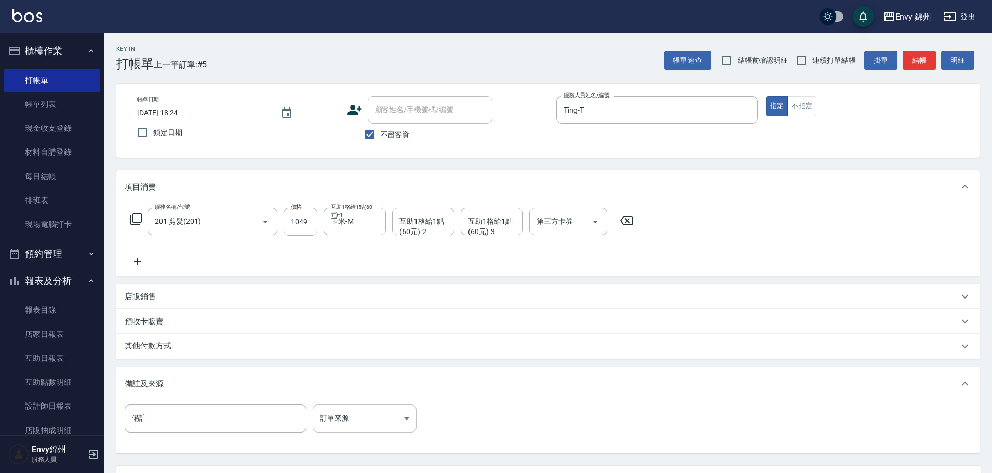
click at [341, 417] on body "Envy 錦州 登出 櫃檯作業 打帳單 帳單列表 現金收支登錄 材料自購登錄 每日結帳 排班表 現場電腦打卡 預約管理 預約管理 單日預約紀錄 單週預約紀錄 …" at bounding box center [496, 283] width 992 height 566
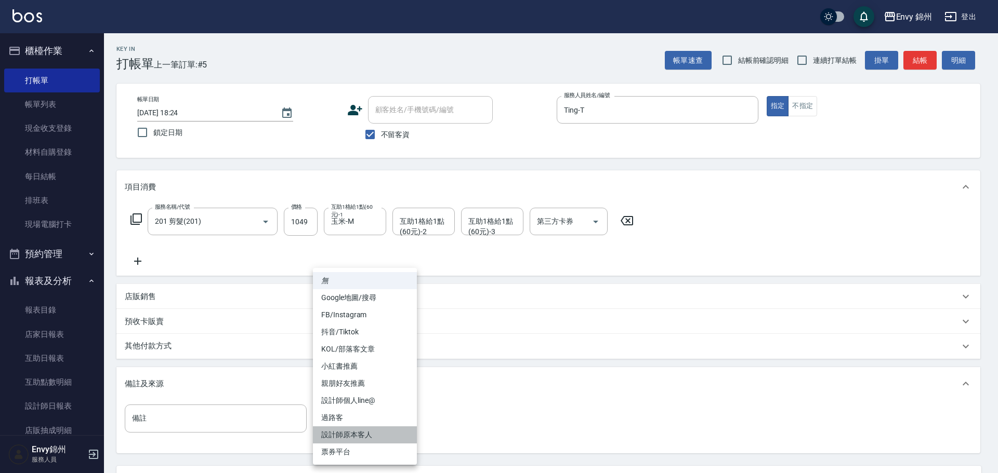
click at [358, 440] on li "設計師原本客人" at bounding box center [365, 435] width 104 height 17
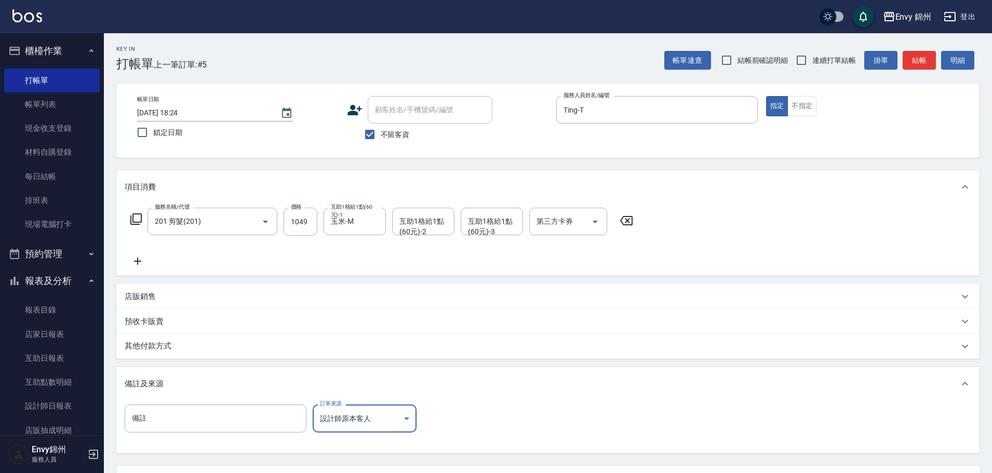
scroll to position [98, 0]
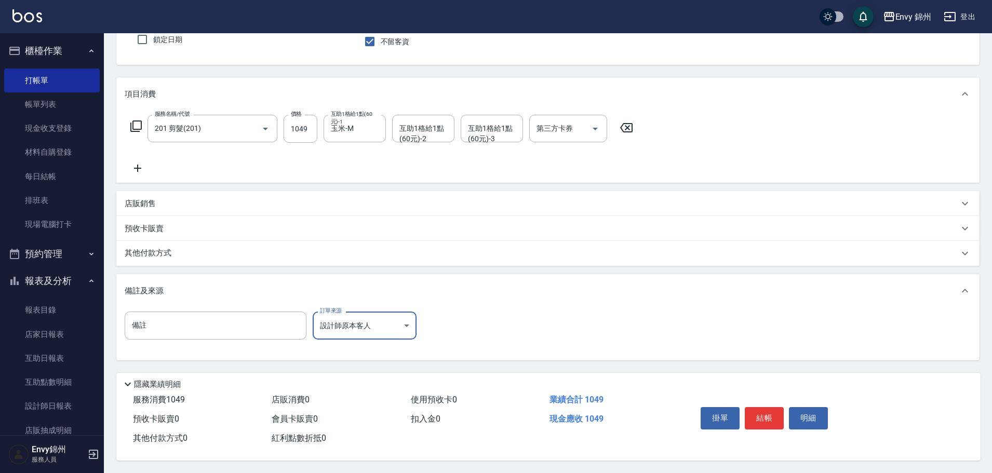
click at [346, 317] on body "Envy 錦州 登出 櫃檯作業 打帳單 帳單列表 現金收支登錄 材料自購登錄 每日結帳 排班表 現場電腦打卡 預約管理 預約管理 單日預約紀錄 單週預約紀錄 …" at bounding box center [496, 190] width 992 height 566
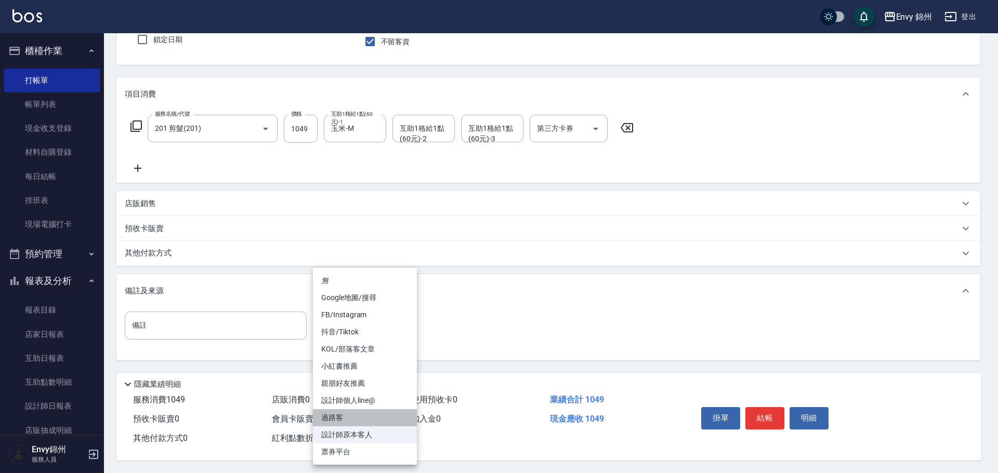
click at [346, 424] on li "過路客" at bounding box center [365, 417] width 104 height 17
type input "過路客"
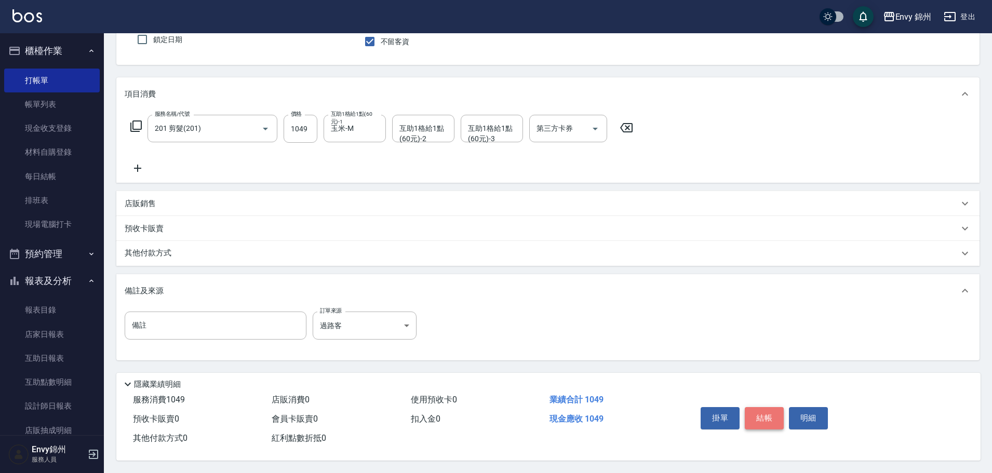
click at [768, 413] on button "結帳" at bounding box center [764, 418] width 39 height 22
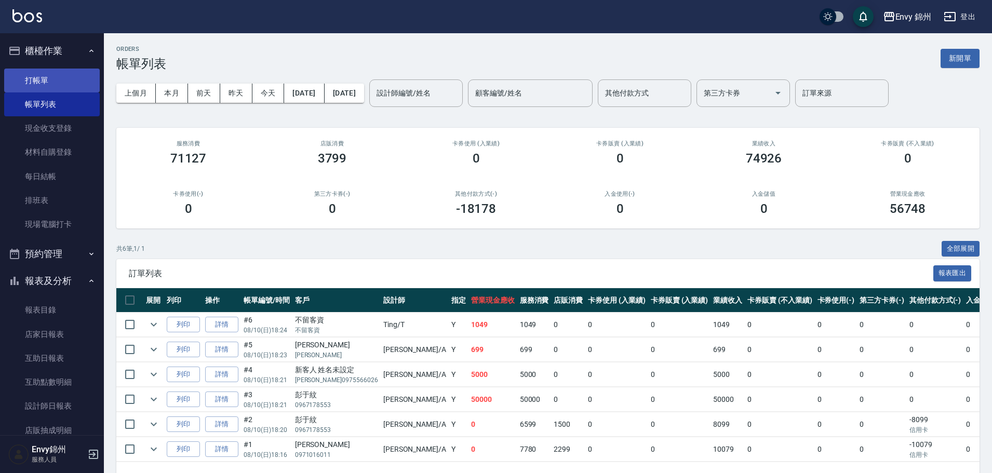
click at [48, 86] on link "打帳單" at bounding box center [52, 81] width 96 height 24
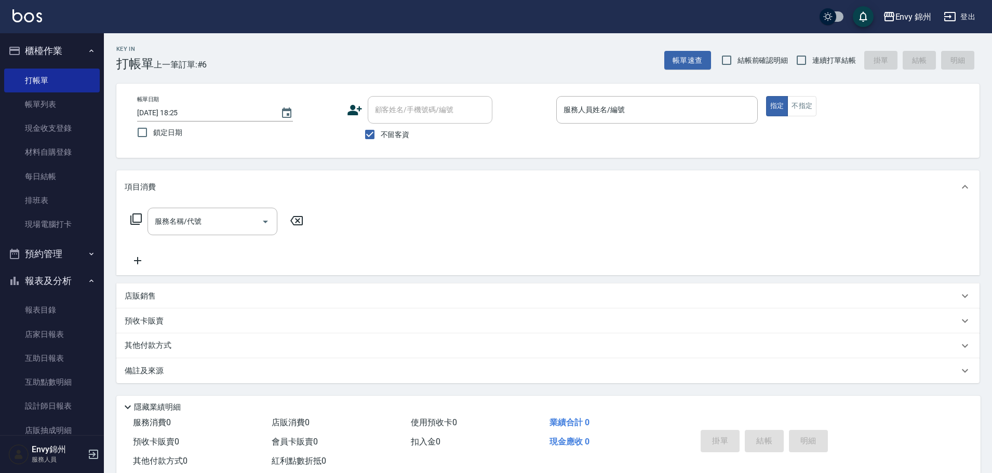
click at [391, 141] on label "不留客資" at bounding box center [384, 135] width 51 height 22
click at [381, 141] on input "不留客資" at bounding box center [370, 135] width 22 height 22
checkbox input "false"
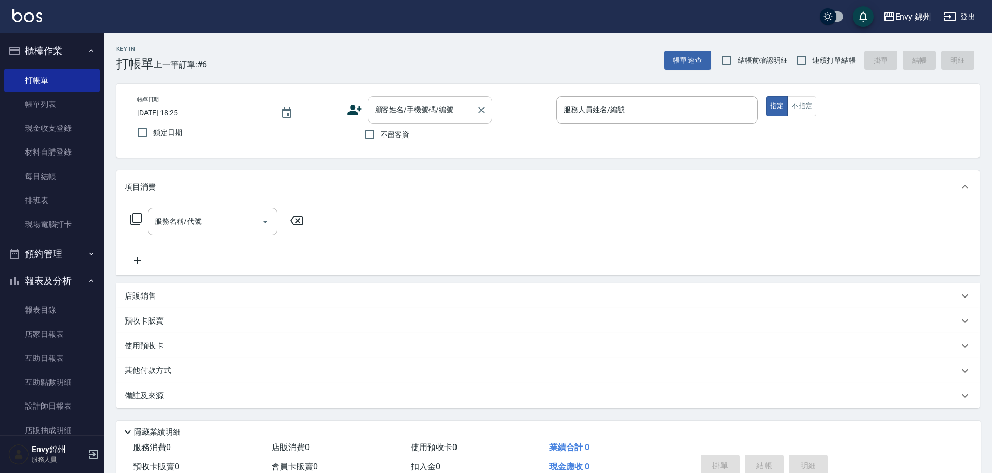
click at [390, 99] on div "顧客姓名/手機號碼/編號 顧客姓名/手機號碼/編號" at bounding box center [430, 110] width 125 height 28
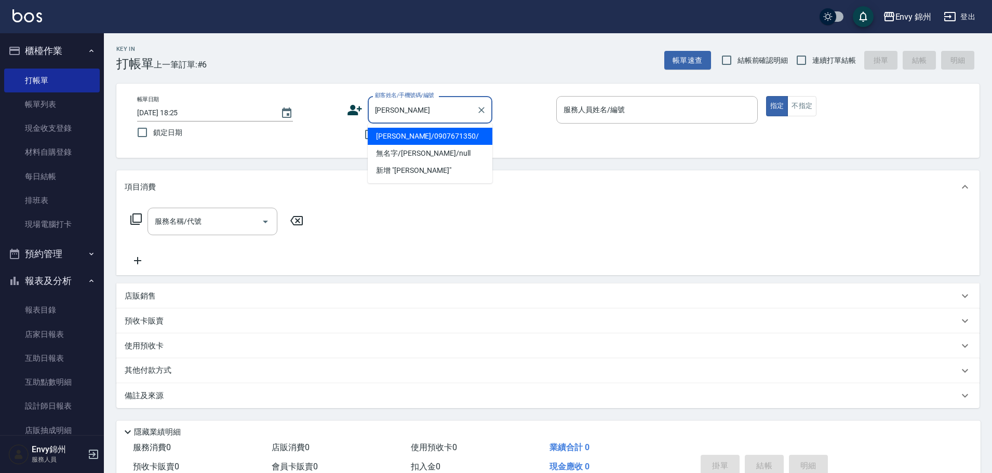
click at [396, 130] on li "劉雅婷/0907671350/" at bounding box center [430, 136] width 125 height 17
type input "劉雅婷/0907671350/"
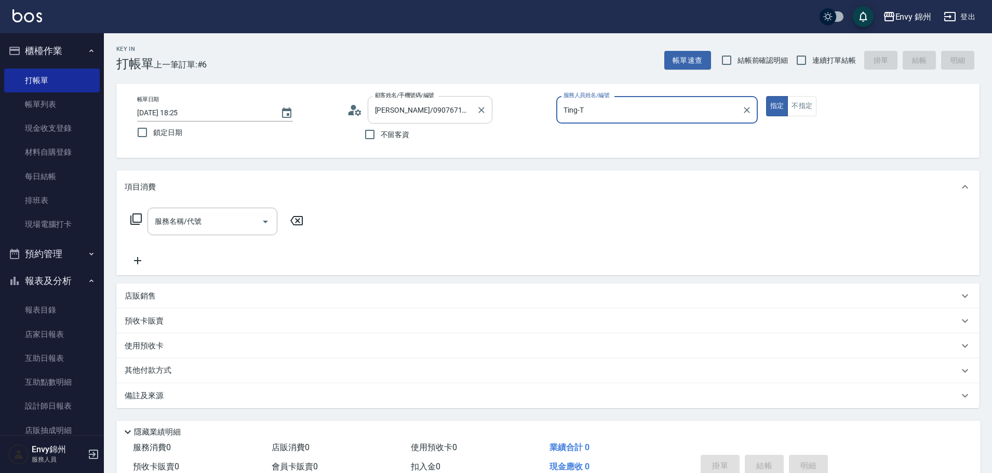
type input "Ting-T"
click at [204, 224] on input "服務名稱/代號" at bounding box center [204, 222] width 105 height 18
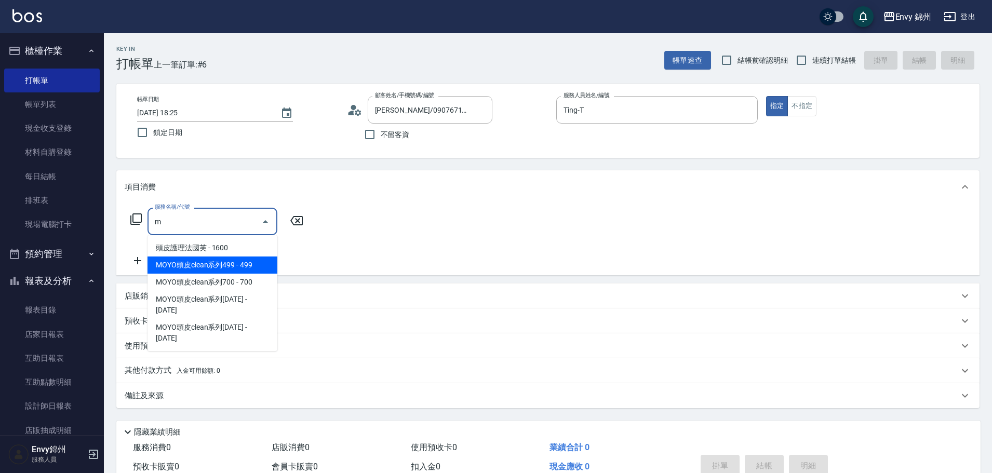
drag, startPoint x: 255, startPoint y: 265, endPoint x: 263, endPoint y: 260, distance: 10.2
click at [256, 266] on span "MOYO頭皮clean系列499 - 499" at bounding box center [213, 265] width 130 height 17
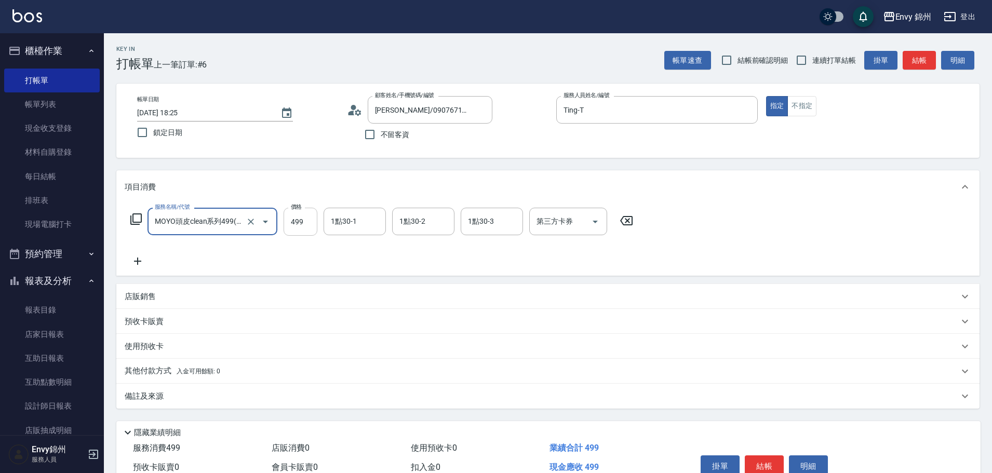
type input "MOYO頭皮clean系列499(405)"
click at [297, 229] on input "499" at bounding box center [301, 222] width 34 height 28
type input "599"
click at [345, 217] on div "1點30-1 1點30-1" at bounding box center [355, 222] width 62 height 28
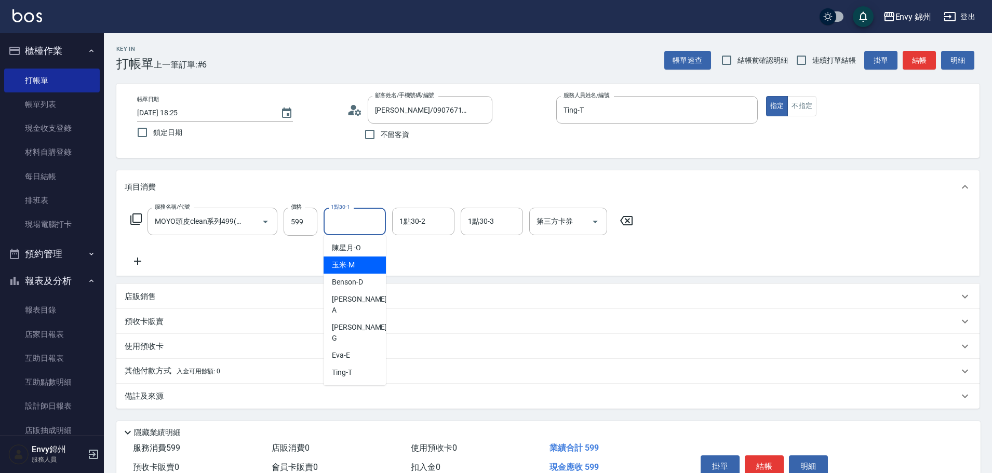
click at [338, 273] on div "玉米 -M" at bounding box center [355, 265] width 62 height 17
type input "玉米-M"
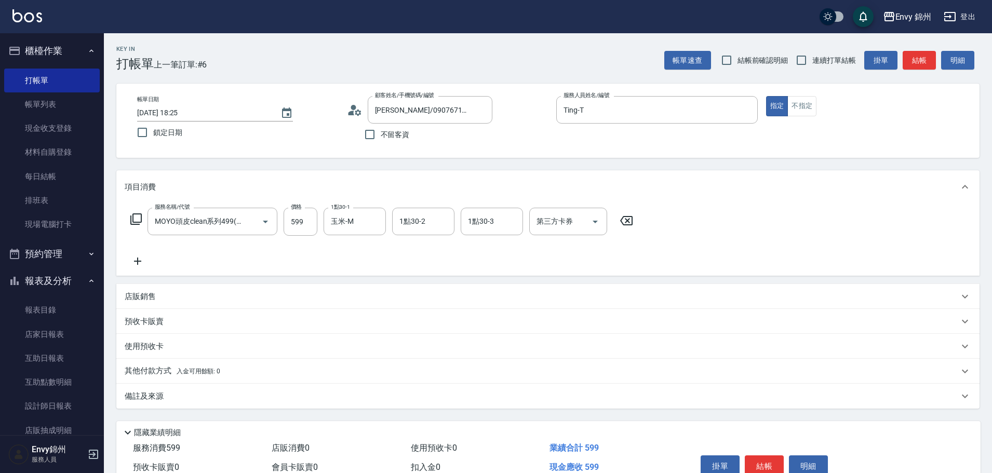
click at [347, 399] on div "備註及來源" at bounding box center [542, 396] width 834 height 11
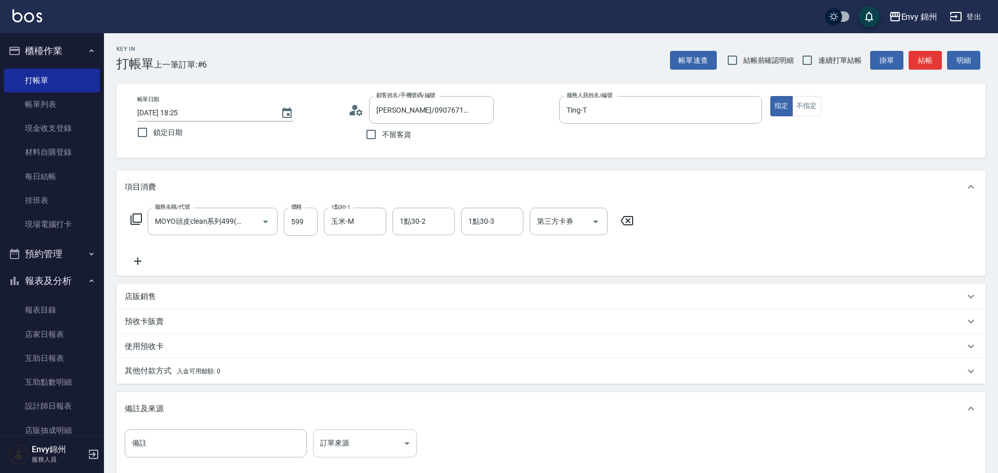
click at [404, 445] on body "Envy 錦州 登出 櫃檯作業 打帳單 帳單列表 現金收支登錄 材料自購登錄 每日結帳 排班表 現場電腦打卡 預約管理 預約管理 單日預約紀錄 單週預約紀錄 …" at bounding box center [499, 295] width 998 height 591
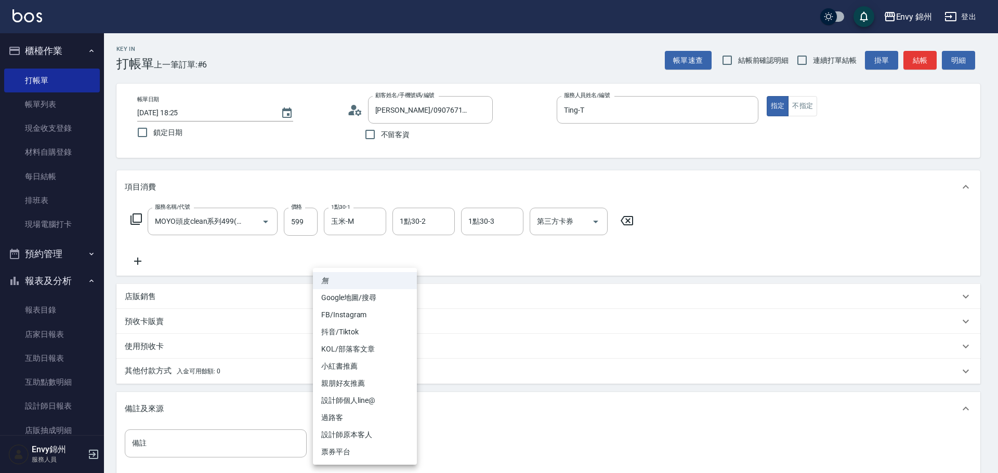
click at [390, 439] on li "設計師原本客人" at bounding box center [365, 435] width 104 height 17
type input "設計師原本客人"
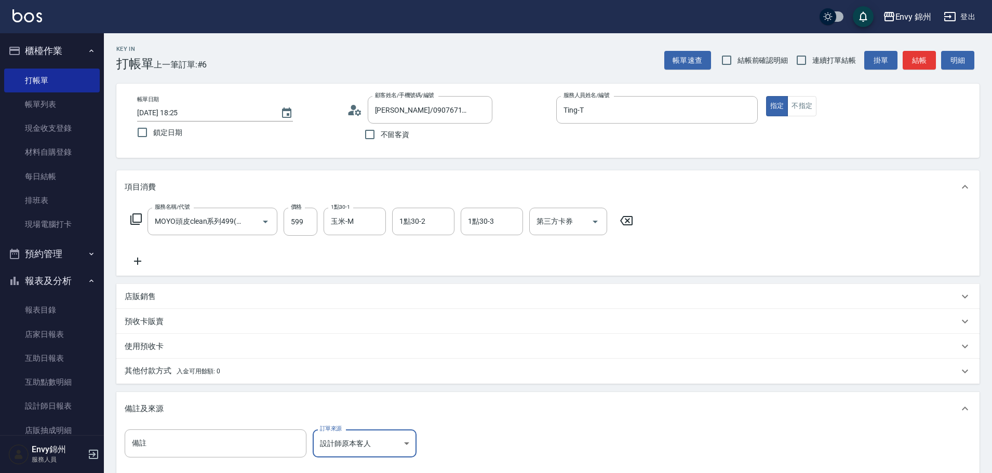
scroll to position [123, 0]
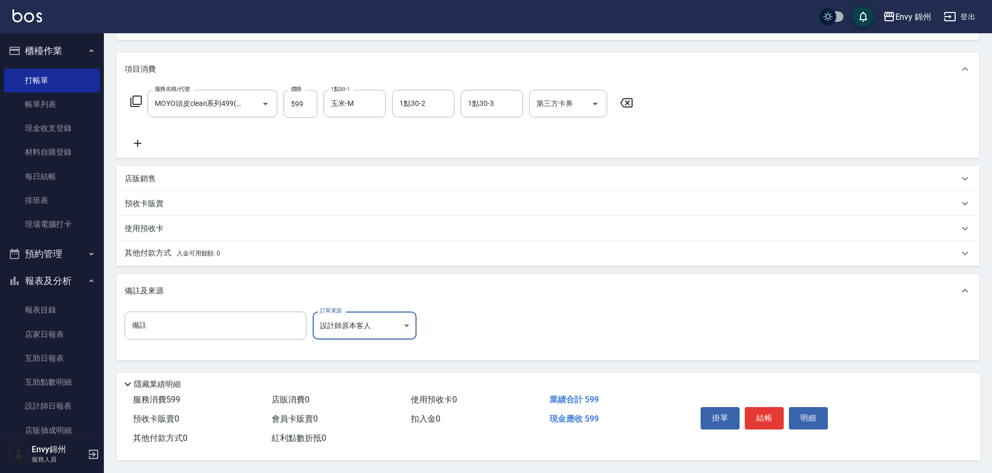
click at [762, 416] on button "結帳" at bounding box center [764, 418] width 39 height 22
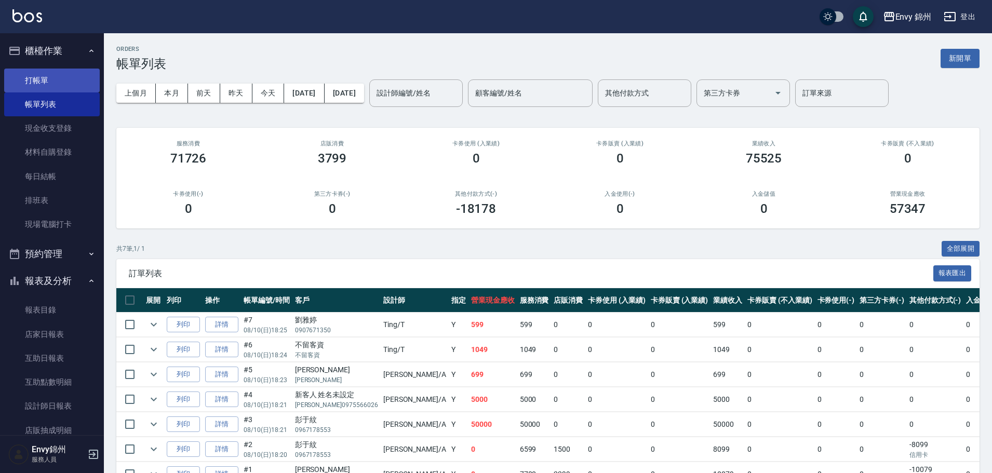
click at [15, 78] on link "打帳單" at bounding box center [52, 81] width 96 height 24
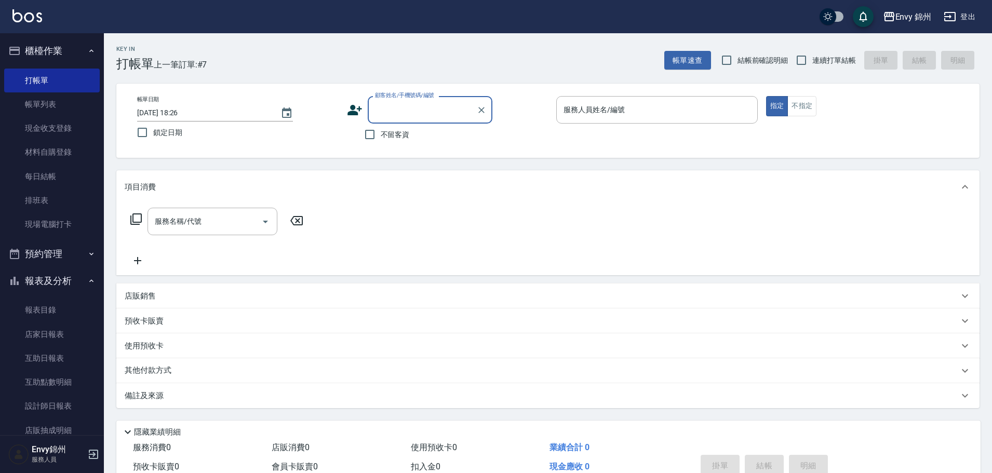
type input "5"
type input "詹"
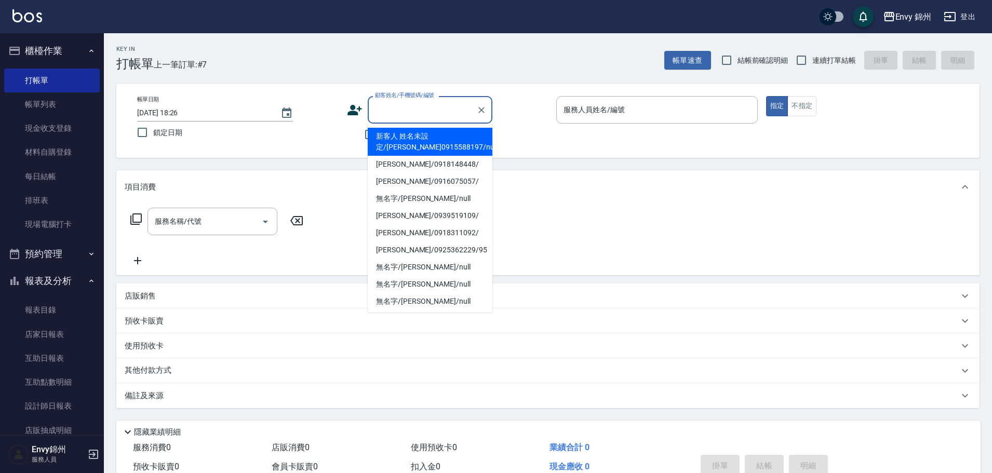
click at [358, 111] on icon at bounding box center [355, 110] width 16 height 16
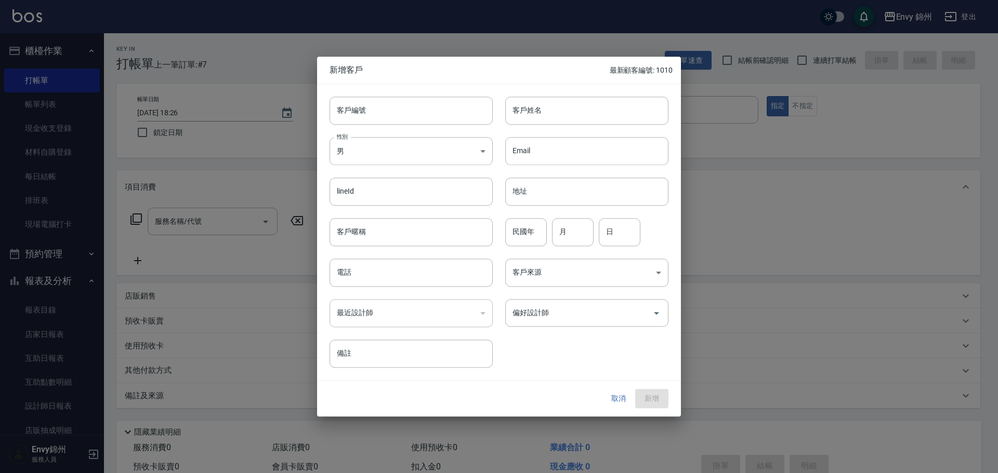
click at [380, 168] on div "lineId lineId" at bounding box center [405, 185] width 176 height 41
click at [368, 151] on body "Envy 錦州 登出 櫃檯作業 打帳單 帳單列表 現金收支登錄 材料自購登錄 每日結帳 排班表 現場電腦打卡 預約管理 預約管理 單日預約紀錄 單週預約紀錄 …" at bounding box center [499, 260] width 998 height 521
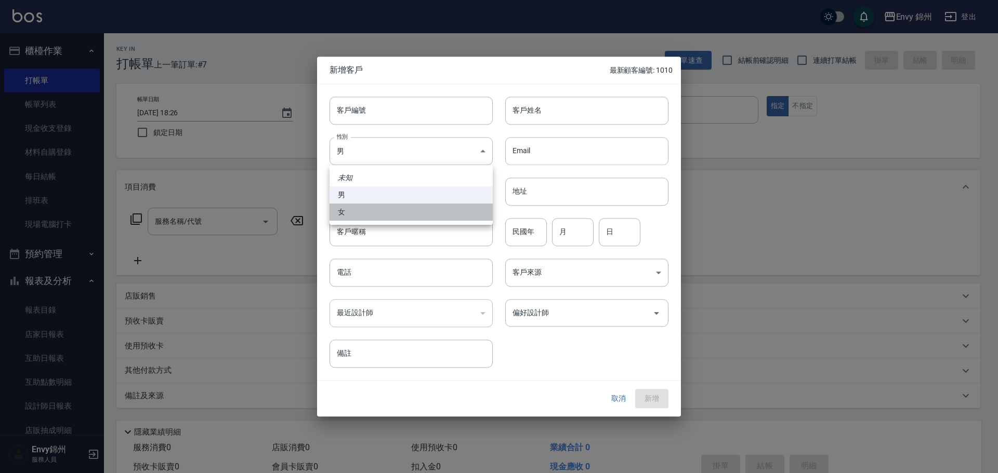
click at [374, 204] on li "女" at bounding box center [410, 212] width 163 height 17
type input "[DEMOGRAPHIC_DATA]"
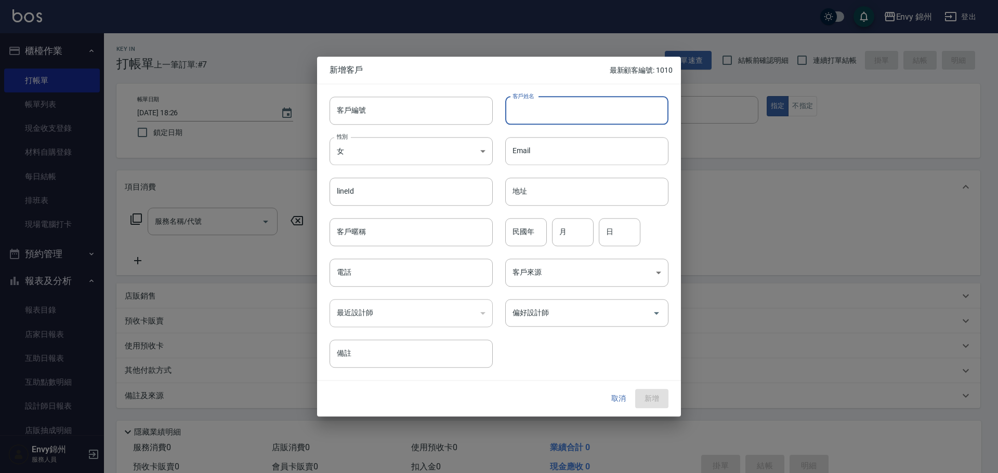
click at [560, 117] on input "客戶姓名" at bounding box center [586, 111] width 163 height 28
type input "詹曉榛"
click at [390, 289] on div "最近設計師 ​ 最近設計師" at bounding box center [405, 307] width 176 height 41
click at [390, 284] on input "電話" at bounding box center [410, 273] width 163 height 28
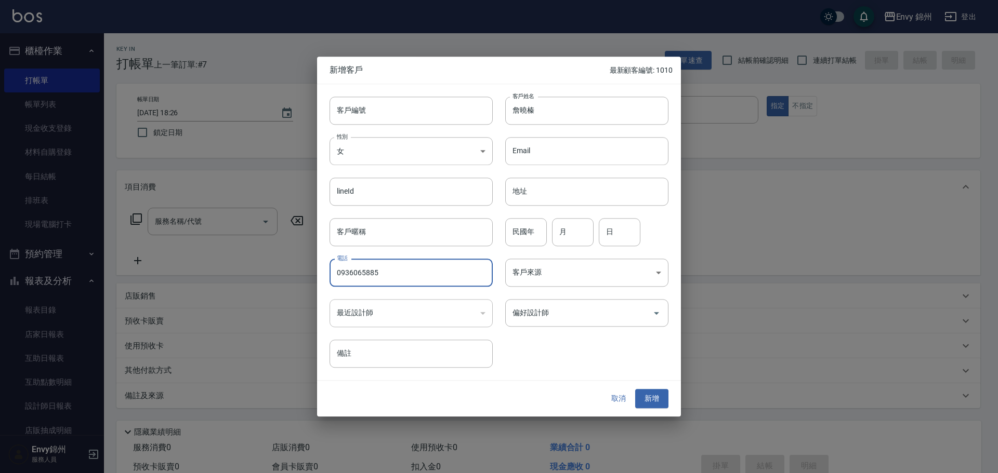
type input "0936065885"
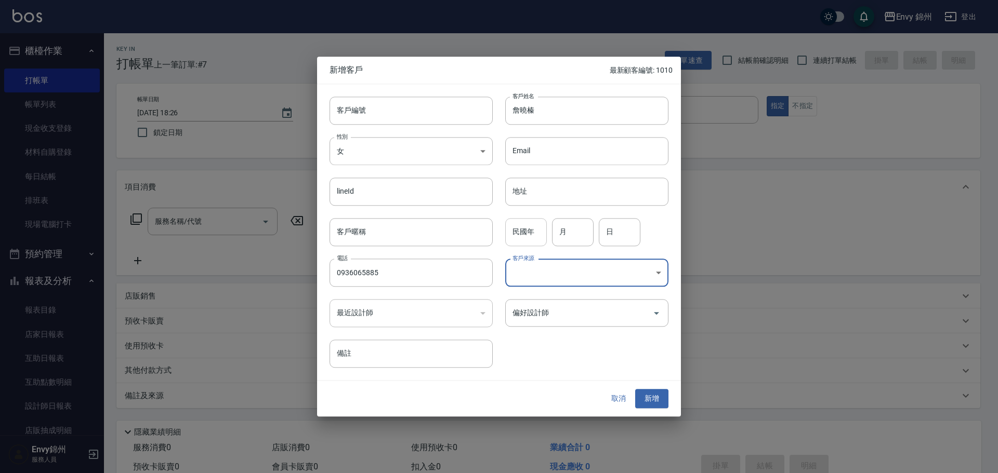
click at [530, 238] on input "民國年" at bounding box center [526, 232] width 42 height 28
type input "68"
click at [553, 238] on input "月" at bounding box center [573, 232] width 42 height 28
type input "6"
click at [621, 234] on input "日" at bounding box center [620, 232] width 42 height 28
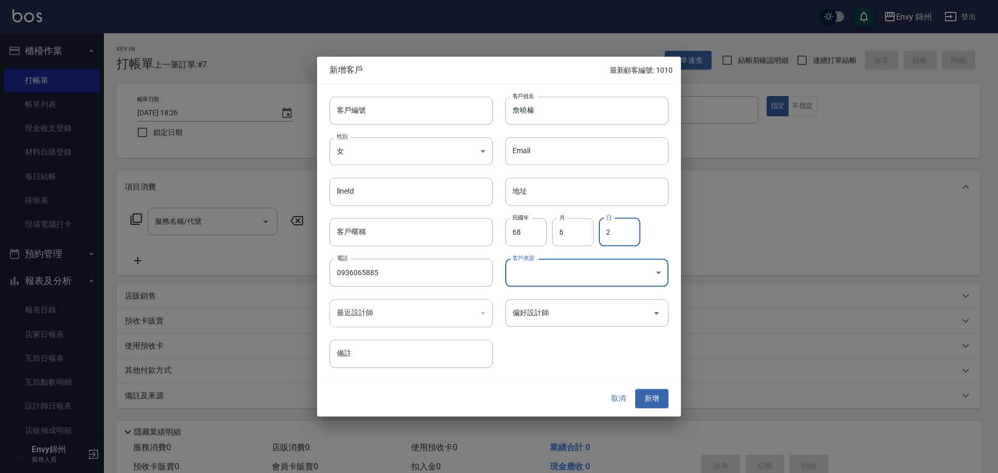
type input "2"
click at [562, 276] on body "Envy 錦州 登出 櫃檯作業 打帳單 帳單列表 現金收支登錄 材料自購登錄 每日結帳 排班表 現場電腦打卡 預約管理 預約管理 單日預約紀錄 單週預約紀錄 …" at bounding box center [499, 260] width 998 height 521
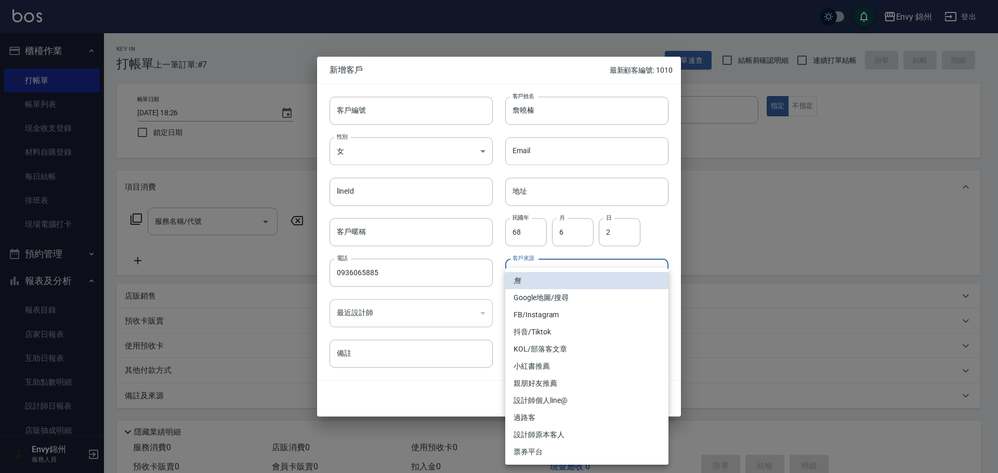
click at [555, 312] on li "FB/Instagram" at bounding box center [586, 315] width 163 height 17
type input "FB/Instagram"
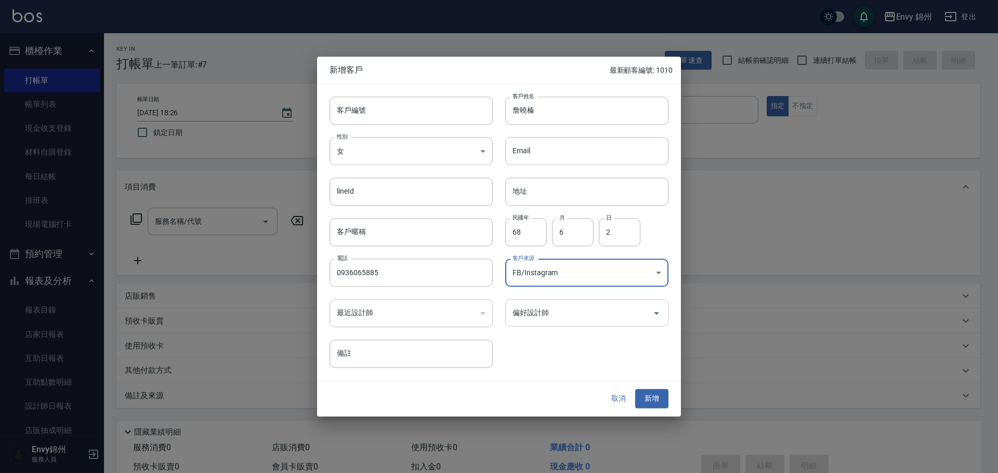
click at [563, 318] on input "偏好設計師" at bounding box center [579, 313] width 138 height 18
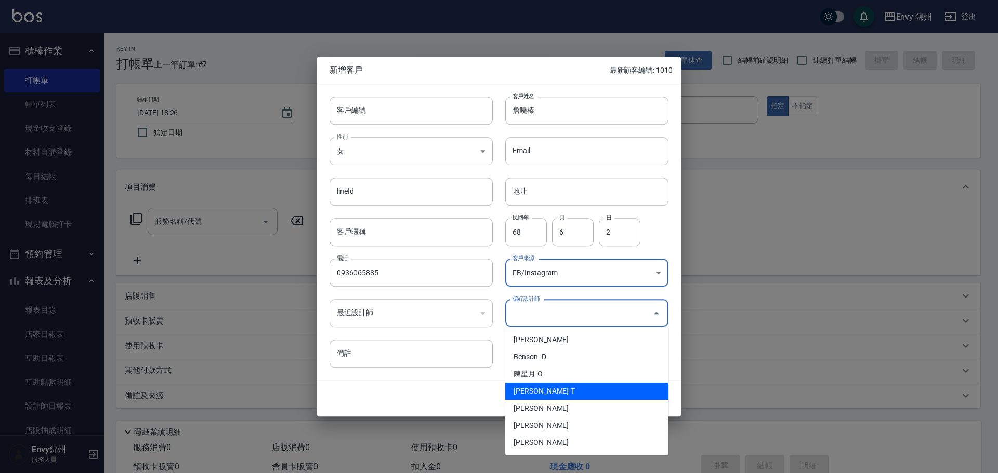
click at [544, 393] on li "潘昀廷-T" at bounding box center [586, 391] width 163 height 17
type input "[PERSON_NAME]"
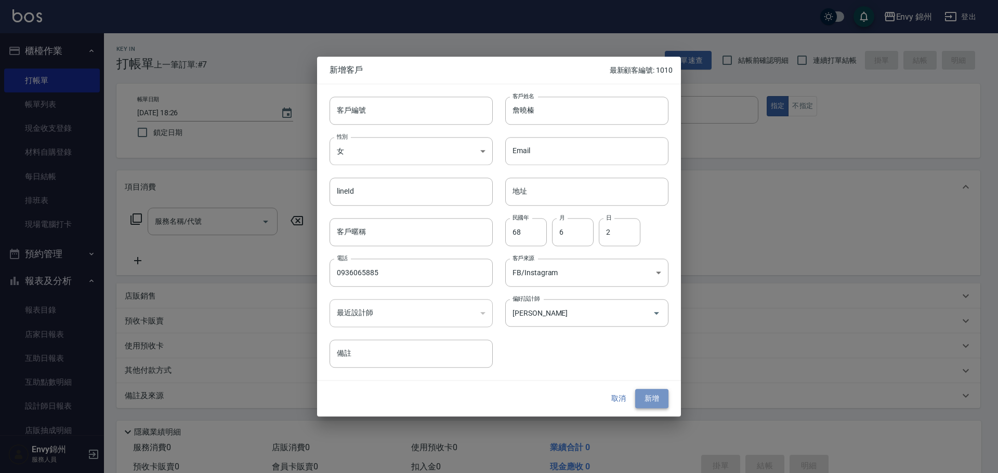
click at [652, 403] on button "新增" at bounding box center [651, 399] width 33 height 19
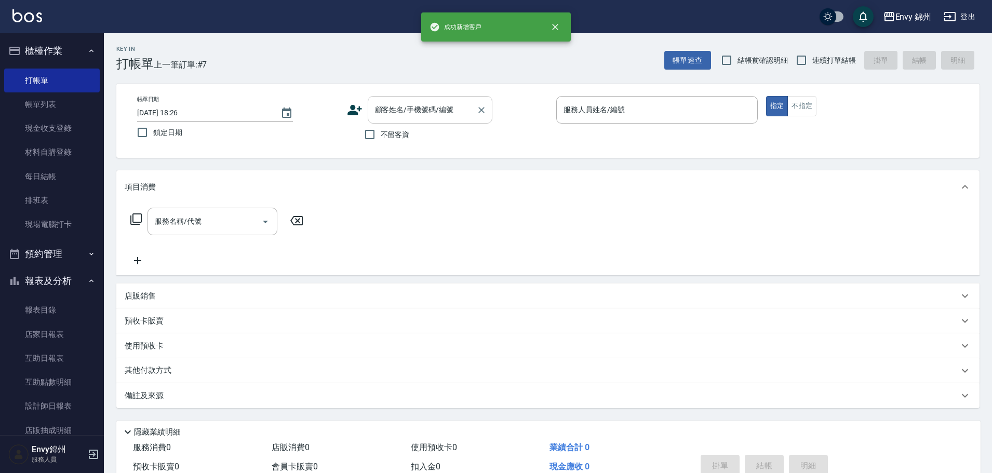
click at [418, 121] on div "顧客姓名/手機號碼/編號" at bounding box center [430, 110] width 125 height 28
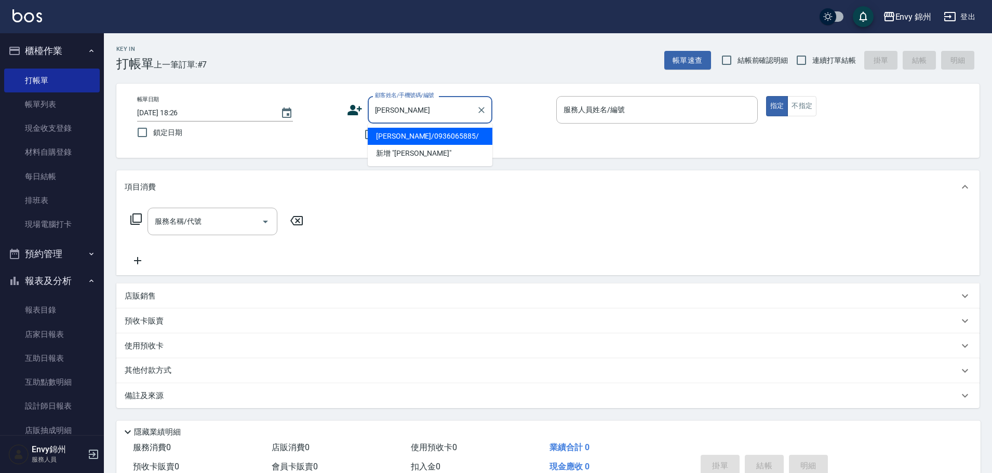
click at [419, 144] on li "詹曉榛/0936065885/" at bounding box center [430, 136] width 125 height 17
type input "詹曉榛/0936065885/"
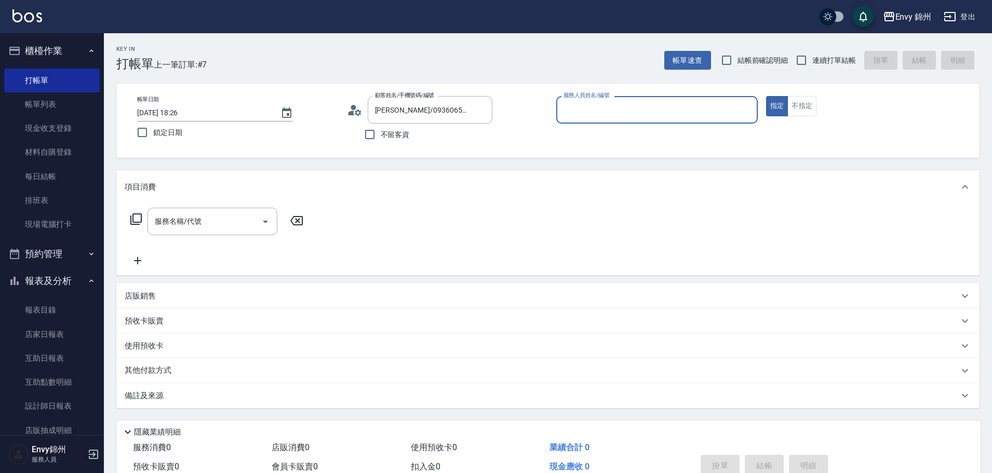
type input "Ting-T"
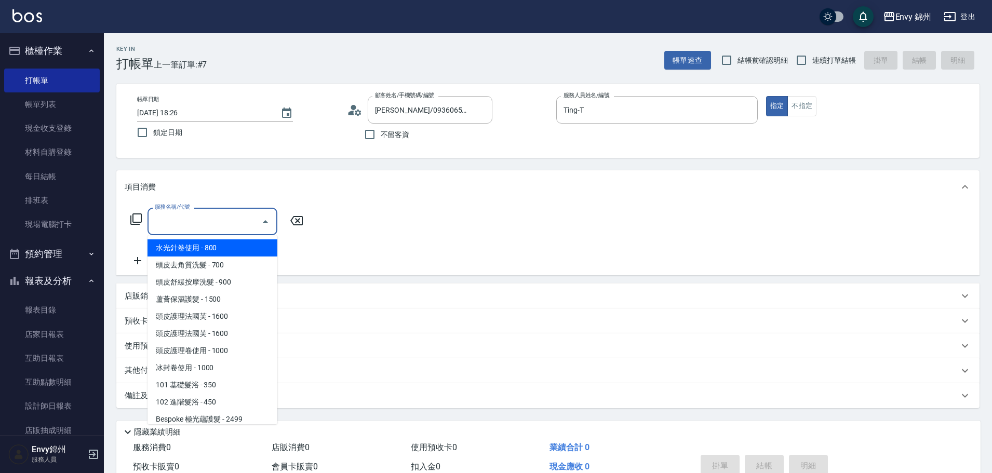
click at [231, 223] on input "服務名稱/代號" at bounding box center [204, 222] width 105 height 18
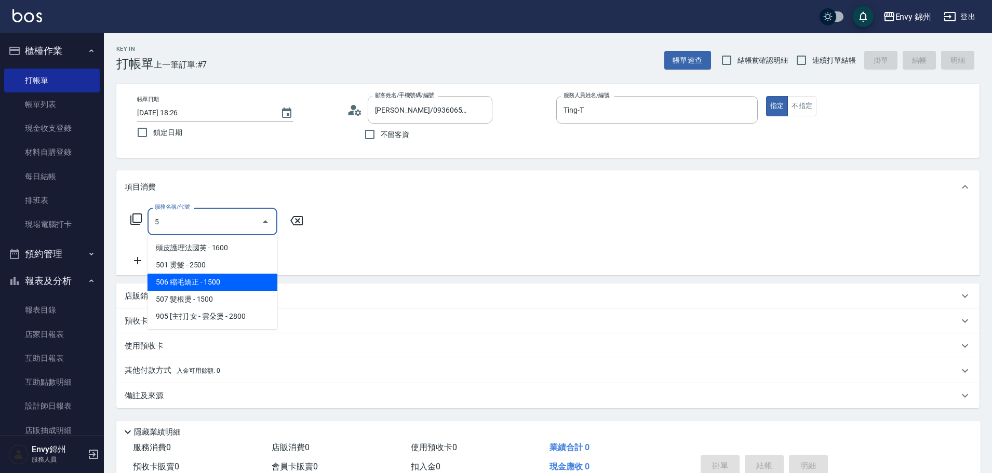
click at [231, 288] on span "506 縮毛矯正 - 1500" at bounding box center [213, 282] width 130 height 17
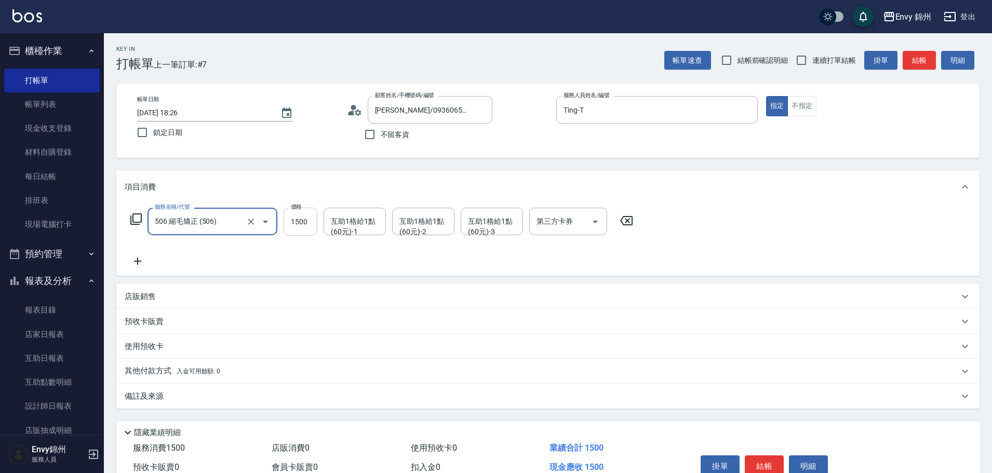
type input "506 縮毛矯正 (506)"
click at [299, 227] on input "1500" at bounding box center [301, 222] width 34 height 28
type input "1480"
click at [141, 258] on icon at bounding box center [138, 261] width 26 height 12
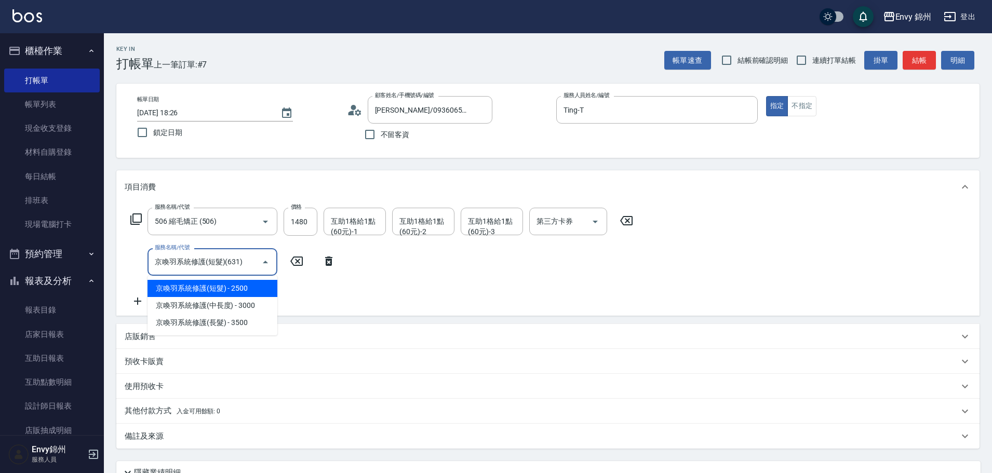
type input "京喚羽系統修護(短髮)(631)"
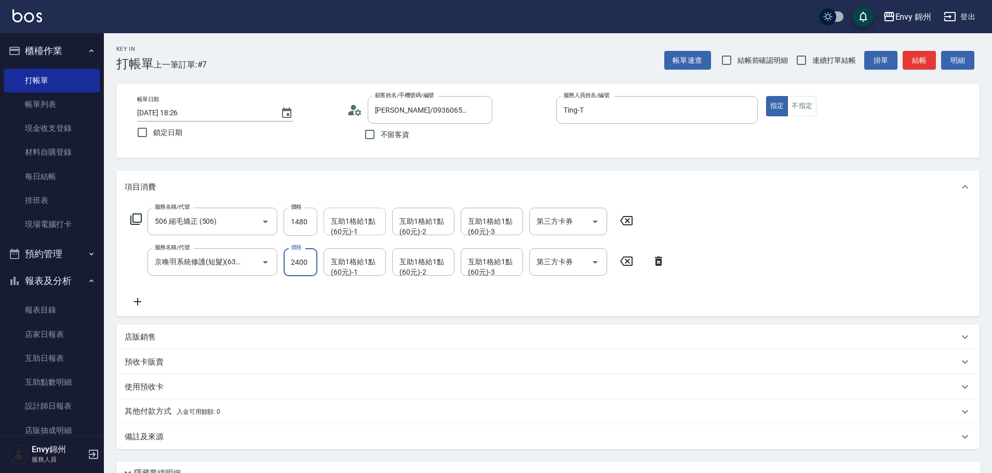
type input "2400"
click at [339, 229] on div "互助1格給1點(60元)-1 互助1格給1點(60元)-1" at bounding box center [355, 222] width 62 height 28
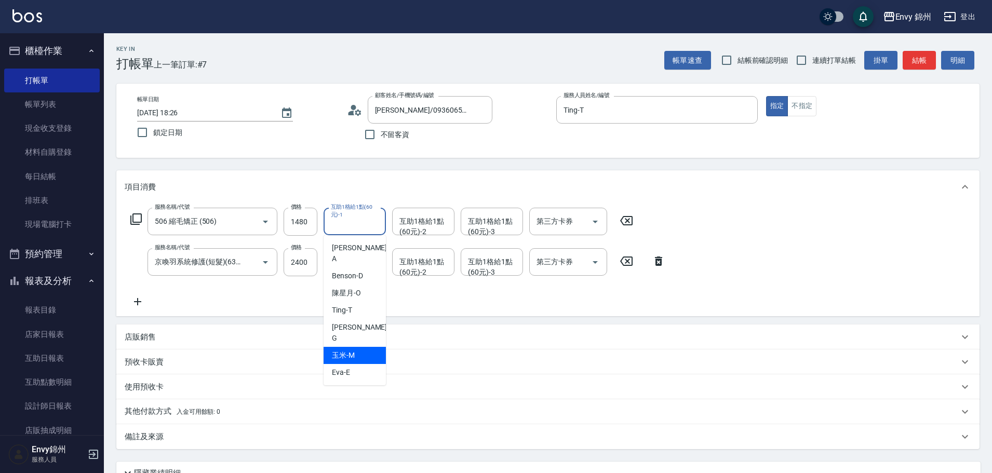
click at [338, 321] on div "杉杉 -G" at bounding box center [355, 333] width 62 height 28
type input "杉杉-G"
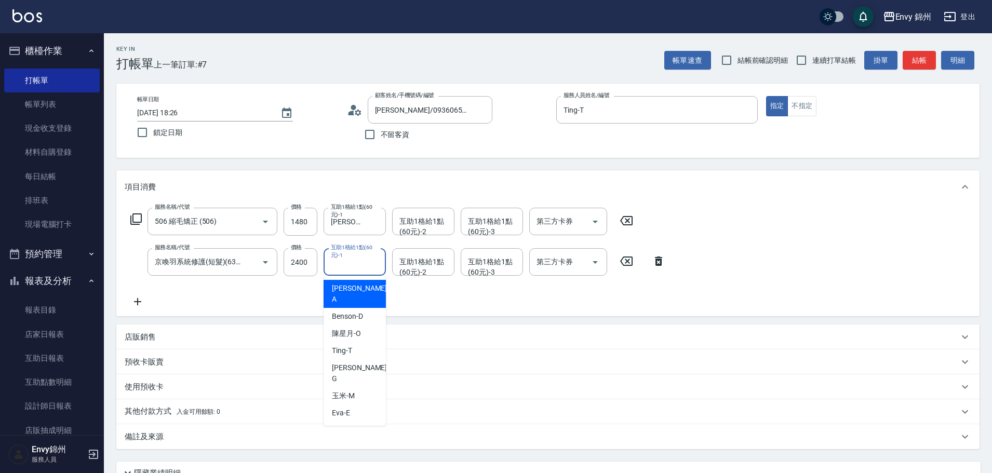
click at [354, 268] on input "互助1格給1點(60元)-1" at bounding box center [354, 262] width 53 height 18
click at [356, 360] on div "杉杉 -G" at bounding box center [355, 374] width 62 height 28
type input "杉杉-G"
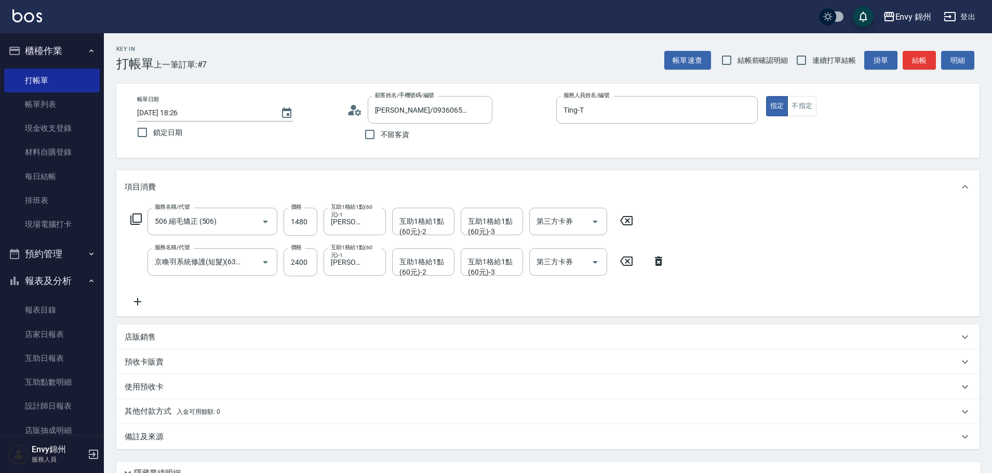
click at [270, 430] on div "備註及來源" at bounding box center [548, 436] width 864 height 25
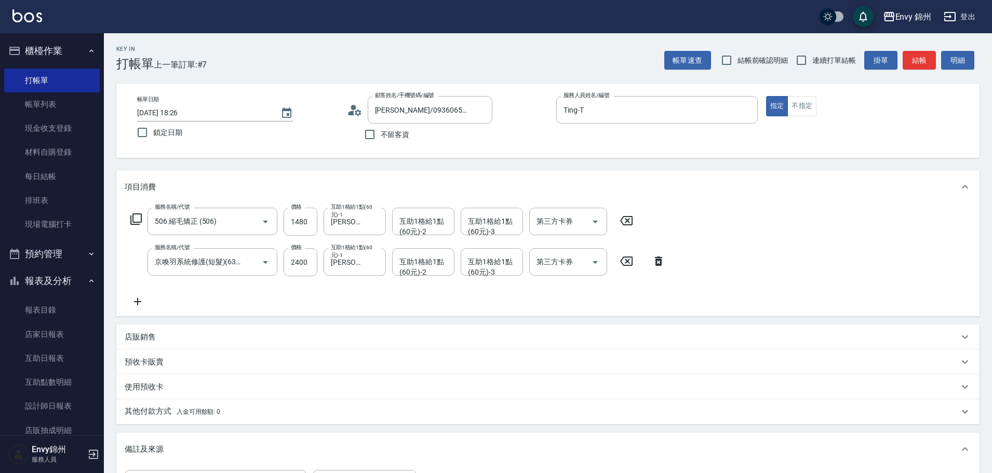
scroll to position [52, 0]
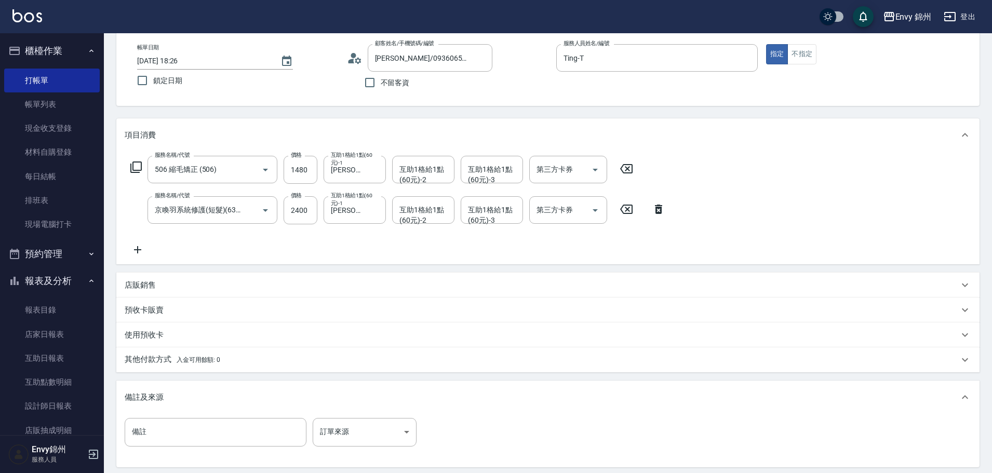
click at [286, 365] on div "其他付款方式 入金可用餘額: 0" at bounding box center [542, 359] width 834 height 11
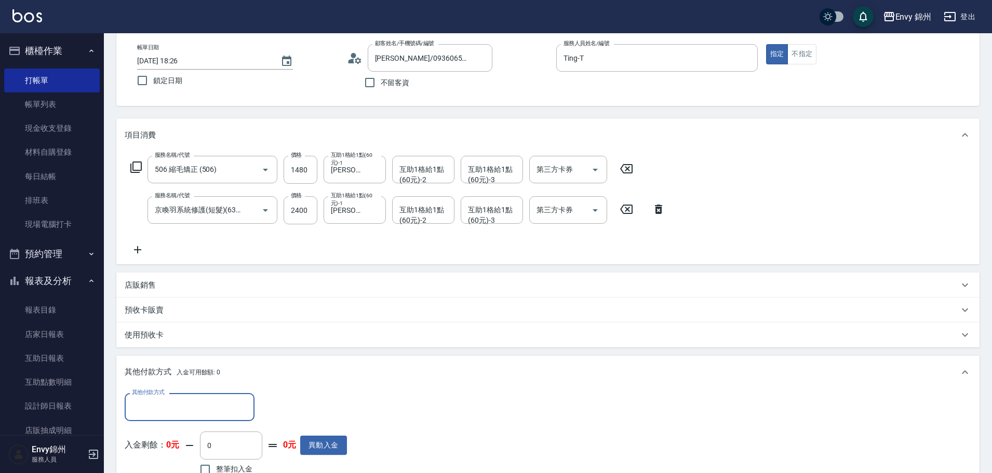
scroll to position [260, 0]
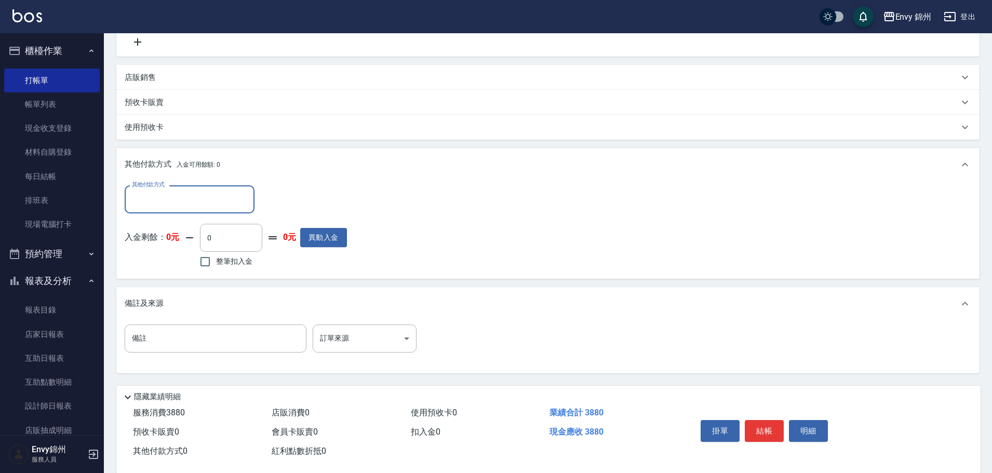
click at [162, 198] on input "其他付款方式" at bounding box center [189, 199] width 121 height 18
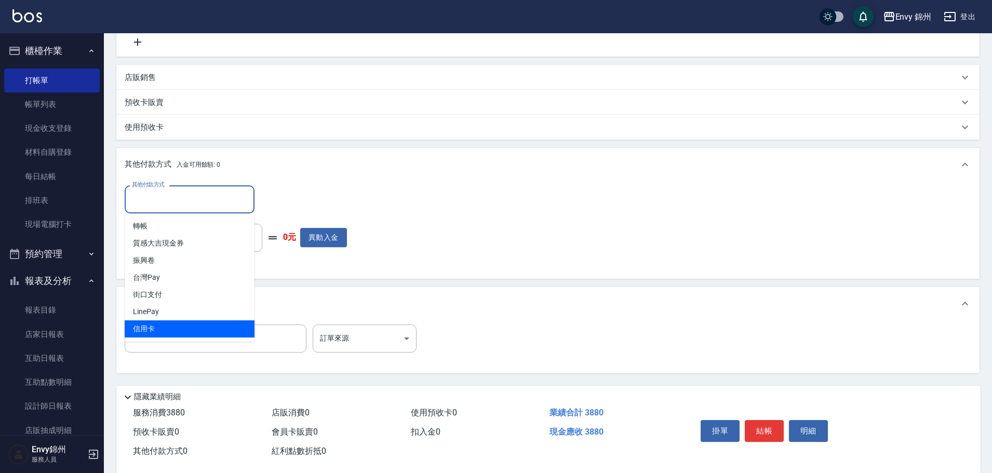
click at [160, 329] on span "信用卡" at bounding box center [190, 329] width 130 height 17
type input "信用卡"
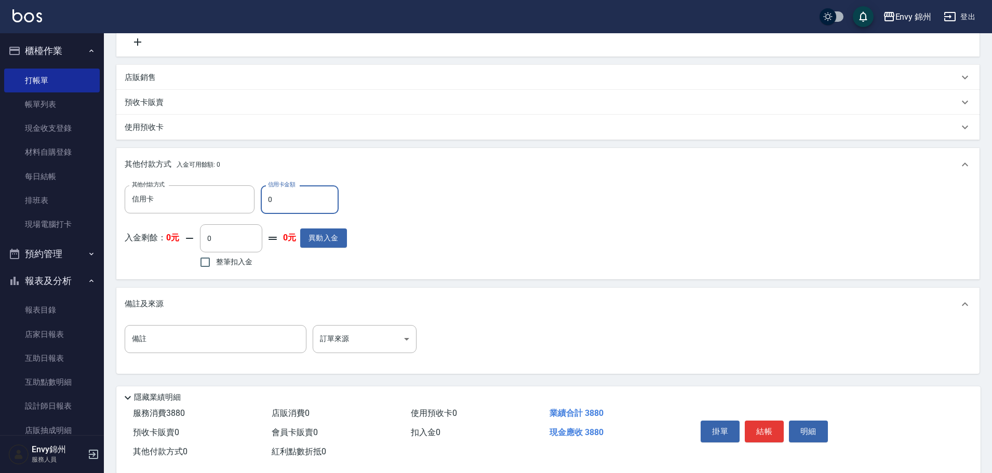
drag, startPoint x: 292, startPoint y: 203, endPoint x: 264, endPoint y: 204, distance: 27.6
click at [264, 204] on input "0" at bounding box center [300, 199] width 78 height 28
type input "3880"
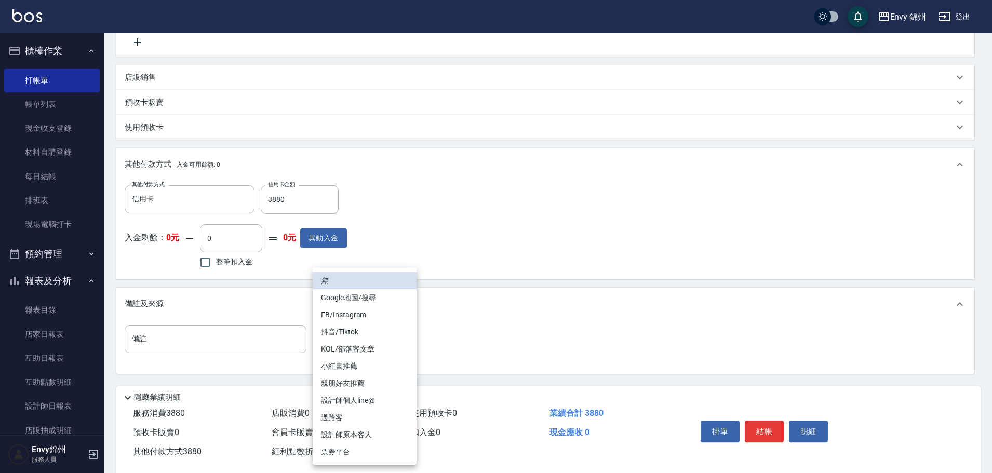
click at [362, 338] on body "Envy 錦州 登出 櫃檯作業 打帳單 帳單列表 現金收支登錄 材料自購登錄 每日結帳 排班表 現場電腦打卡 預約管理 預約管理 單日預約紀錄 單週預約紀錄 …" at bounding box center [496, 113] width 992 height 747
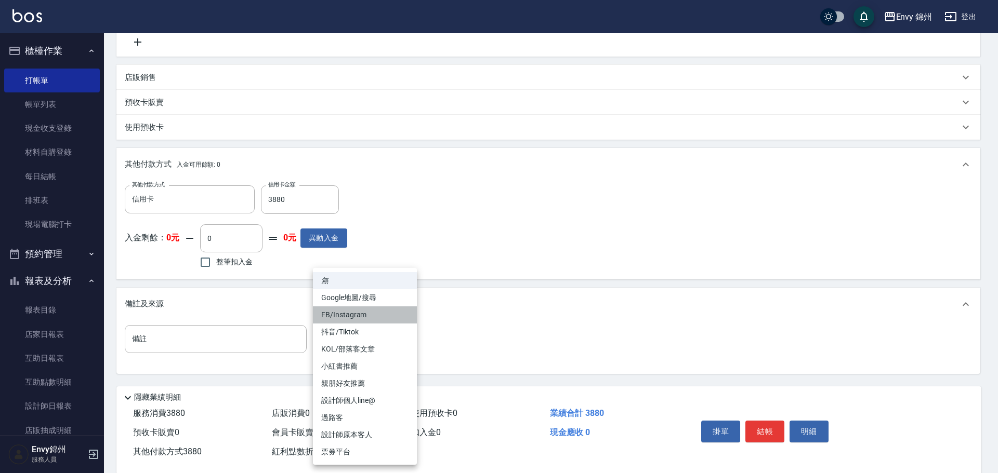
click at [368, 313] on li "FB/Instagram" at bounding box center [365, 315] width 104 height 17
type input "FB/Instagram"
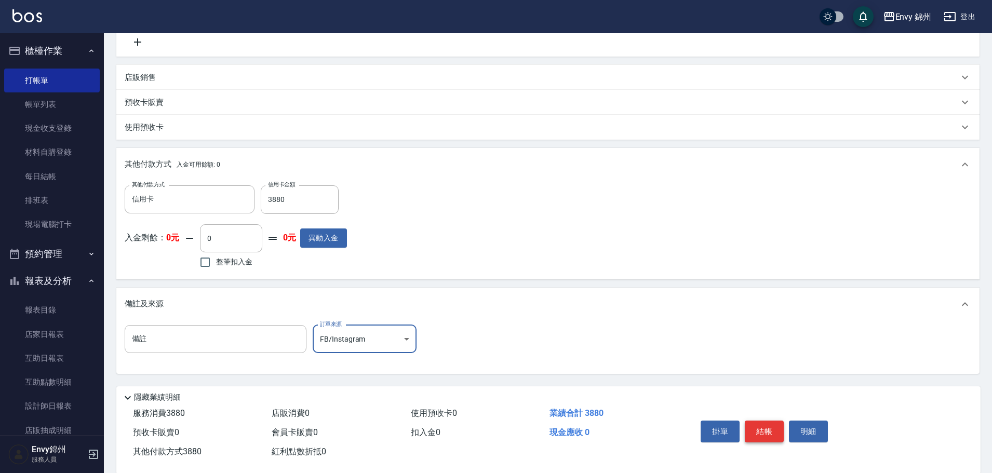
click at [760, 435] on button "結帳" at bounding box center [764, 432] width 39 height 22
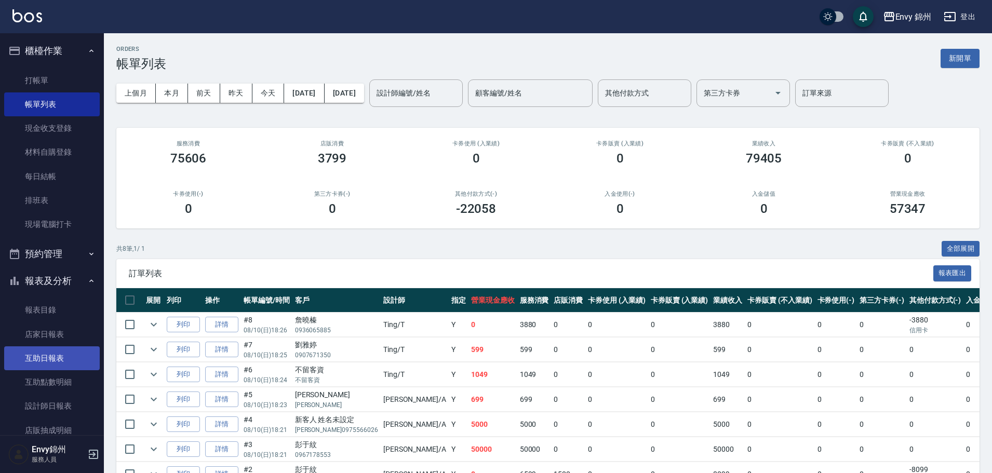
click at [48, 364] on link "互助日報表" at bounding box center [52, 359] width 96 height 24
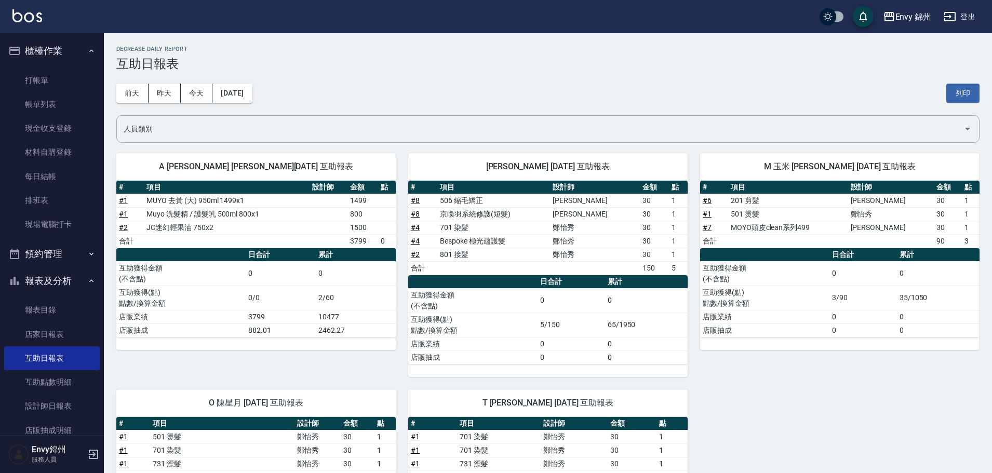
scroll to position [139, 0]
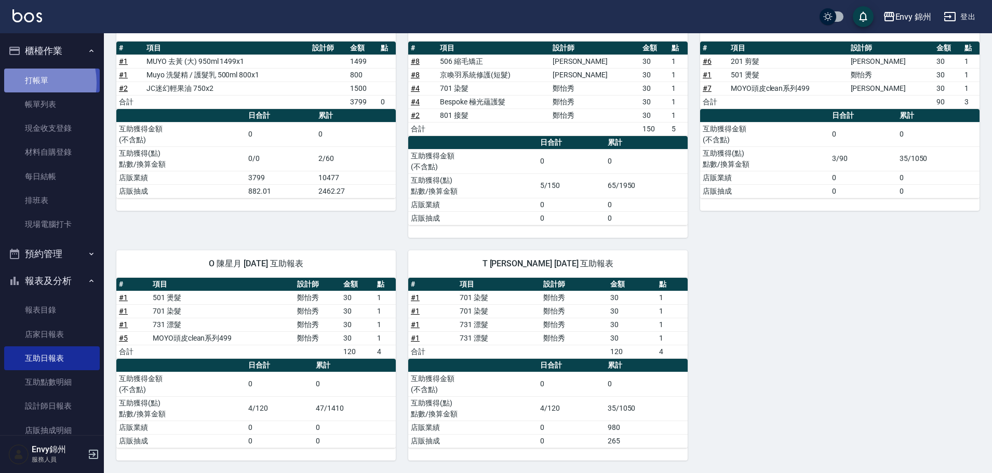
click at [24, 83] on link "打帳單" at bounding box center [52, 81] width 96 height 24
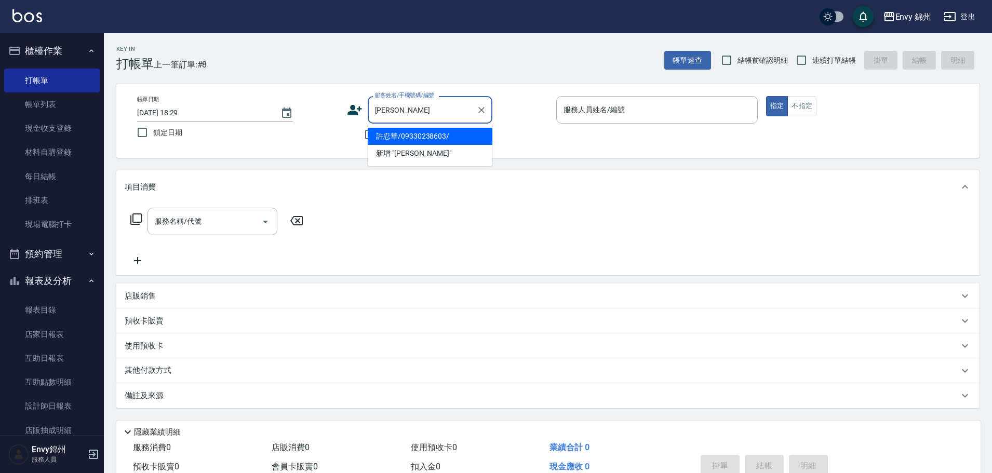
click at [437, 139] on li "許忍華/09330238603/" at bounding box center [430, 136] width 125 height 17
type input "許忍華/09330238603/"
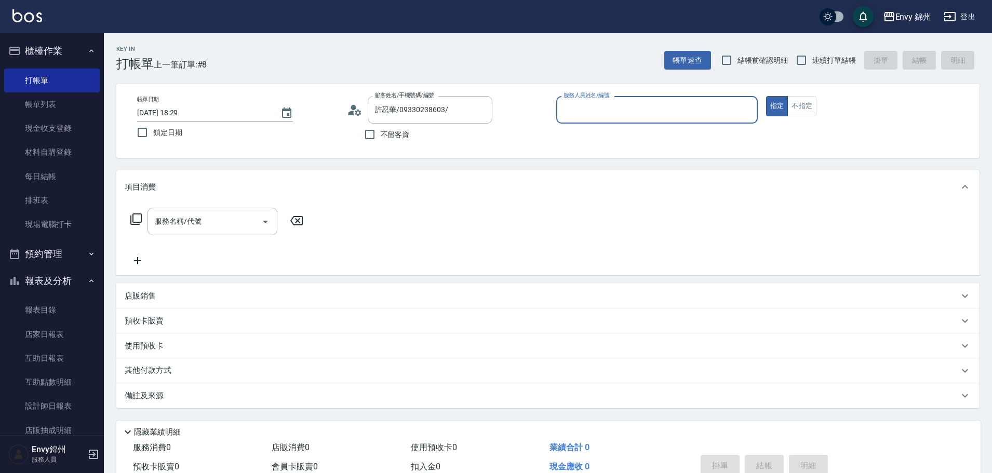
type input "Annie-A"
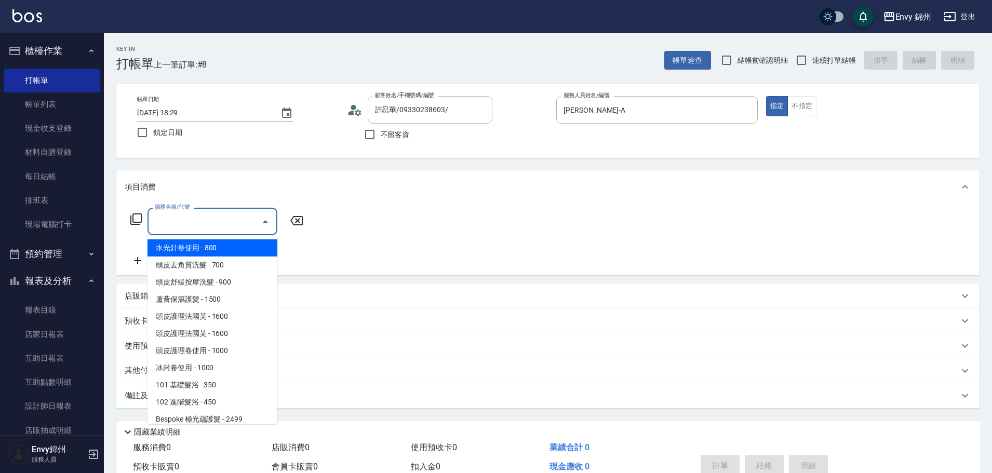
click at [204, 223] on input "服務名稱/代號" at bounding box center [204, 222] width 105 height 18
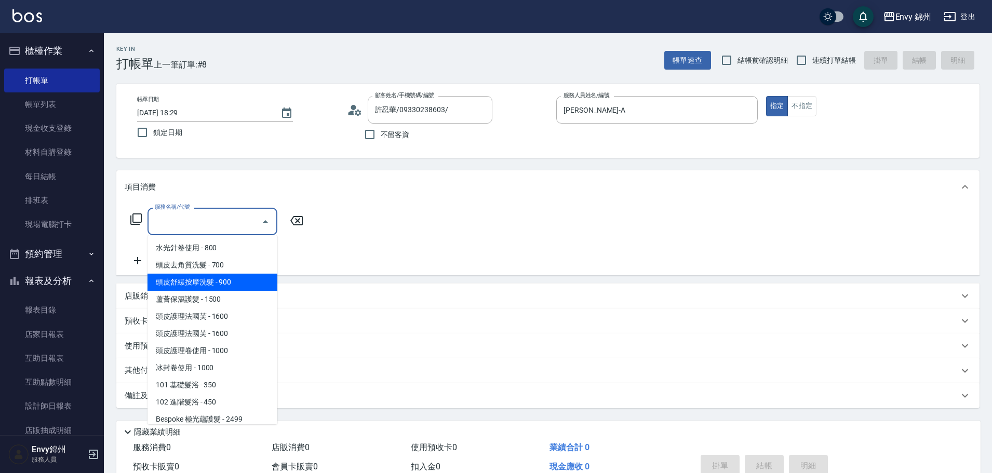
type input "2"
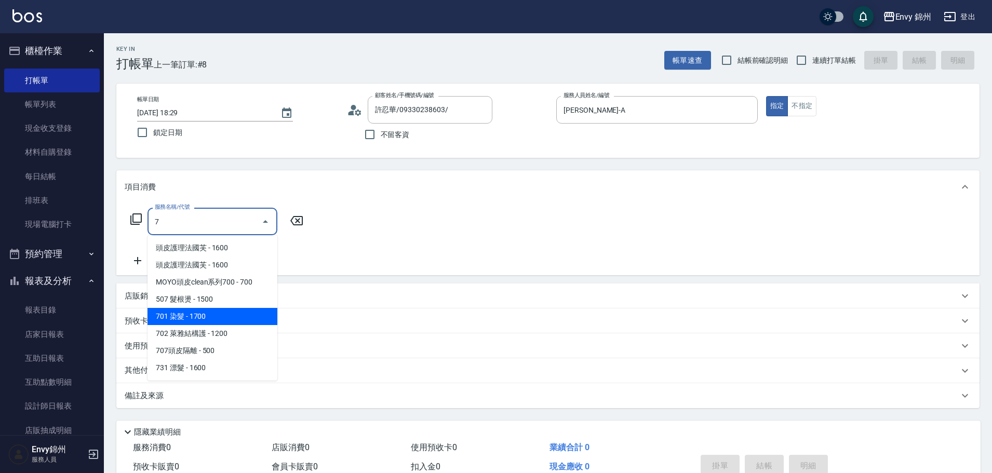
click at [194, 311] on span "701 染髮 - 1700" at bounding box center [213, 316] width 130 height 17
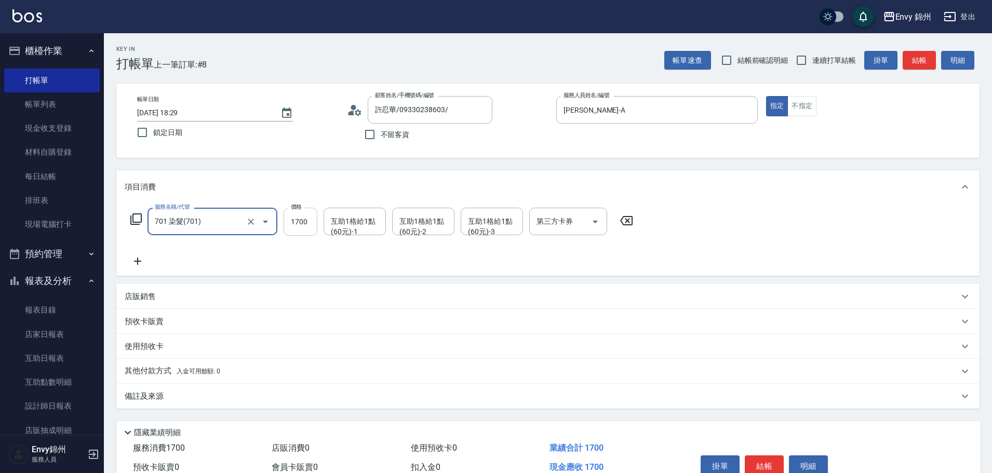
type input "701 染髮(701)"
click at [307, 228] on input "1700" at bounding box center [301, 222] width 34 height 28
type input "0"
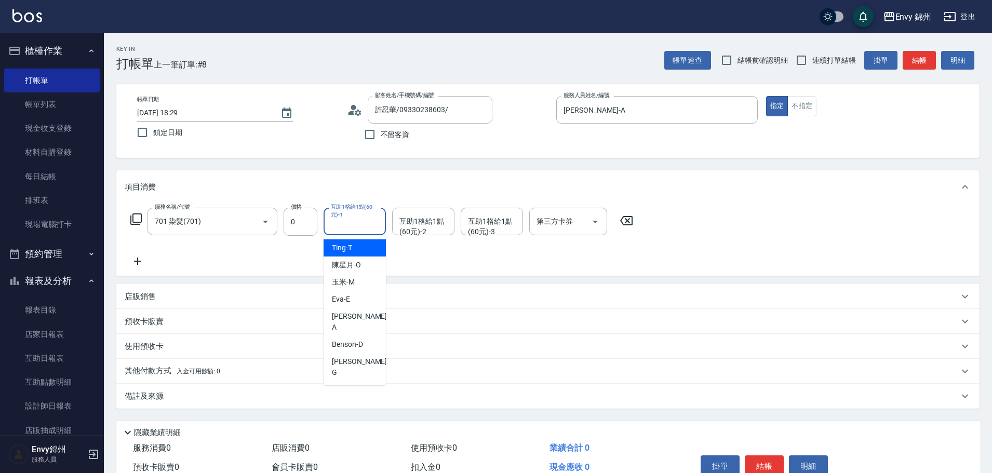
click at [354, 224] on div "互助1格給1點(60元)-1 互助1格給1點(60元)-1" at bounding box center [355, 222] width 62 height 28
click at [349, 356] on span "杉杉 -G" at bounding box center [360, 367] width 57 height 22
type input "杉杉-G"
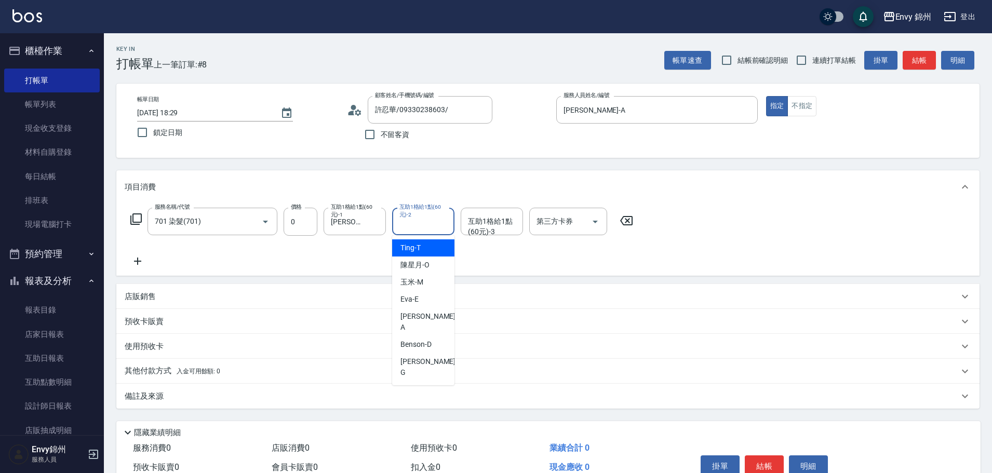
click at [419, 223] on div "互助1格給1點(60元)-2 互助1格給1點(60元)-2" at bounding box center [423, 222] width 62 height 28
click at [421, 249] on span "Ting -T" at bounding box center [411, 248] width 20 height 11
type input "Ting-T"
click at [471, 227] on input "互助1格給1點(60元)-3" at bounding box center [492, 222] width 53 height 18
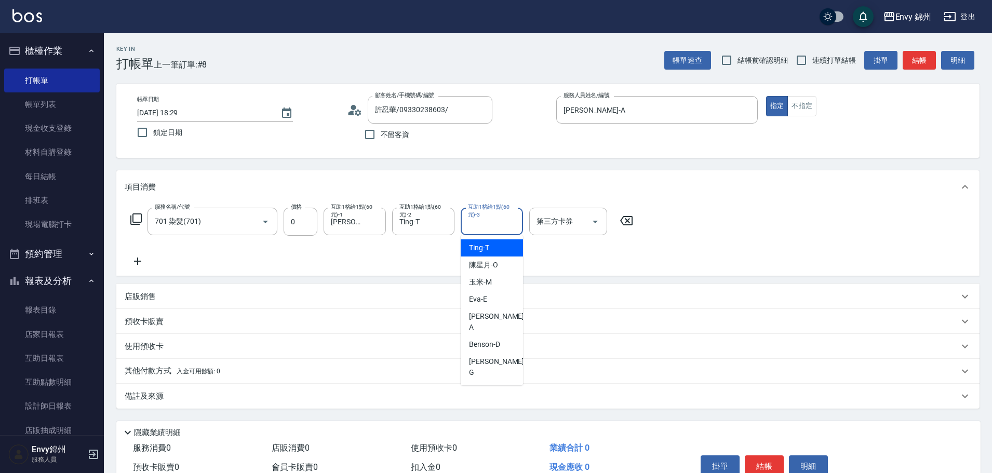
click at [498, 247] on div "Ting -T" at bounding box center [492, 248] width 62 height 17
type input "Ting-T"
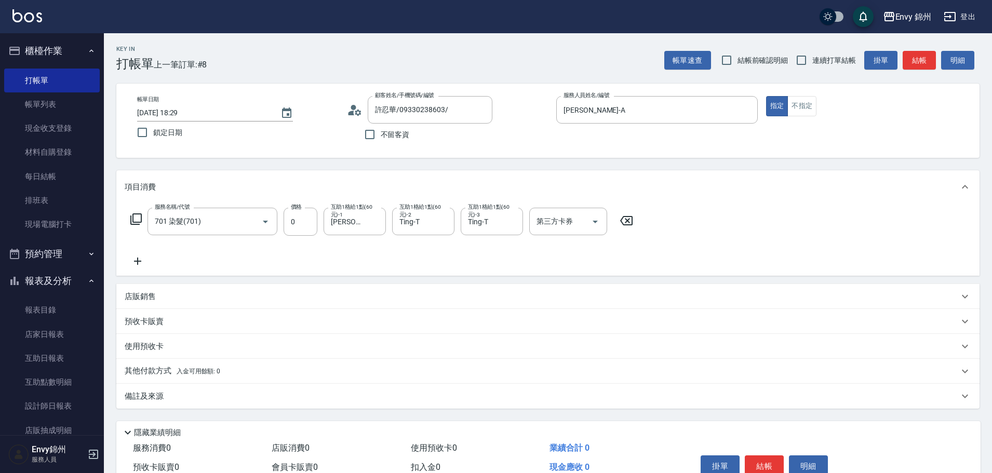
click at [259, 400] on div "備註及來源" at bounding box center [542, 396] width 834 height 11
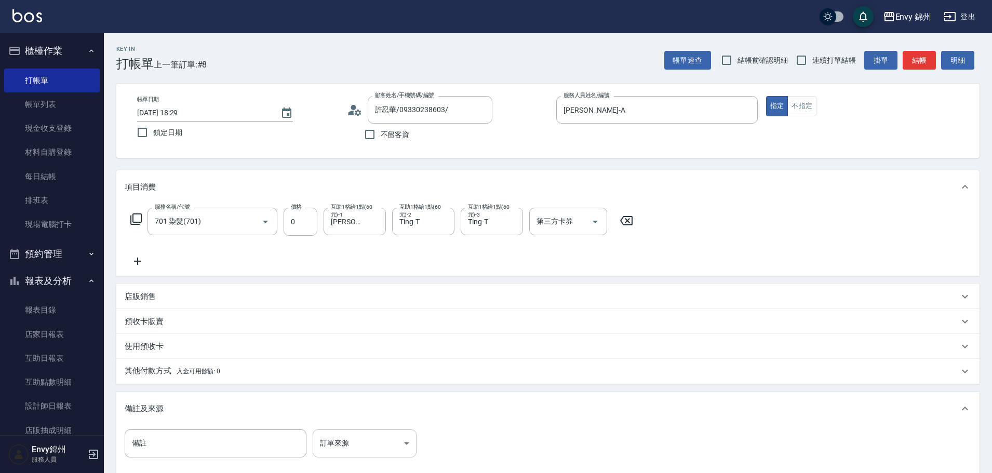
click at [361, 449] on body "Envy 錦州 登出 櫃檯作業 打帳單 帳單列表 現金收支登錄 材料自購登錄 每日結帳 排班表 現場電腦打卡 預約管理 預約管理 單日預約紀錄 單週預約紀錄 …" at bounding box center [496, 295] width 992 height 591
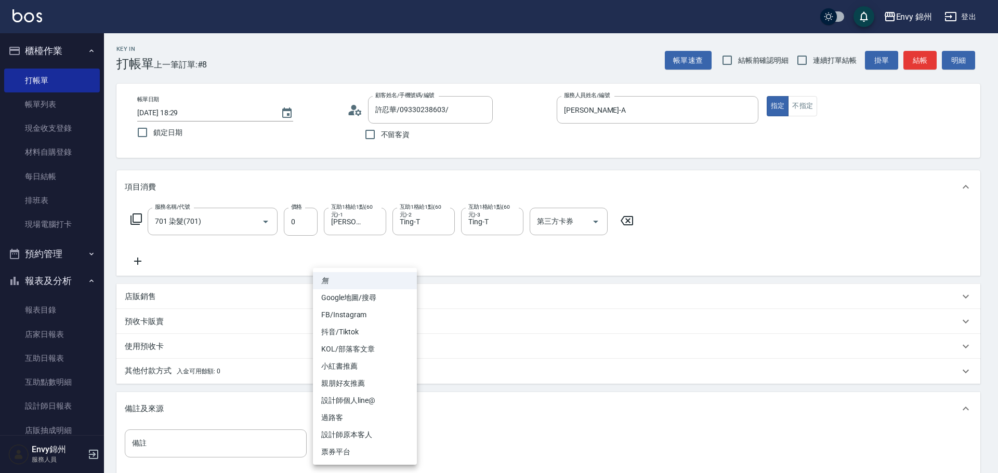
drag, startPoint x: 370, startPoint y: 434, endPoint x: 379, endPoint y: 432, distance: 9.6
click at [370, 434] on li "設計師原本客人" at bounding box center [365, 435] width 104 height 17
type input "設計師原本客人"
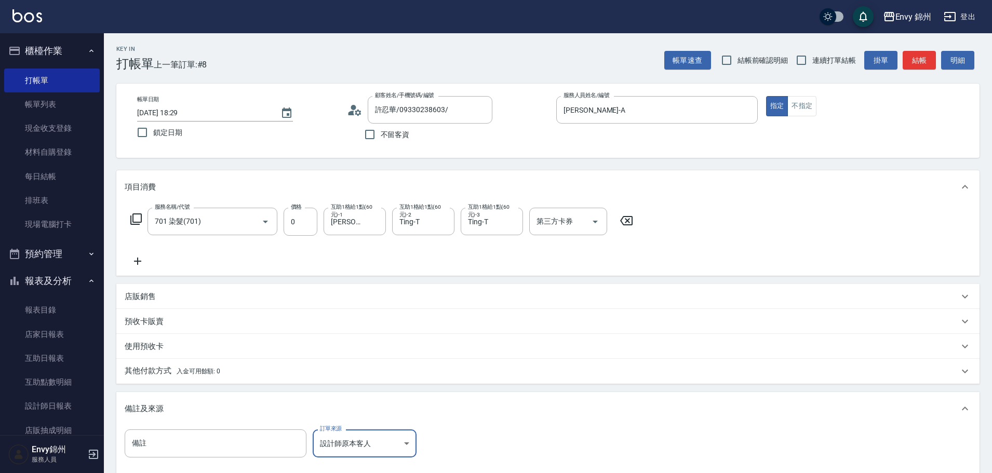
scroll to position [123, 0]
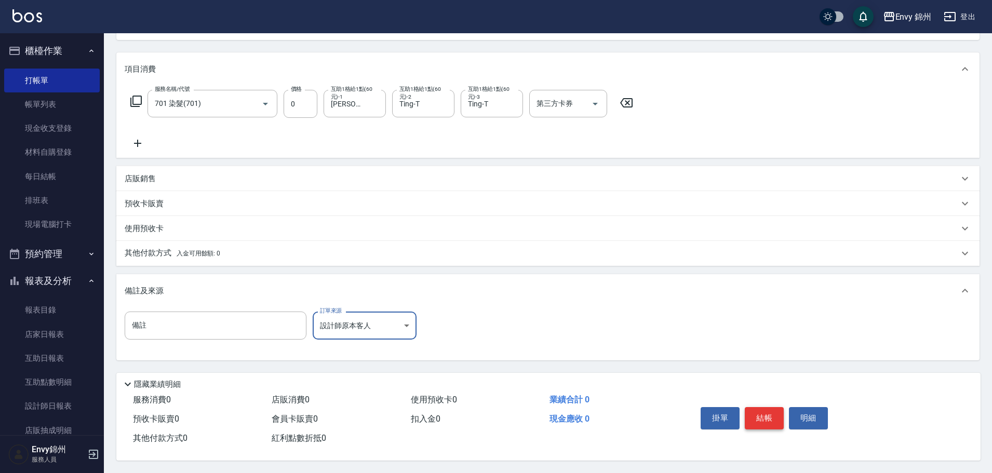
click at [758, 415] on button "結帳" at bounding box center [764, 418] width 39 height 22
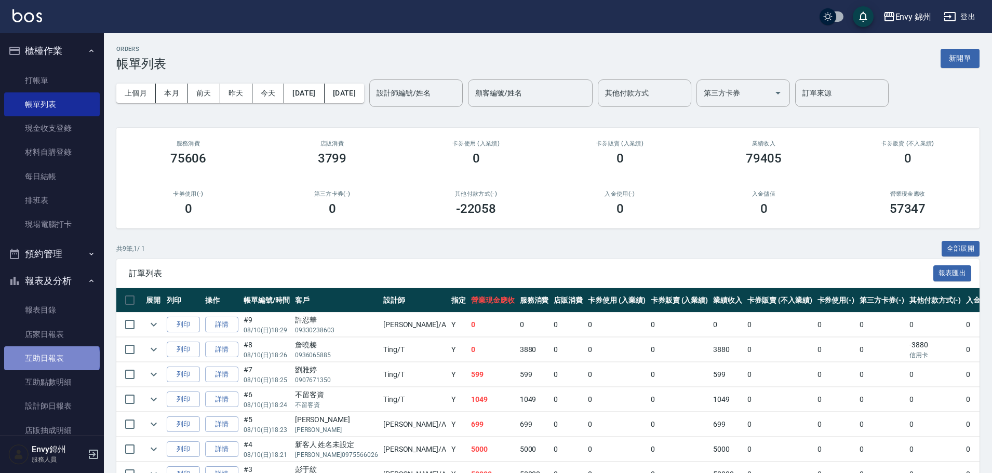
click at [51, 360] on link "互助日報表" at bounding box center [52, 359] width 96 height 24
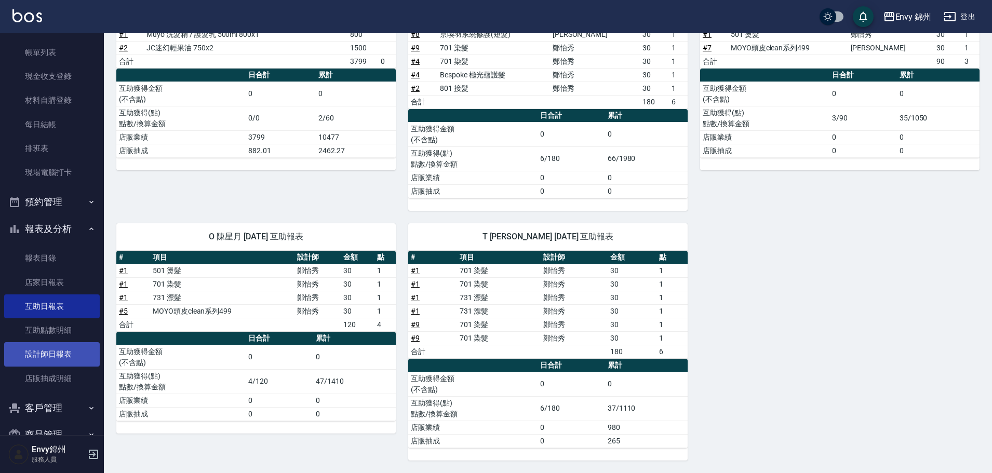
scroll to position [77, 0]
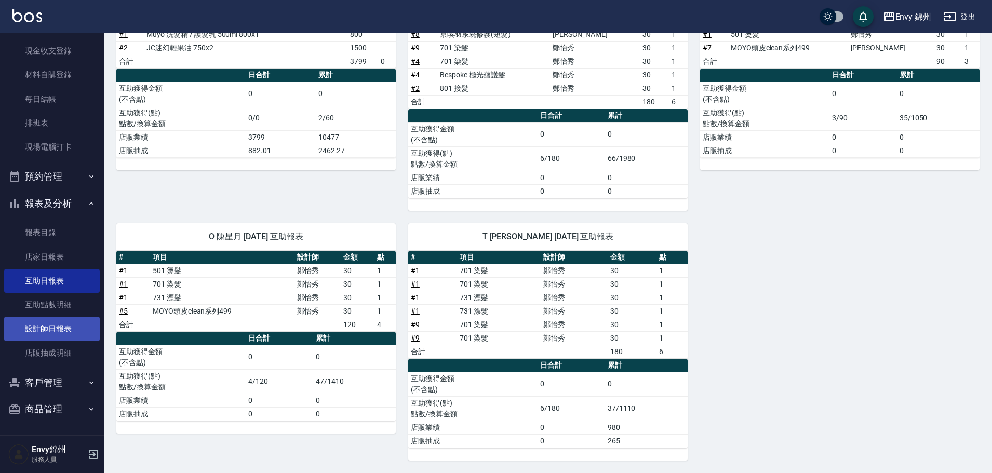
click at [35, 327] on link "設計師日報表" at bounding box center [52, 329] width 96 height 24
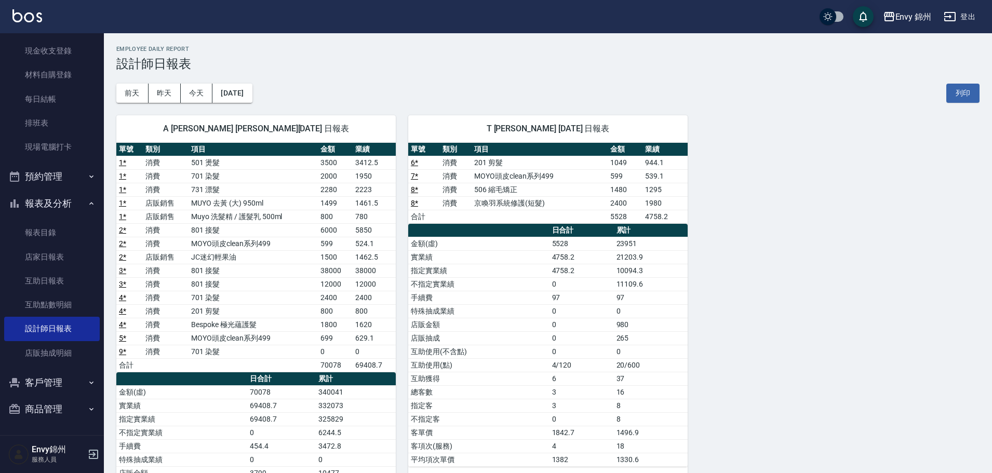
click at [975, 18] on button "登出" at bounding box center [960, 16] width 40 height 19
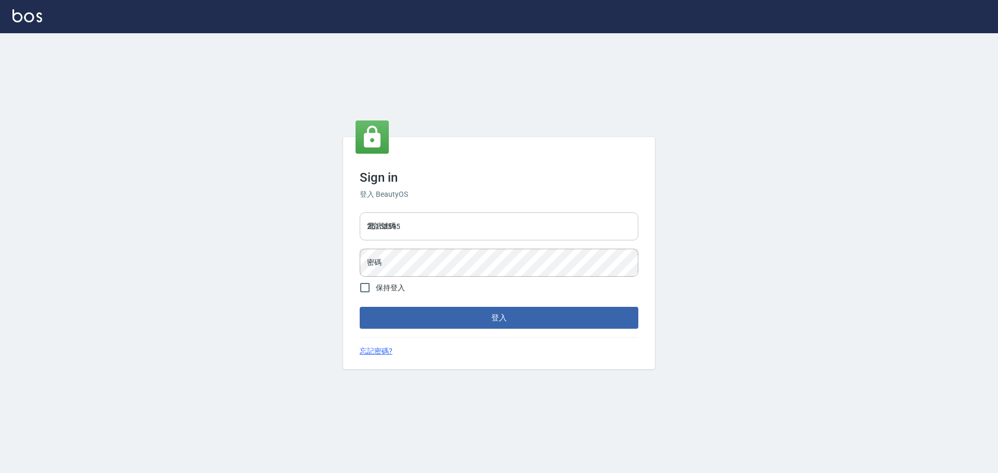
click at [483, 233] on input "25153595" at bounding box center [499, 227] width 278 height 28
type input "9990001234567"
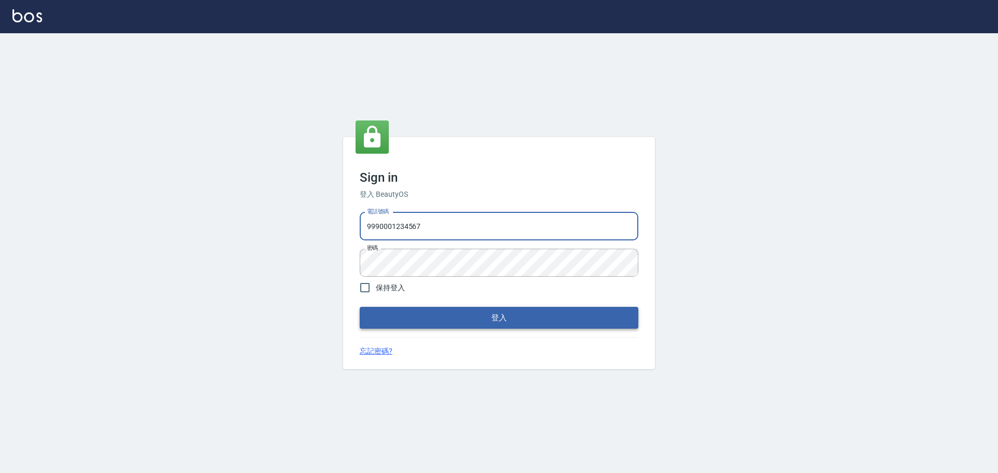
click at [485, 321] on button "登入" at bounding box center [499, 318] width 278 height 22
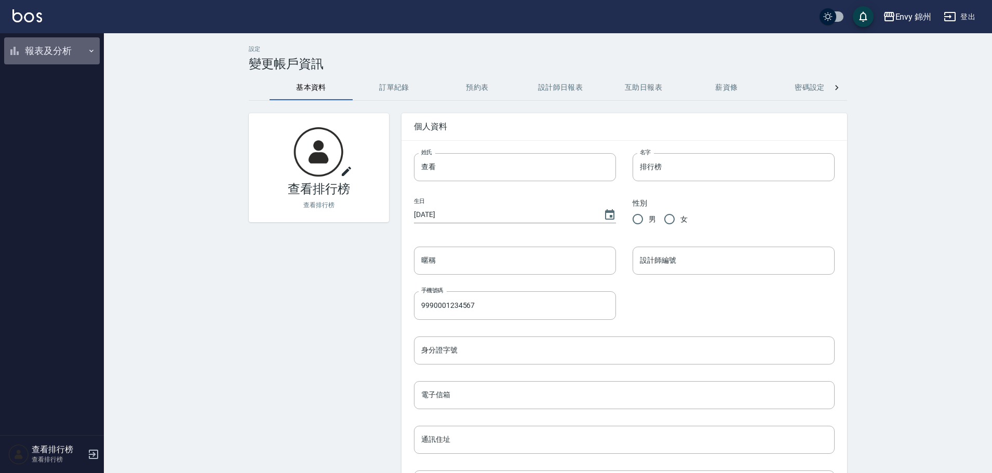
click at [44, 49] on button "報表及分析" at bounding box center [52, 50] width 96 height 27
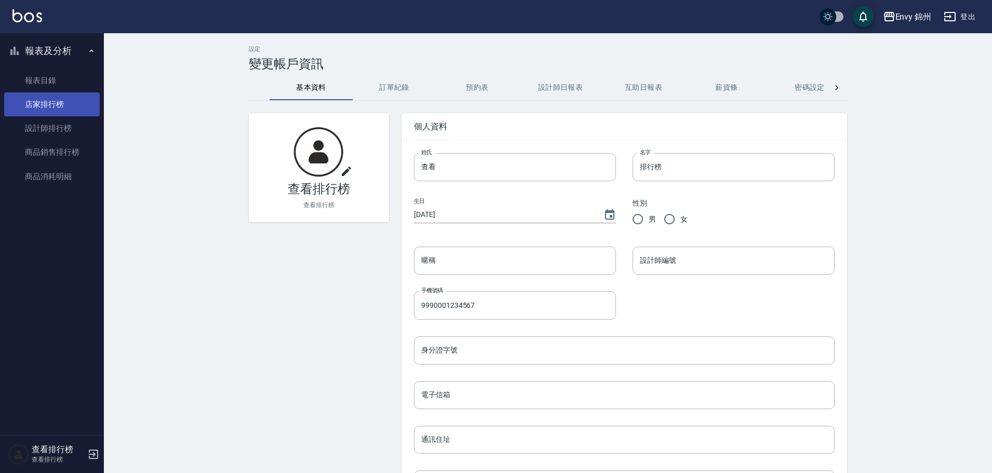
click at [23, 109] on link "店家排行榜" at bounding box center [52, 104] width 96 height 24
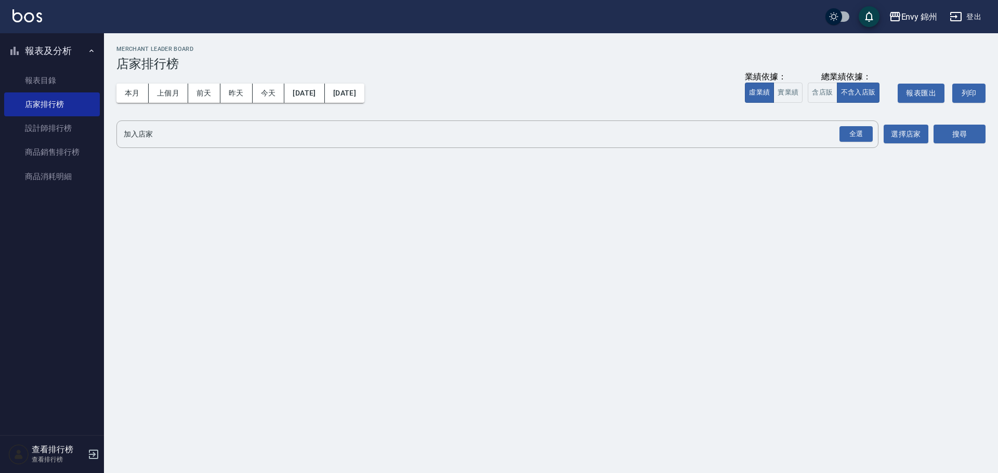
click at [879, 121] on div "Envy 錦州 [DATE] - [DATE] 店家排行榜 列印時間： [DATE][PHONE_NUMBER]:30 Merchant Leader Boa…" at bounding box center [551, 99] width 894 height 132
click at [843, 153] on div "Envy 錦州 [DATE] - [DATE] 店家排行榜 列印時間： [DATE][PHONE_NUMBER]:30 Merchant Leader Boa…" at bounding box center [551, 99] width 894 height 132
click at [847, 140] on div "全選" at bounding box center [855, 134] width 33 height 16
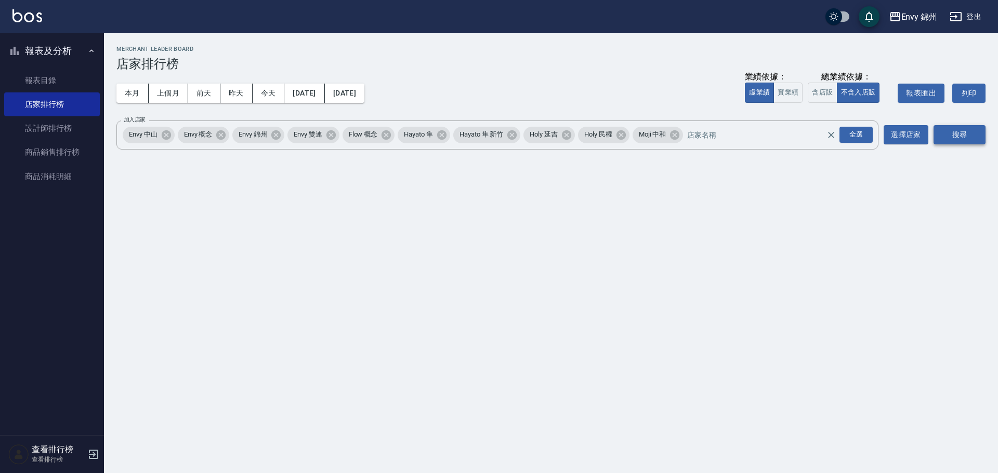
click at [964, 139] on button "搜尋" at bounding box center [959, 134] width 52 height 19
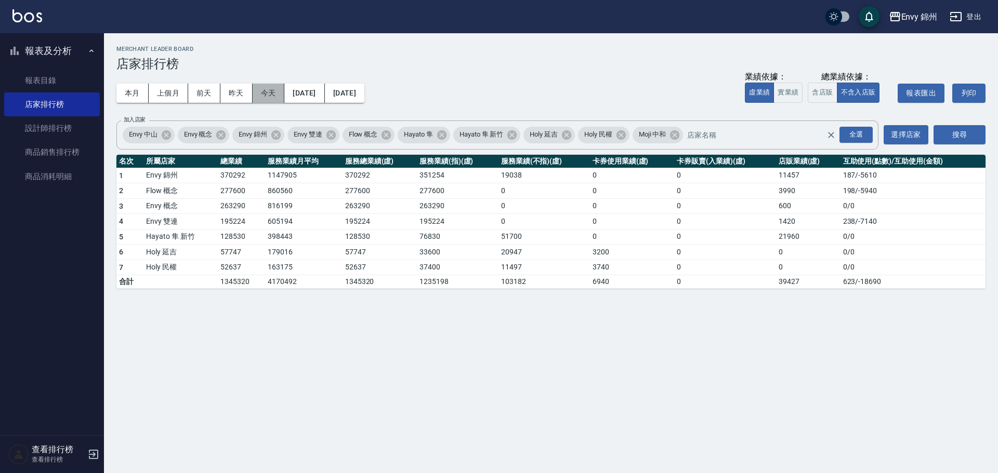
click at [268, 89] on button "今天" at bounding box center [269, 93] width 32 height 19
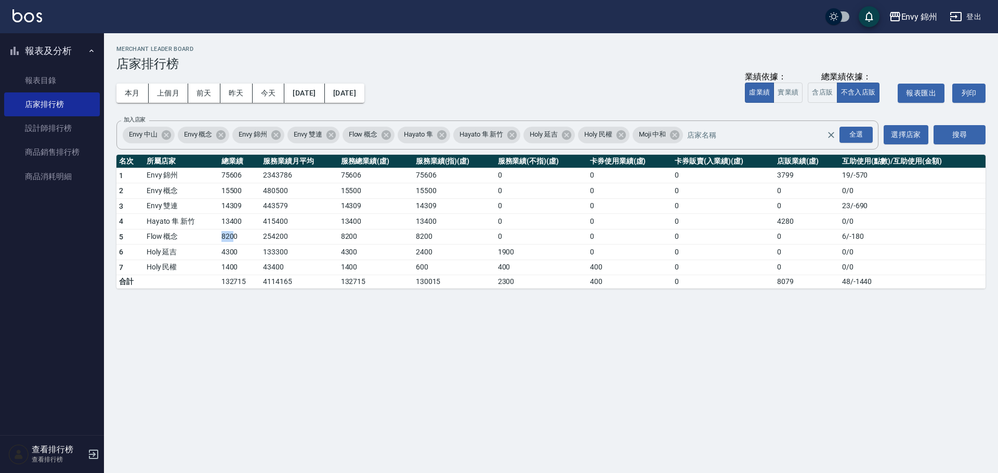
drag, startPoint x: 219, startPoint y: 241, endPoint x: 231, endPoint y: 240, distance: 12.0
click at [231, 240] on tr "5 Flow 概念 8200 254200 8200 8200 0 0 0 0 6 / -180" at bounding box center [550, 237] width 869 height 16
click at [238, 176] on td "75606" at bounding box center [240, 176] width 42 height 16
click at [126, 98] on button "本月" at bounding box center [132, 93] width 32 height 19
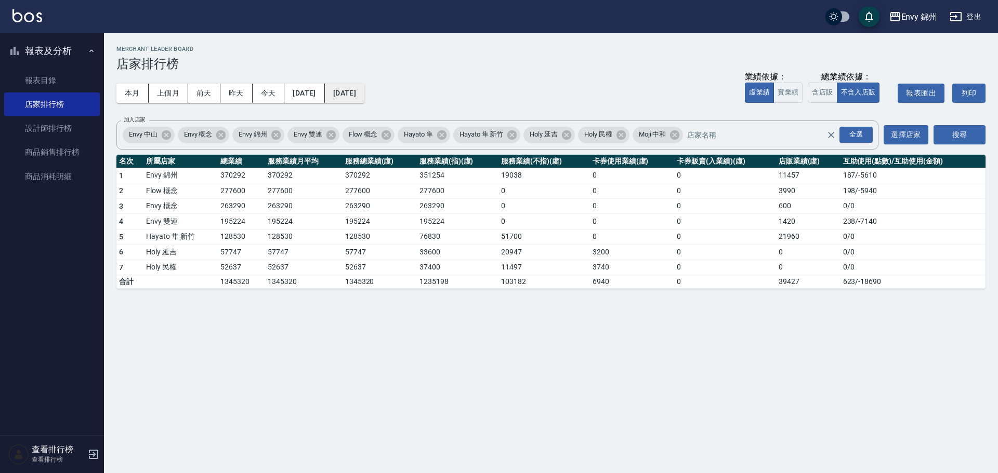
click at [364, 99] on button "[DATE]" at bounding box center [344, 93] width 39 height 19
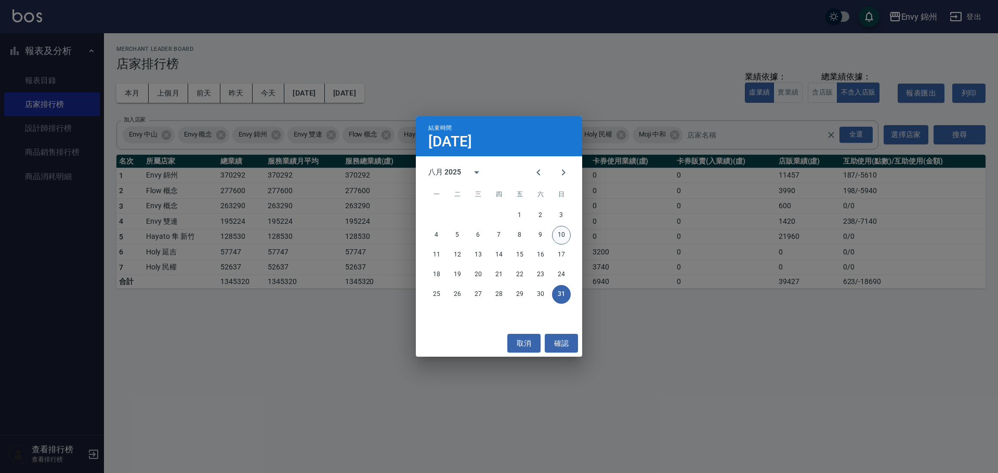
click at [562, 231] on button "10" at bounding box center [561, 235] width 19 height 19
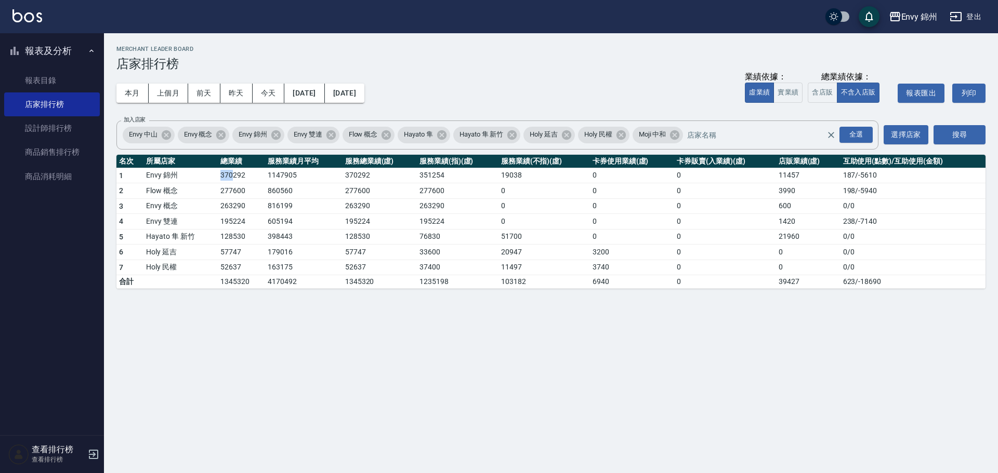
drag, startPoint x: 221, startPoint y: 178, endPoint x: 231, endPoint y: 178, distance: 9.9
click at [231, 178] on td "370292" at bounding box center [241, 176] width 47 height 16
click at [258, 186] on td "277600" at bounding box center [241, 191] width 47 height 16
drag, startPoint x: 213, startPoint y: 195, endPoint x: 236, endPoint y: 192, distance: 23.5
click at [236, 192] on tr "2 Flow 概念 277600 860560 277600 277600 0 0 0 3990 198 / -5940" at bounding box center [550, 191] width 869 height 16
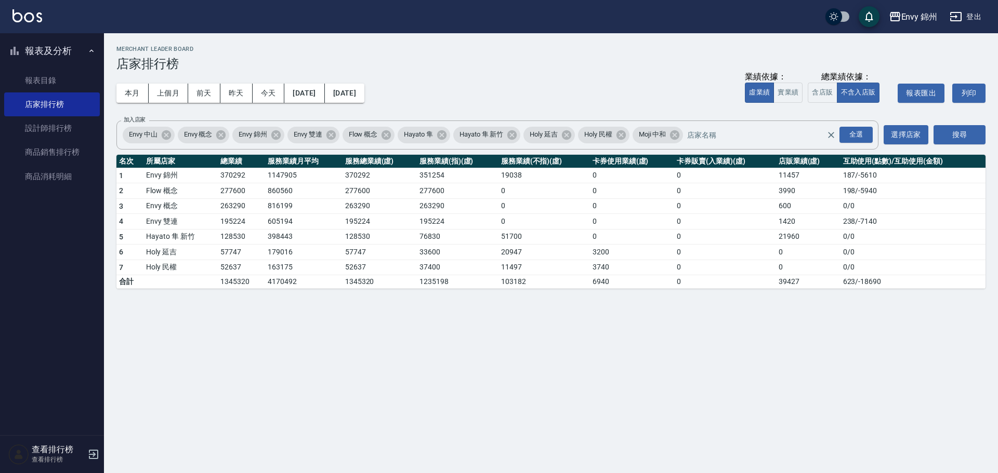
click at [219, 253] on td "57747" at bounding box center [241, 253] width 47 height 16
click at [29, 140] on link "商品銷售排行榜" at bounding box center [52, 152] width 96 height 24
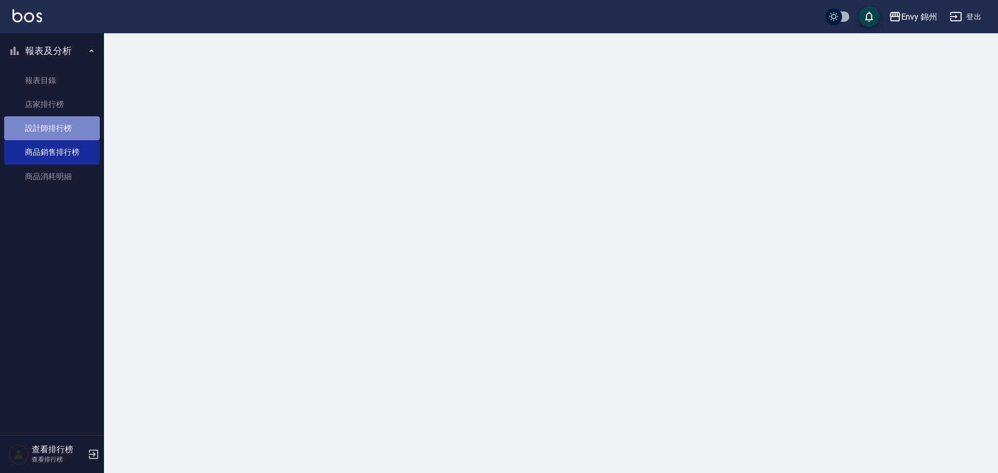
click at [24, 126] on link "設計師排行榜" at bounding box center [52, 128] width 96 height 24
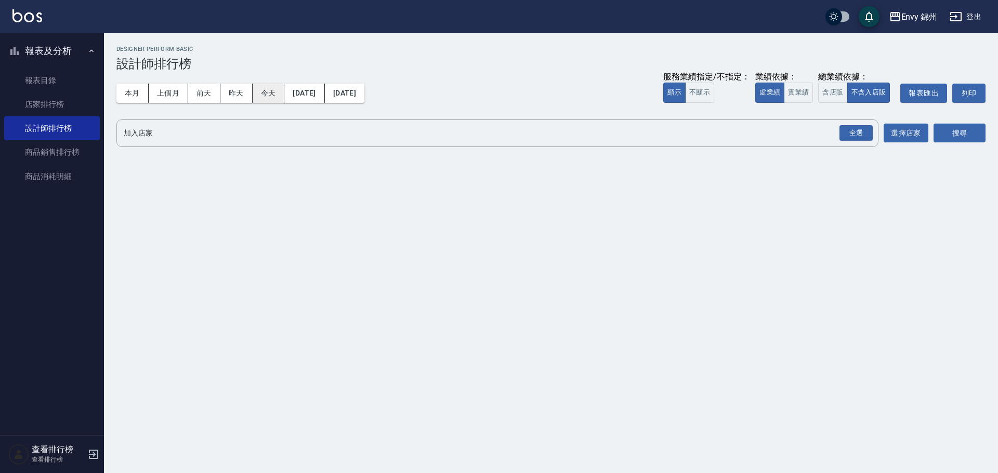
drag, startPoint x: 268, startPoint y: 100, endPoint x: 272, endPoint y: 88, distance: 13.1
click at [271, 94] on button "今天" at bounding box center [269, 93] width 32 height 19
click at [272, 88] on button "今天" at bounding box center [269, 93] width 32 height 19
click at [860, 134] on div "全選" at bounding box center [855, 133] width 33 height 16
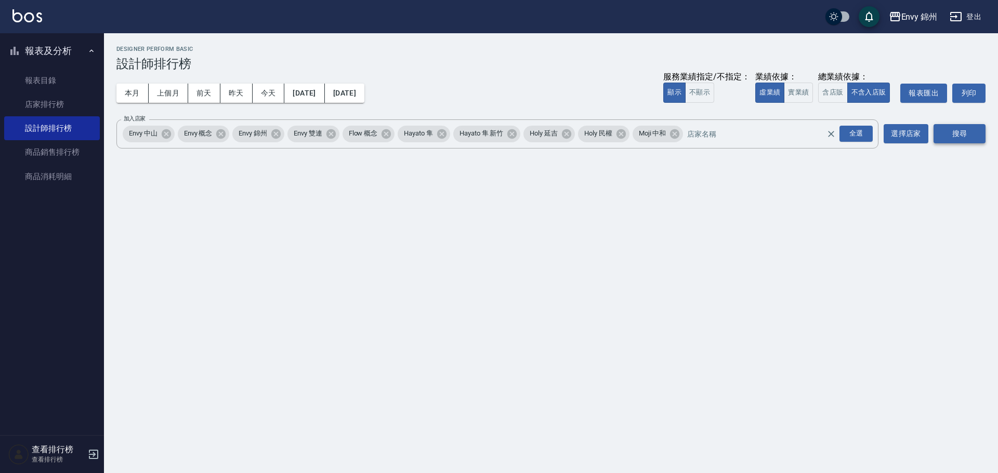
click at [984, 132] on div "Envy 錦州 [DATE] - [DATE] 設計師排行榜 列印時間： [DATE][PHONE_NUMBER]:31 Designer Perform B…" at bounding box center [551, 99] width 894 height 132
click at [981, 133] on button "搜尋" at bounding box center [959, 133] width 52 height 19
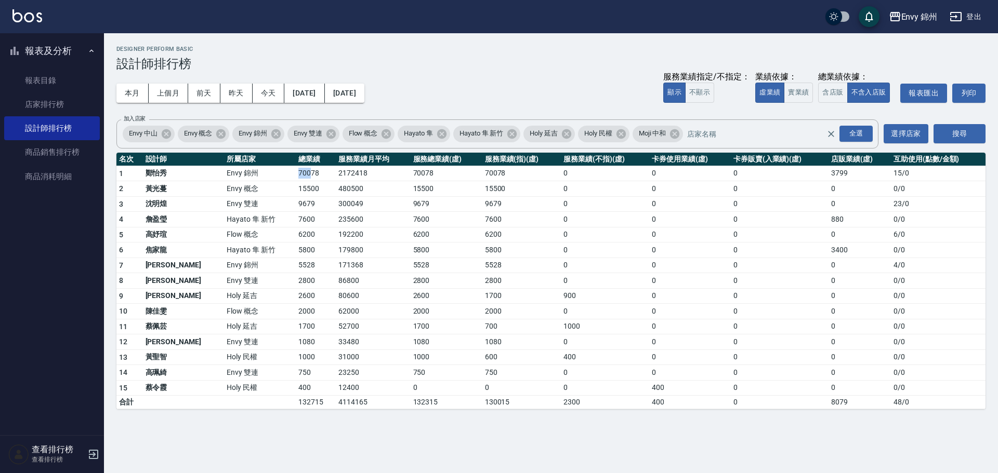
drag, startPoint x: 261, startPoint y: 174, endPoint x: 272, endPoint y: 177, distance: 11.7
click at [296, 177] on td "70078" at bounding box center [316, 174] width 40 height 16
click at [336, 183] on td "480500" at bounding box center [373, 189] width 75 height 16
drag, startPoint x: 253, startPoint y: 192, endPoint x: 280, endPoint y: 192, distance: 26.5
click at [280, 192] on tr "2 [PERSON_NAME]Envy 概念 15500 480500 15500 15500 0 0 0 0 0 / 0" at bounding box center [550, 189] width 869 height 16
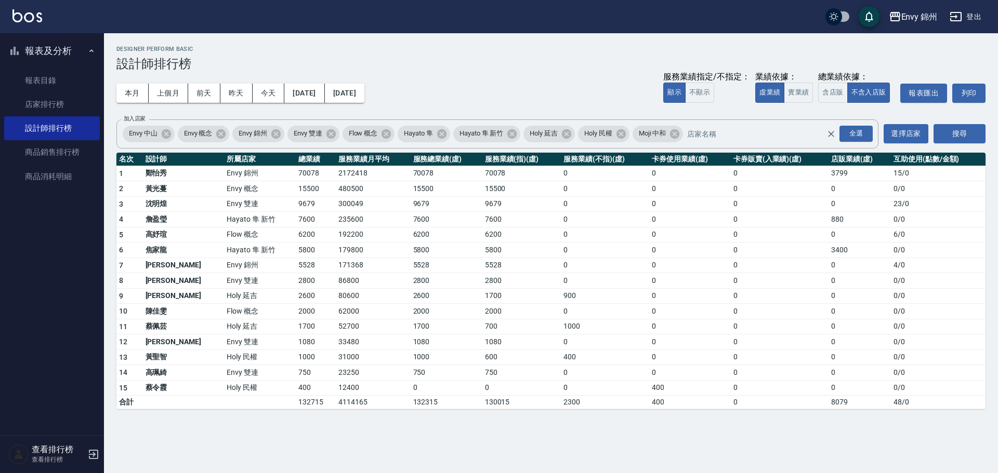
click at [296, 248] on td "5800" at bounding box center [316, 251] width 40 height 16
drag, startPoint x: 257, startPoint y: 263, endPoint x: 272, endPoint y: 263, distance: 15.1
click at [272, 263] on tr "7 [PERSON_NAME] Envy 錦州 5528 171368 5528 5528 0 0 0 0 4 / 0" at bounding box center [550, 266] width 869 height 16
click at [136, 91] on button "本月" at bounding box center [132, 93] width 32 height 19
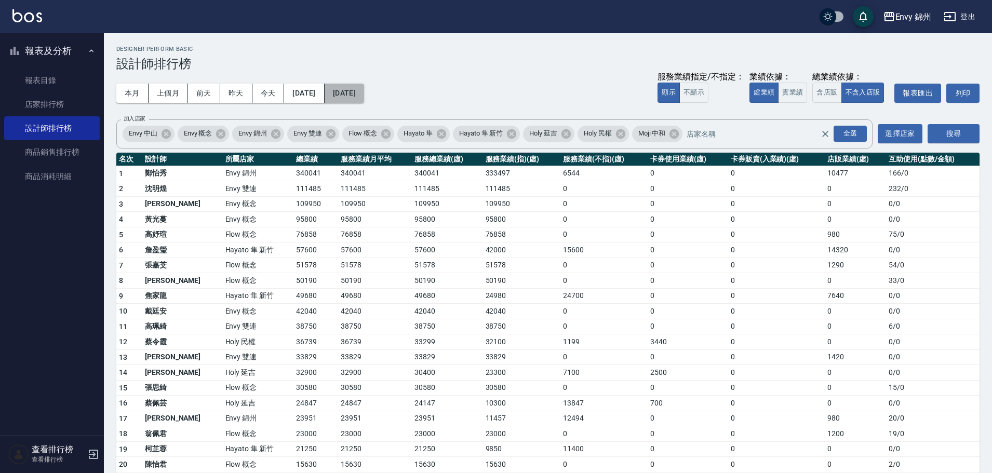
click at [364, 90] on button "[DATE]" at bounding box center [344, 93] width 39 height 19
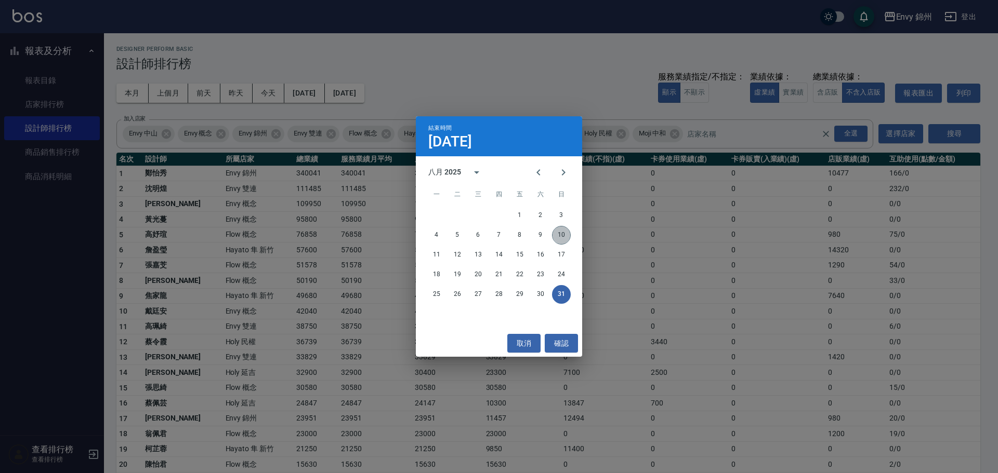
click at [562, 230] on button "10" at bounding box center [561, 235] width 19 height 19
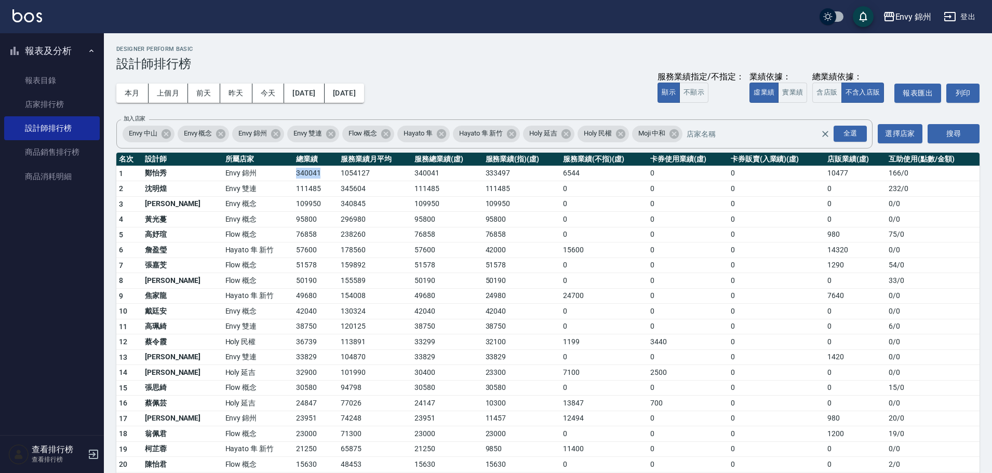
drag, startPoint x: 259, startPoint y: 174, endPoint x: 298, endPoint y: 173, distance: 39.0
click at [298, 173] on tr "1 [PERSON_NAME] 錦州 340041 1054127 340041 333497 6544 0 0 10477 166 / 0" at bounding box center [548, 174] width 864 height 16
click at [959, 17] on button "登出" at bounding box center [960, 16] width 40 height 19
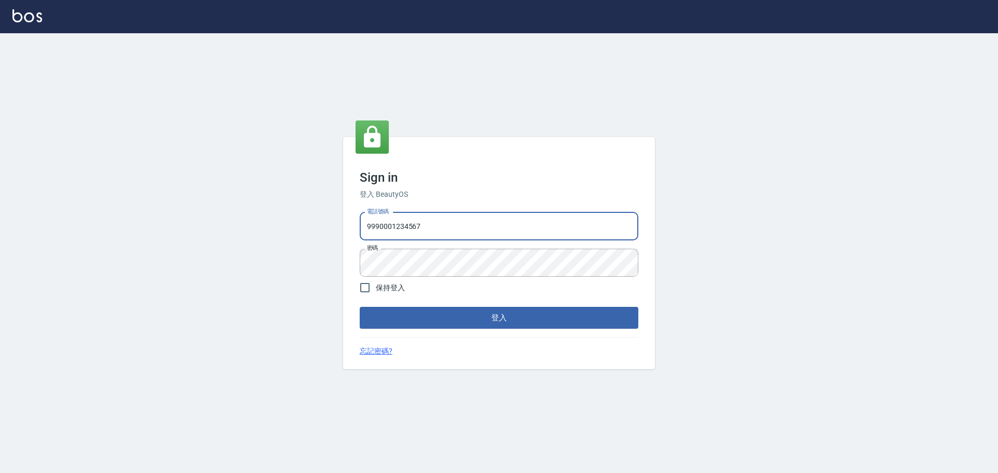
drag, startPoint x: 470, startPoint y: 222, endPoint x: 468, endPoint y: 233, distance: 11.0
click at [470, 222] on input "9990001234567" at bounding box center [499, 227] width 278 height 28
type input "25153595"
click at [506, 322] on button "登入" at bounding box center [499, 318] width 278 height 22
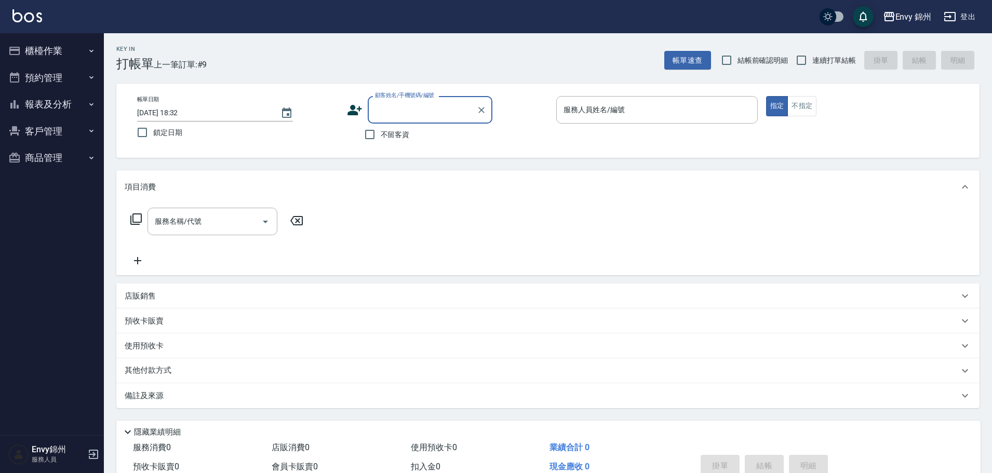
click at [65, 53] on button "櫃檯作業" at bounding box center [52, 50] width 96 height 27
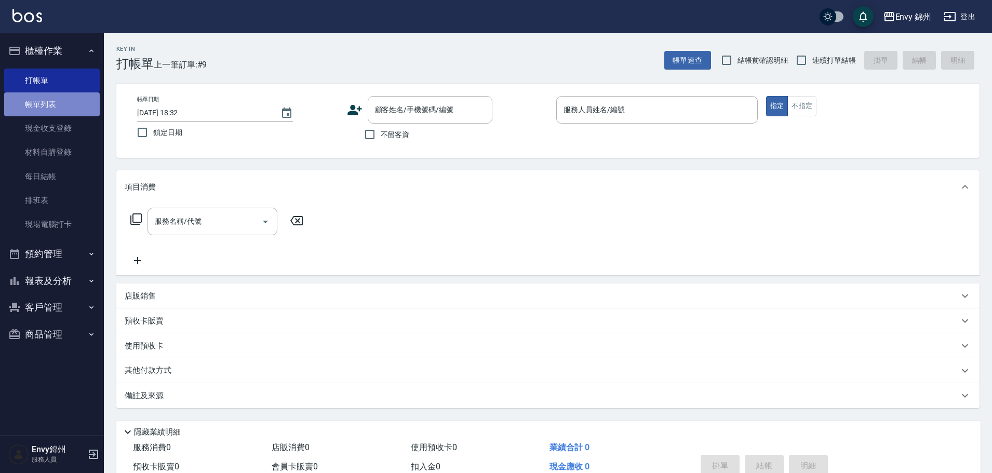
click at [57, 107] on link "帳單列表" at bounding box center [52, 104] width 96 height 24
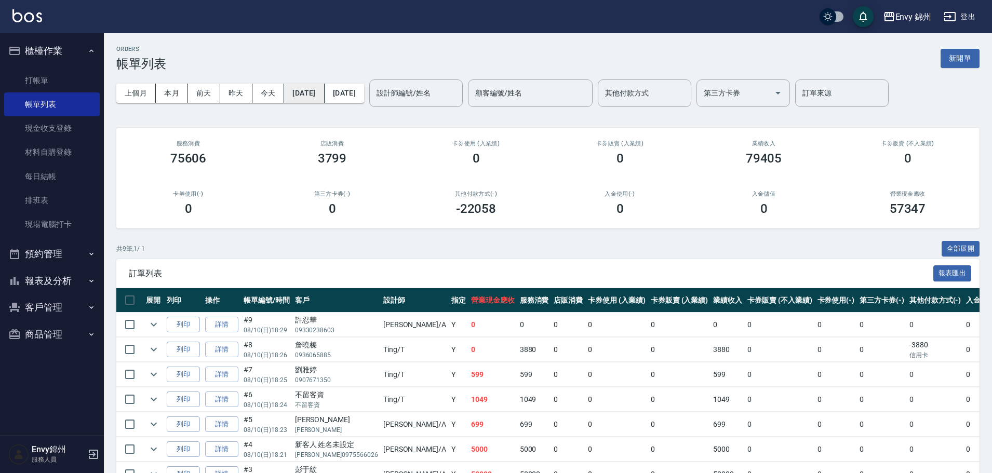
drag, startPoint x: 312, startPoint y: 104, endPoint x: 317, endPoint y: 94, distance: 11.6
click at [317, 94] on button "[DATE]" at bounding box center [304, 93] width 40 height 19
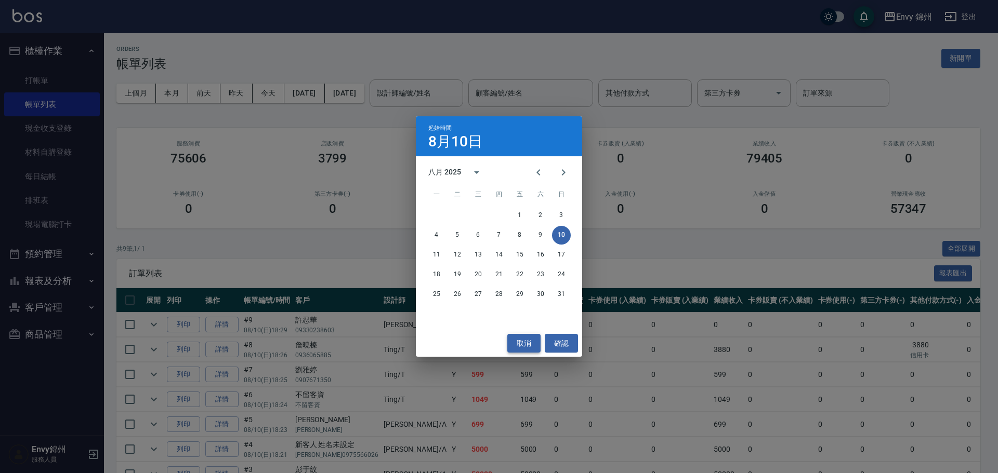
click at [522, 339] on button "取消" at bounding box center [523, 343] width 33 height 19
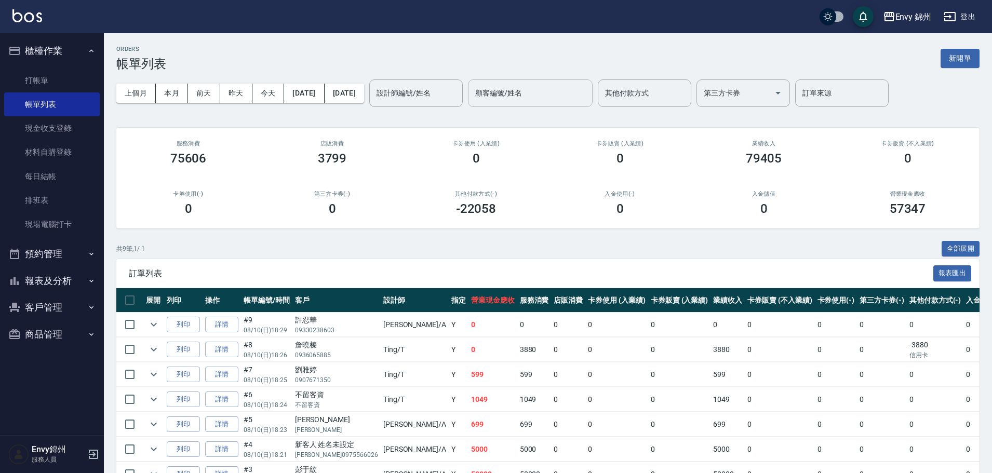
click at [539, 100] on input "顧客編號/姓名" at bounding box center [530, 93] width 115 height 18
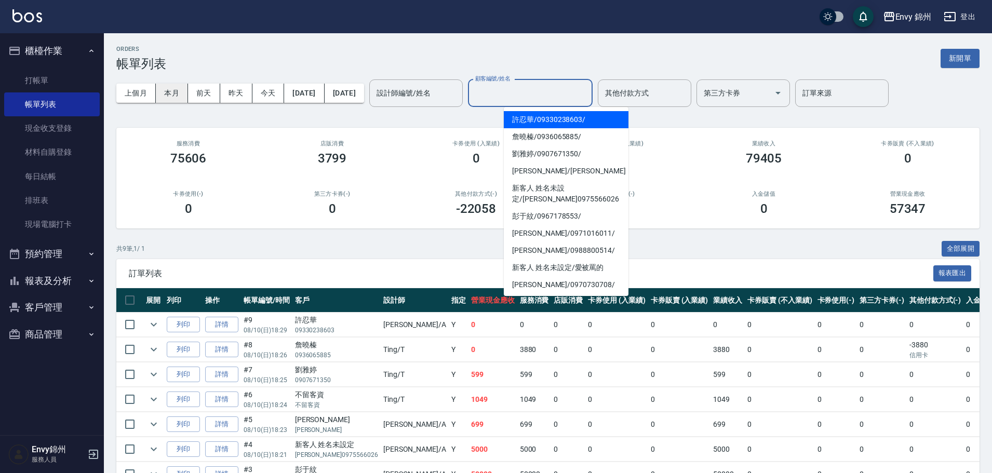
click at [176, 96] on button "本月" at bounding box center [172, 93] width 32 height 19
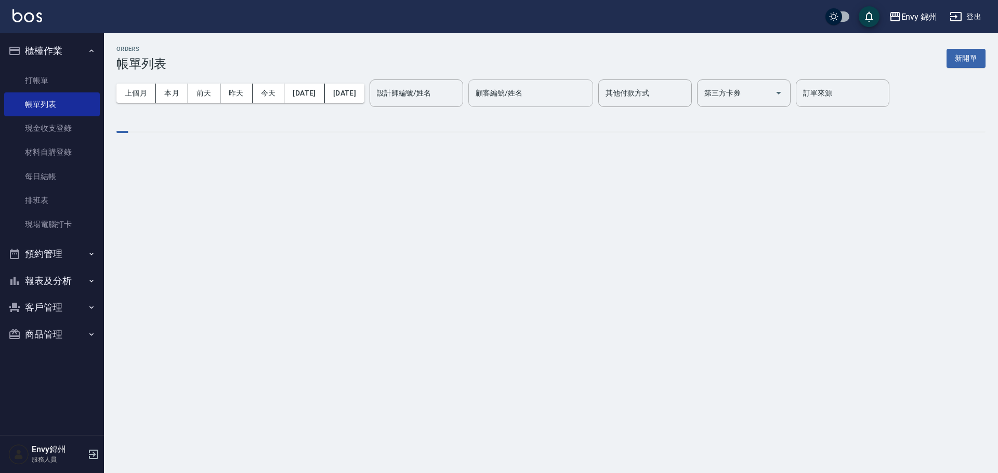
click at [587, 98] on input "顧客編號/姓名" at bounding box center [530, 93] width 115 height 18
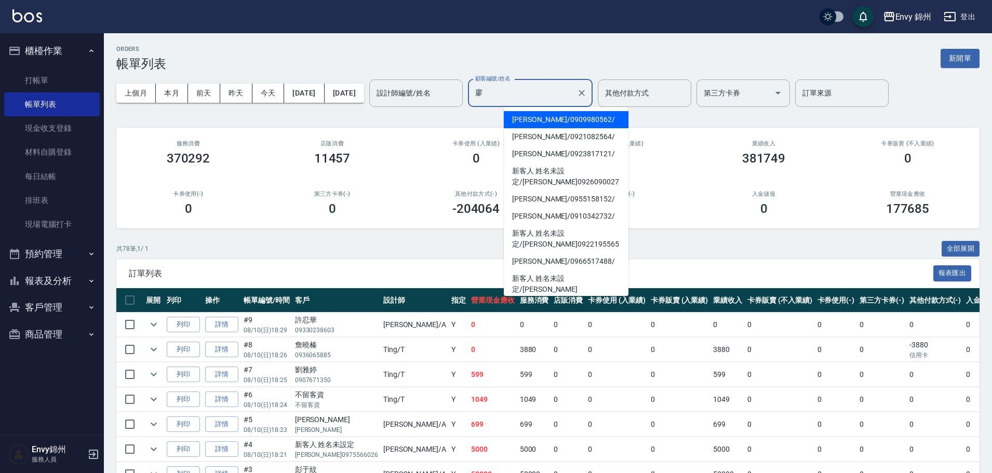
click at [561, 120] on span "廖凱筑 / 0909980562 /" at bounding box center [566, 119] width 125 height 17
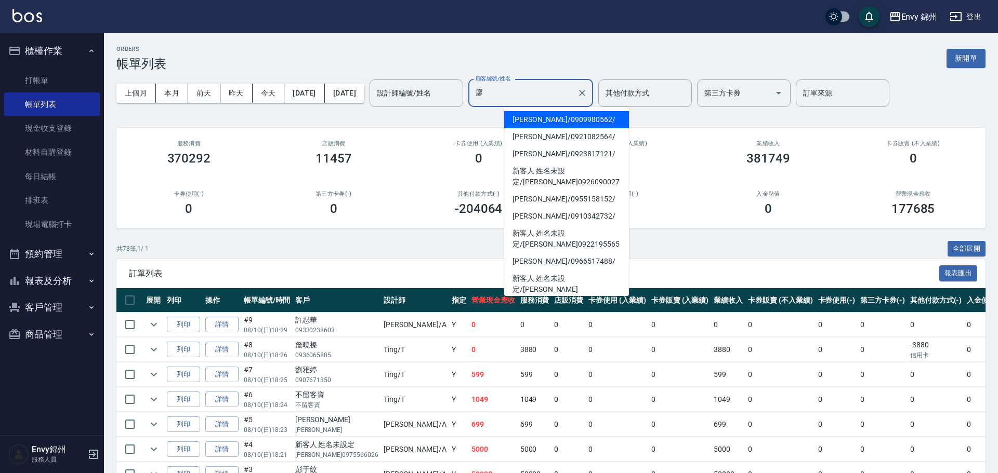
type input "廖凱筑/0909980562/"
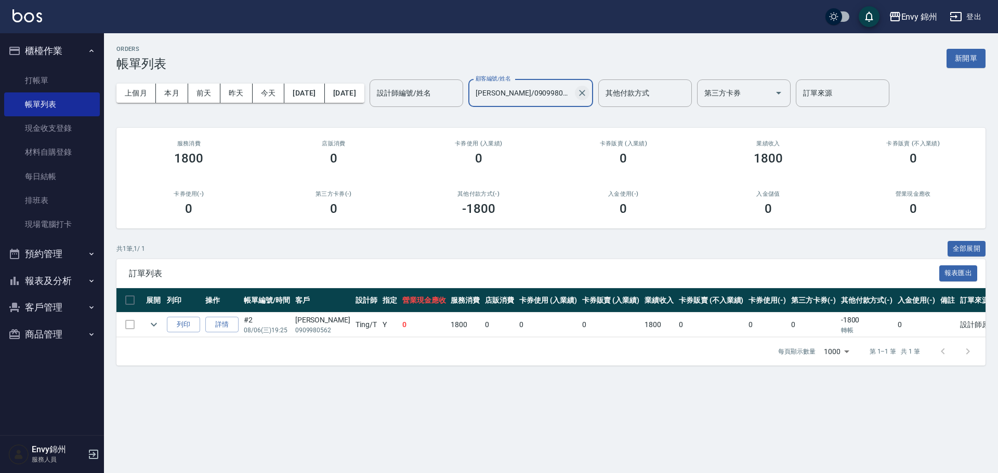
click at [585, 91] on icon "Clear" at bounding box center [582, 93] width 6 height 6
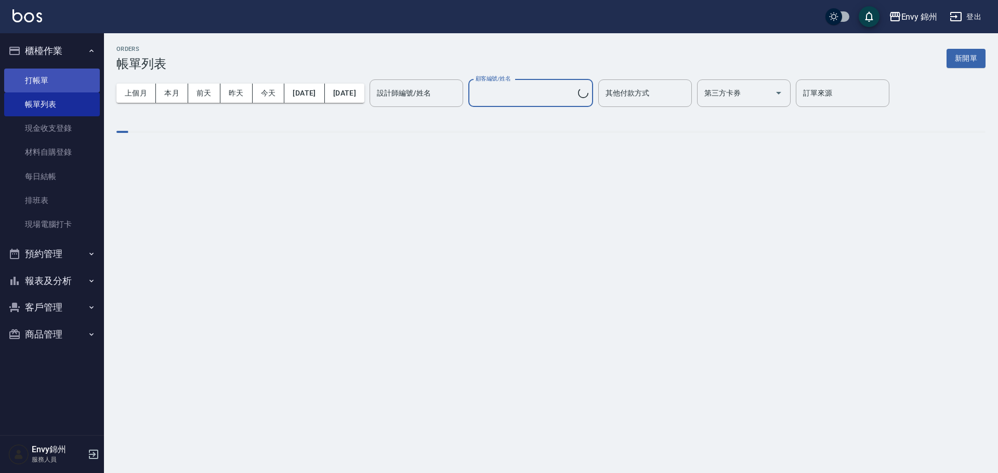
click at [37, 99] on link "帳單列表" at bounding box center [52, 104] width 96 height 24
click at [52, 83] on link "打帳單" at bounding box center [52, 81] width 96 height 24
